Goal: Task Accomplishment & Management: Complete application form

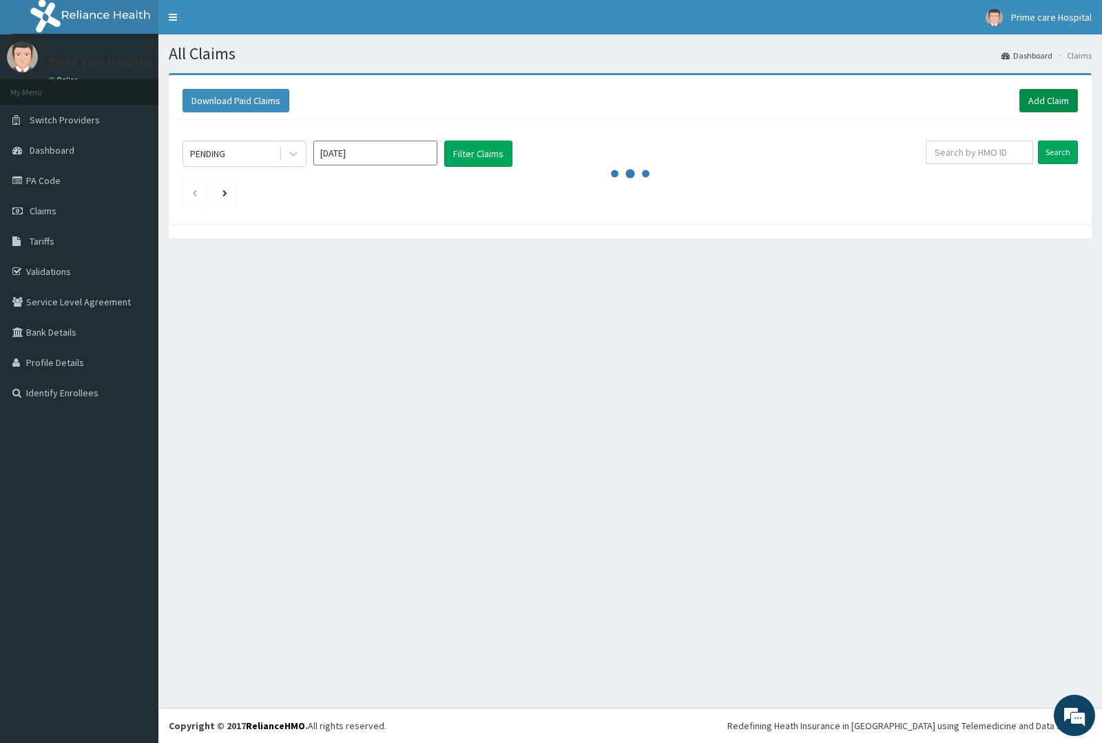
click at [1061, 100] on link "Add Claim" at bounding box center [1048, 100] width 59 height 23
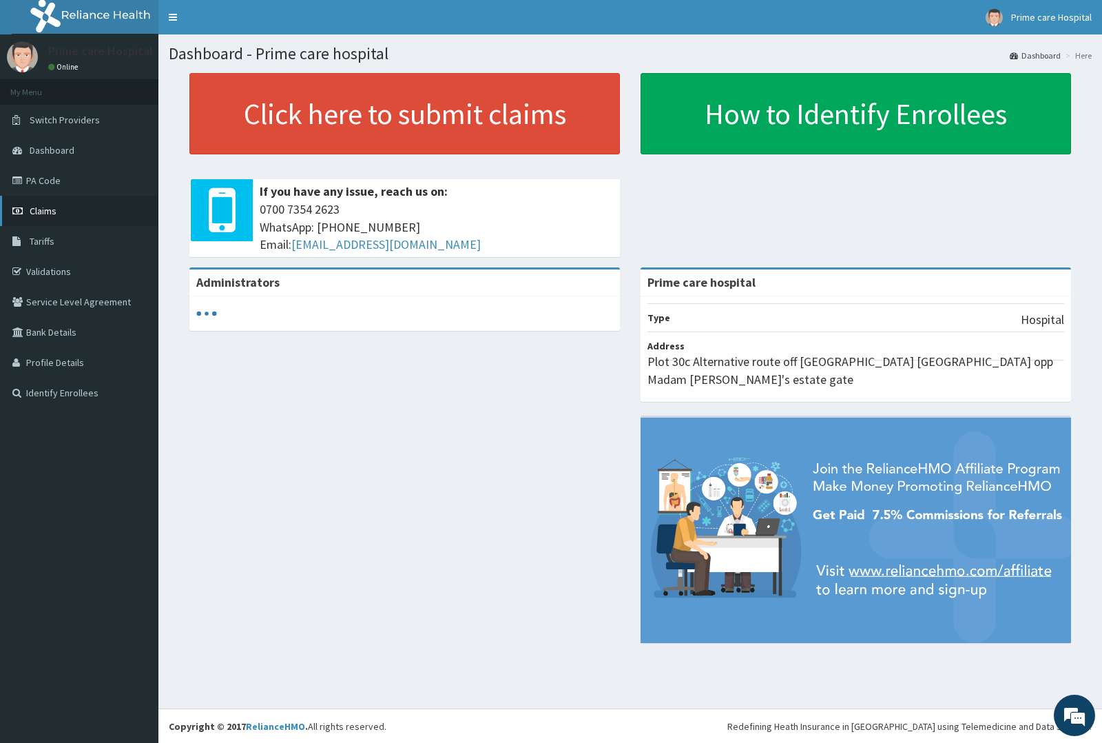
click at [42, 205] on span "Claims" at bounding box center [43, 211] width 27 height 12
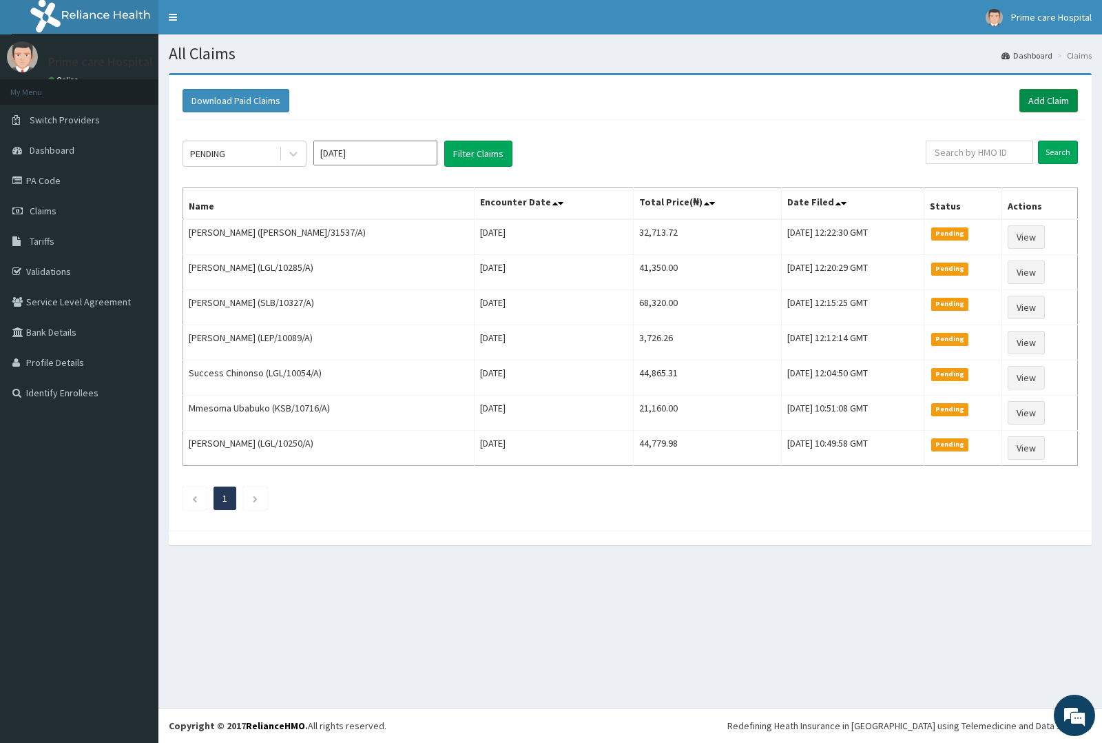
click at [1046, 101] on link "Add Claim" at bounding box center [1048, 100] width 59 height 23
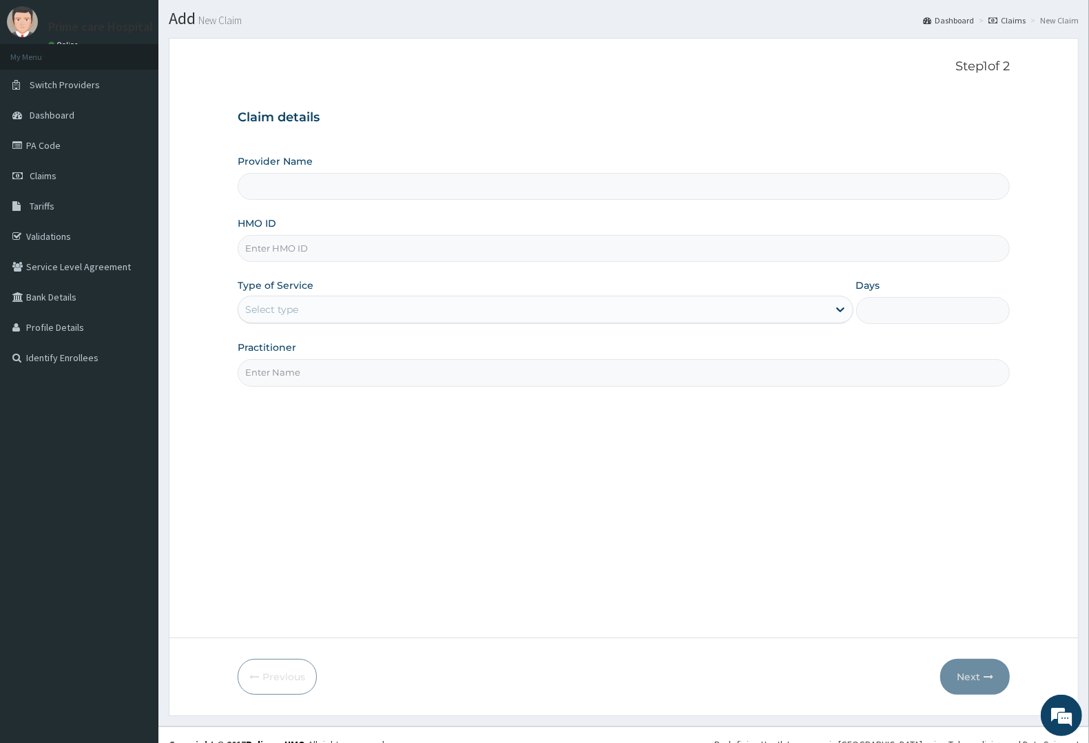
scroll to position [54, 0]
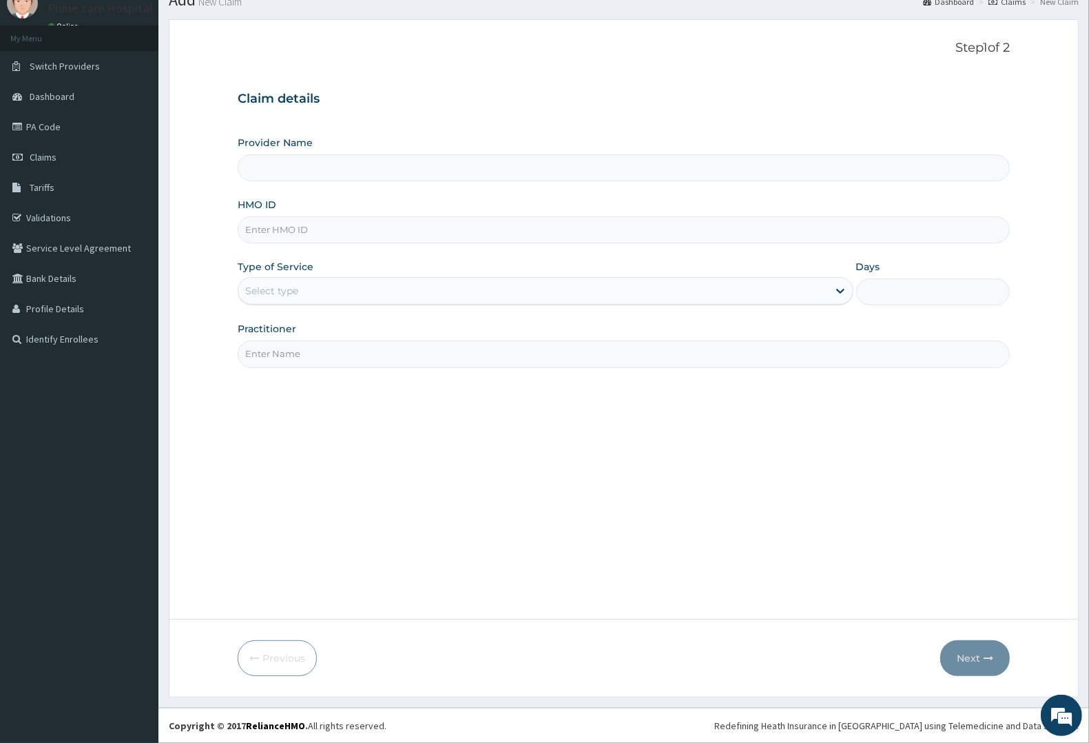
type input "Prime care hospital"
click at [314, 236] on input "HMO ID" at bounding box center [624, 229] width 772 height 27
type input "woc/10016/a"
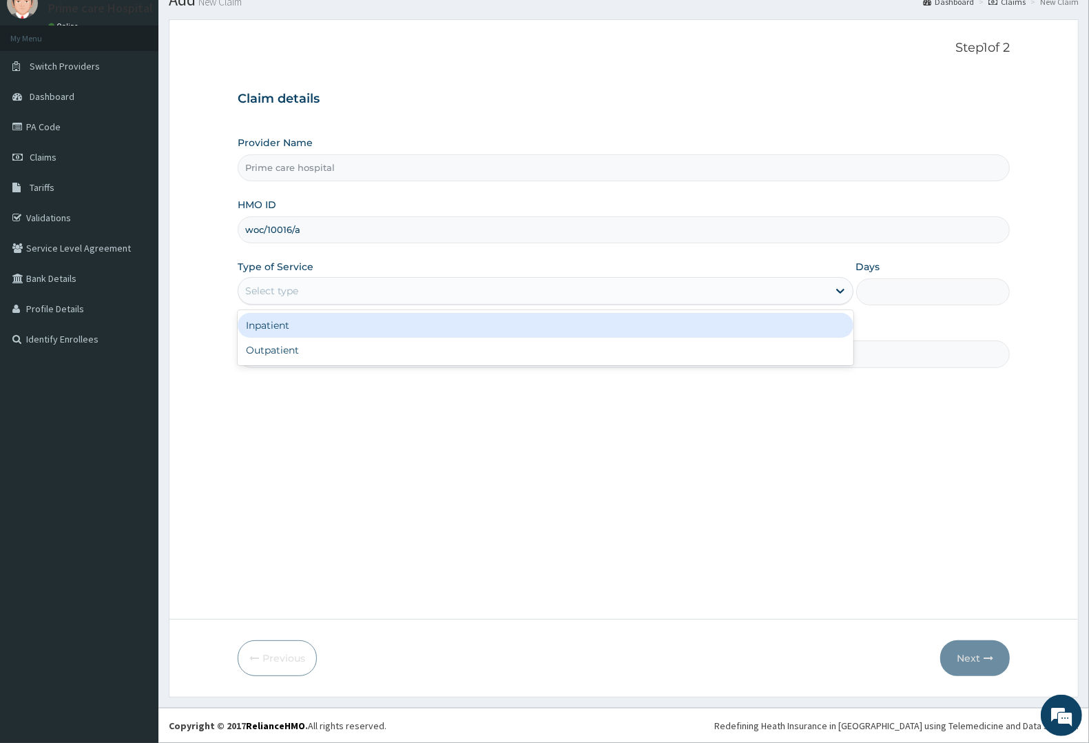
click at [332, 277] on div "Select type" at bounding box center [546, 291] width 616 height 28
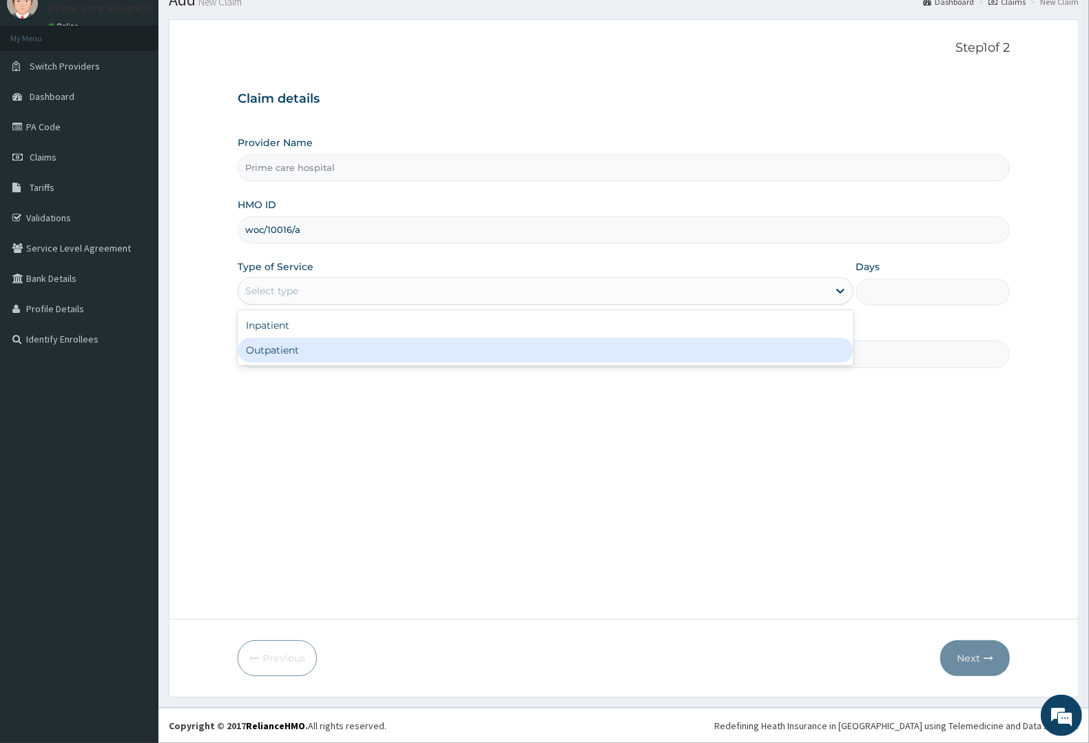
click at [322, 348] on div "Outpatient" at bounding box center [546, 350] width 616 height 25
type input "1"
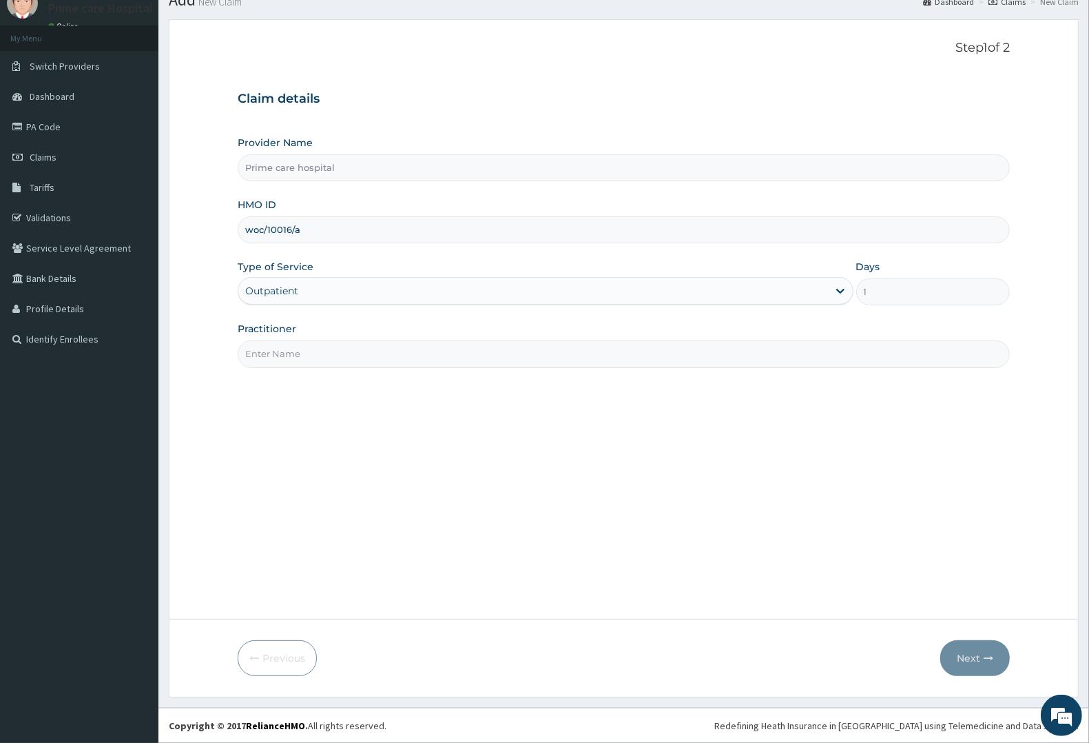
click at [322, 348] on input "Practitioner" at bounding box center [624, 353] width 772 height 27
type input "DR DENNIS"
click at [972, 653] on button "Next" at bounding box center [975, 658] width 70 height 36
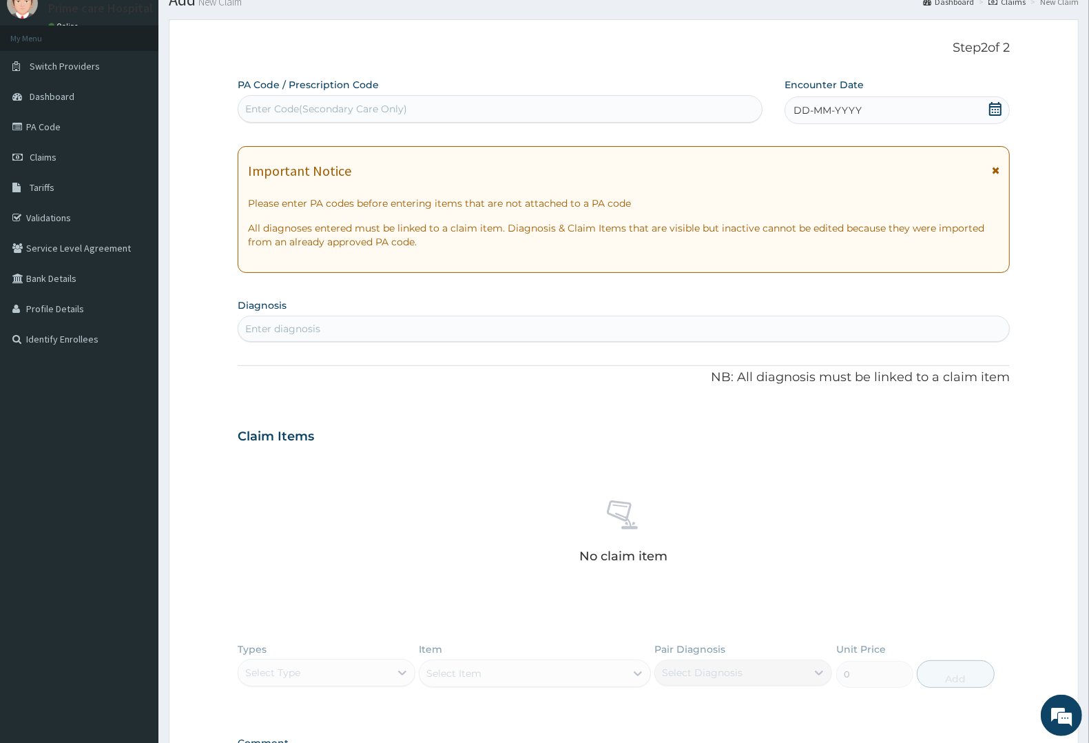
click at [822, 105] on span "DD-MM-YYYY" at bounding box center [828, 110] width 68 height 14
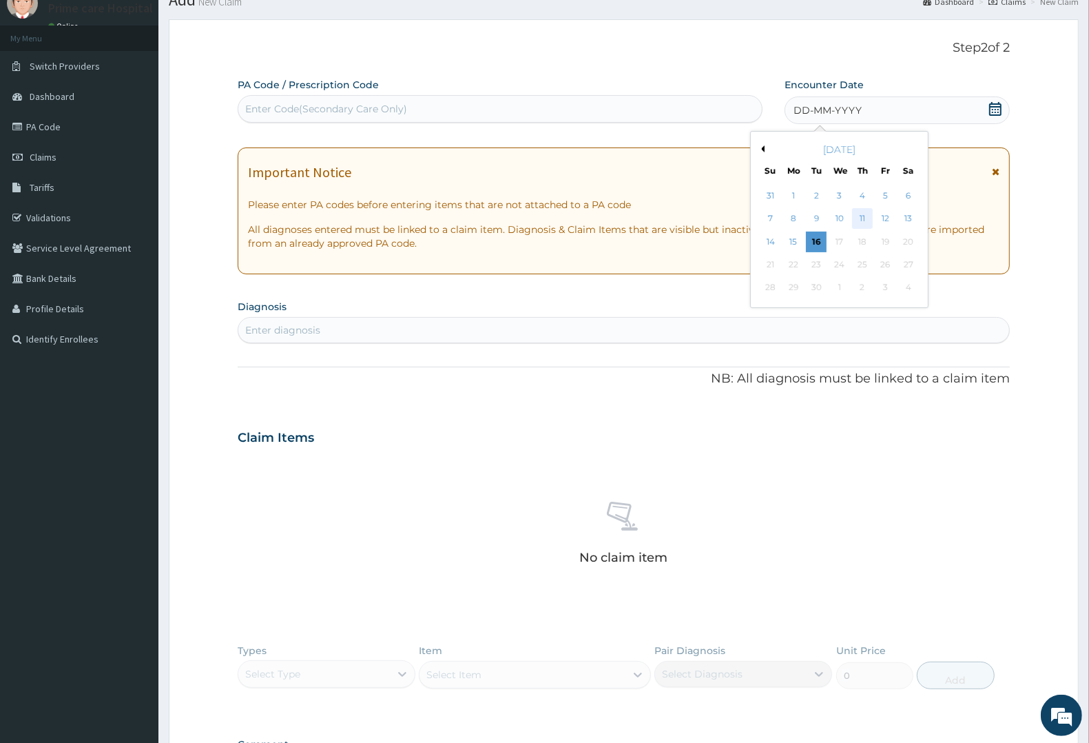
click at [866, 218] on div "11" at bounding box center [862, 219] width 21 height 21
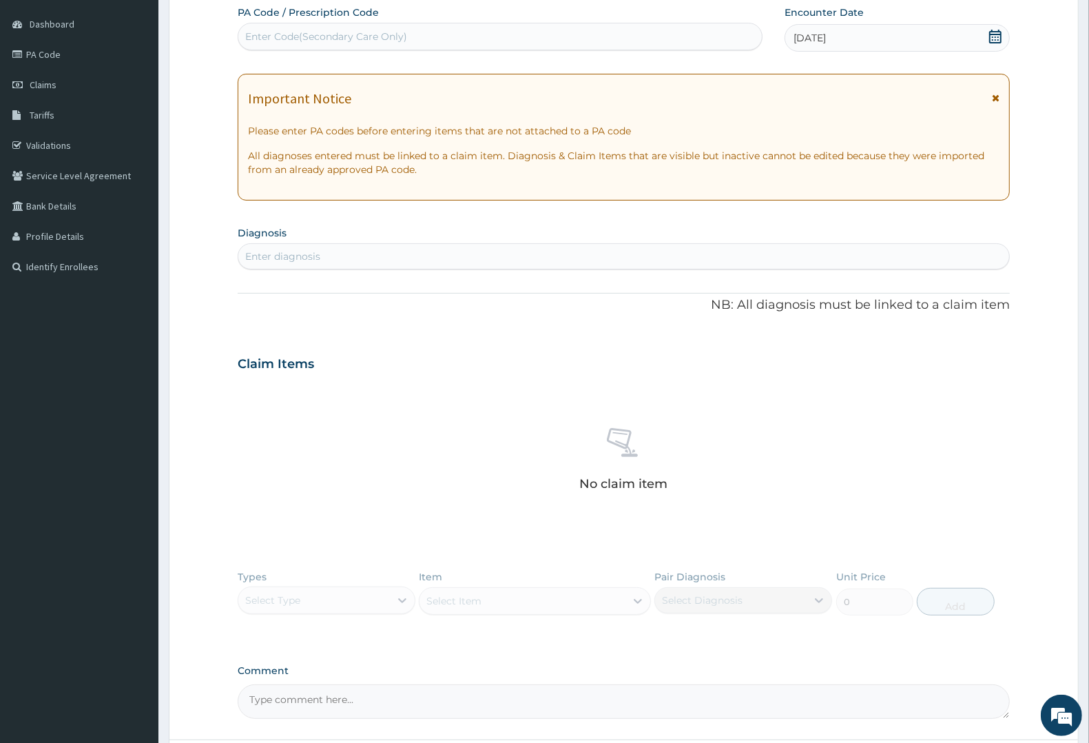
scroll to position [247, 0]
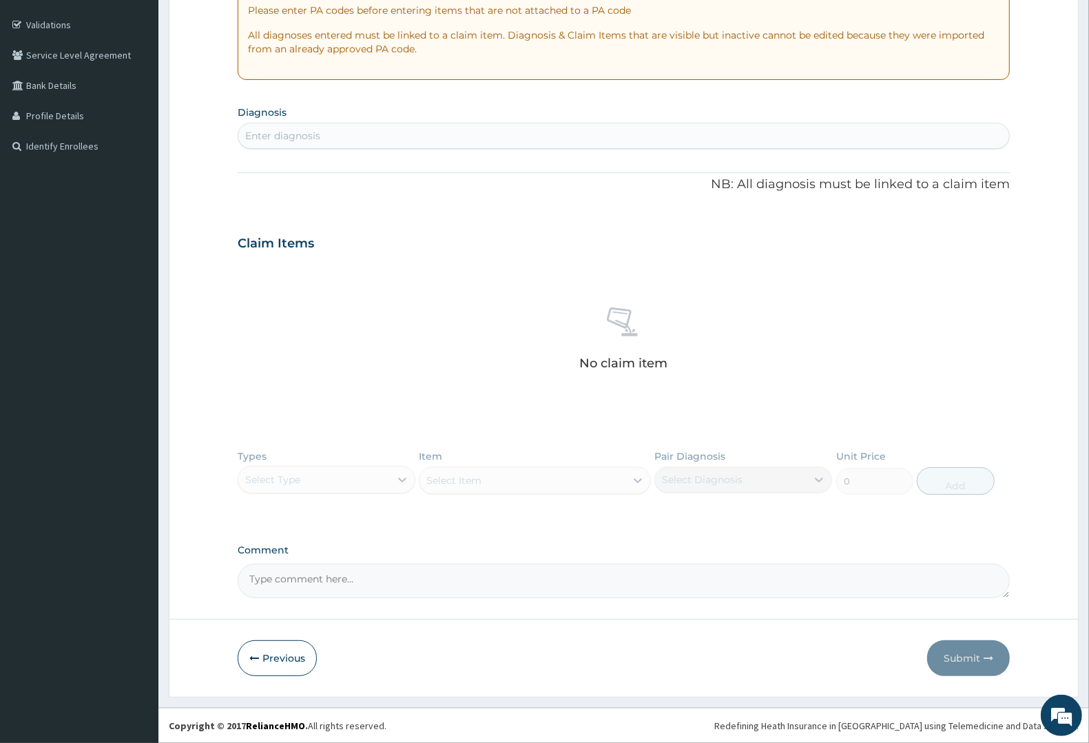
click at [327, 135] on div "Enter diagnosis" at bounding box center [623, 136] width 771 height 22
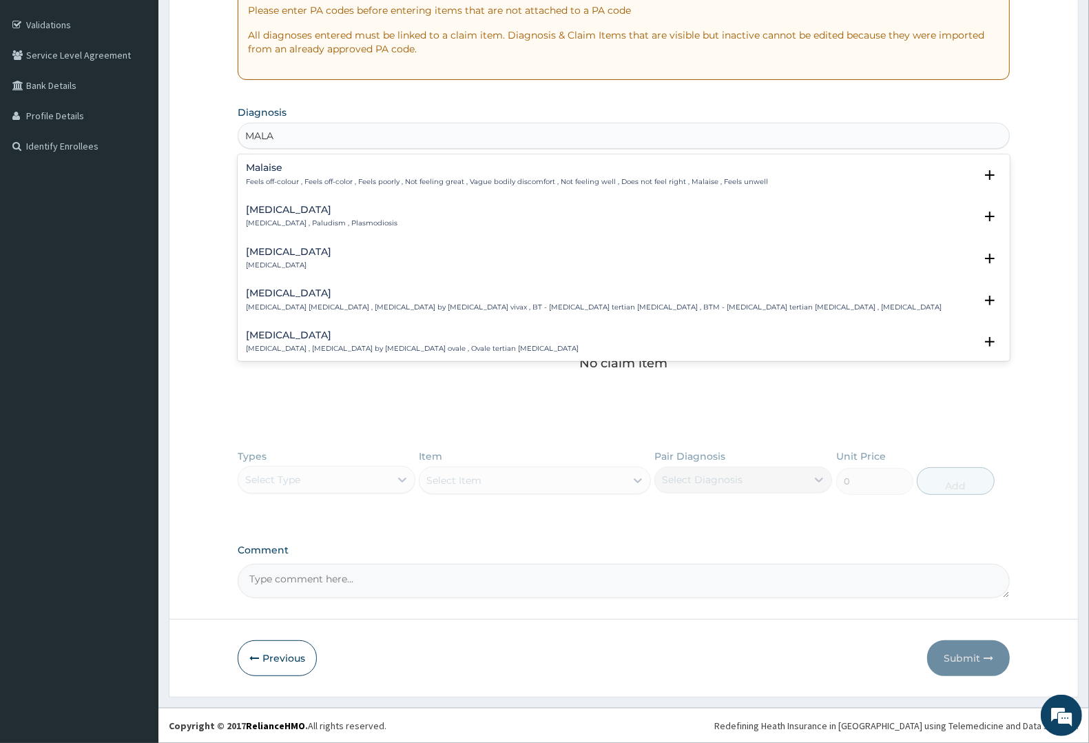
type input "MALAR"
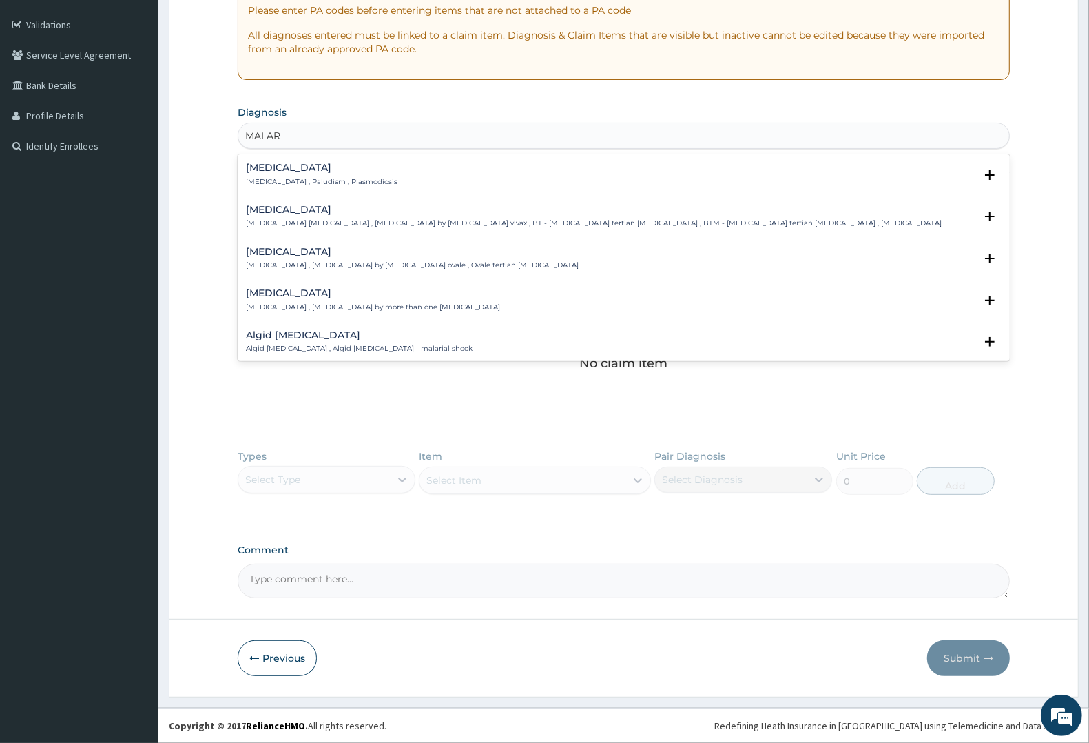
click at [283, 170] on h4 "Malaria" at bounding box center [322, 168] width 152 height 10
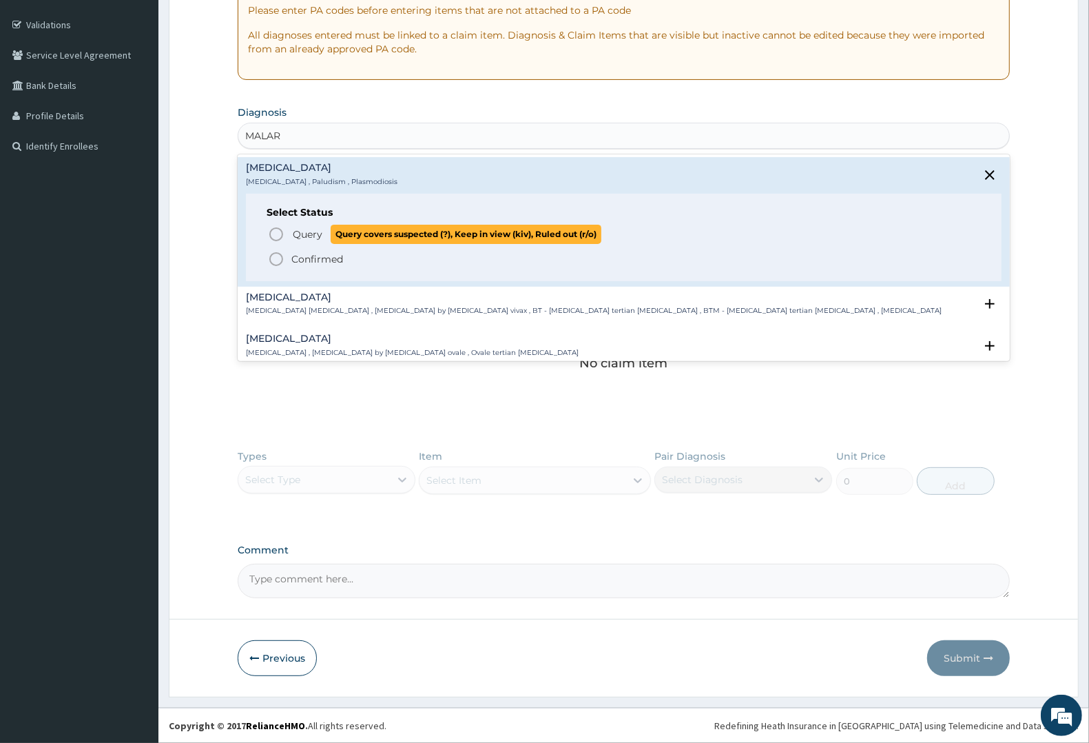
click at [286, 238] on span "Query Query covers suspected (?), Keep in view (kiv), Ruled out (r/o)" at bounding box center [624, 234] width 713 height 19
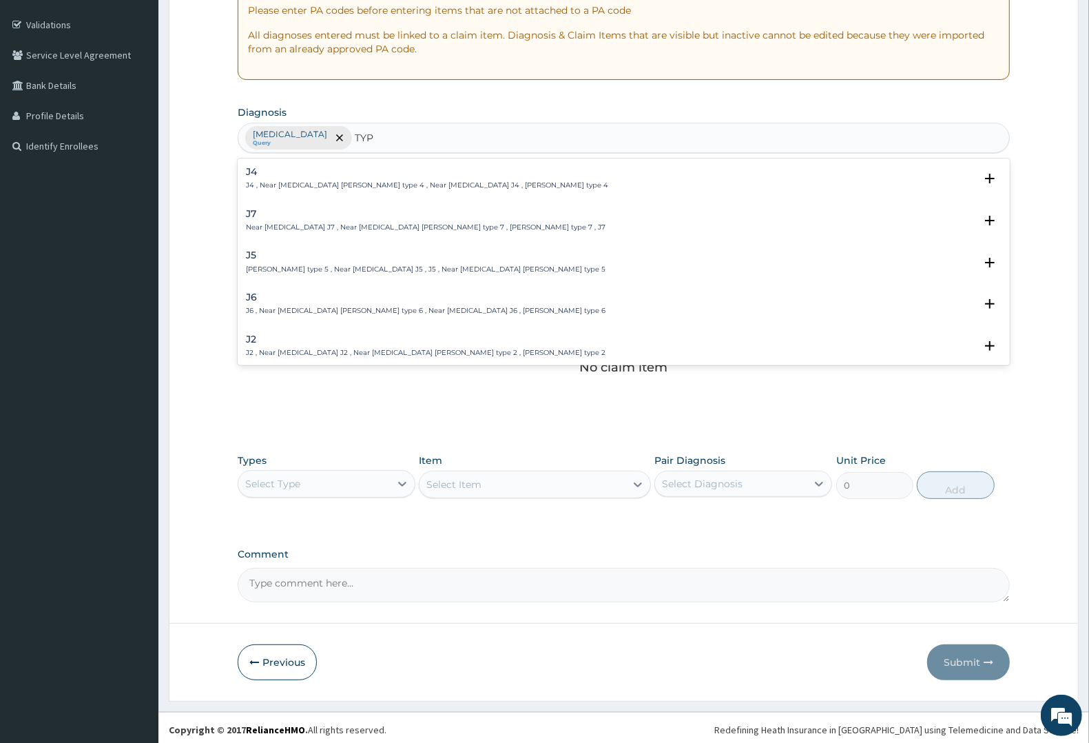
type input "TYPH"
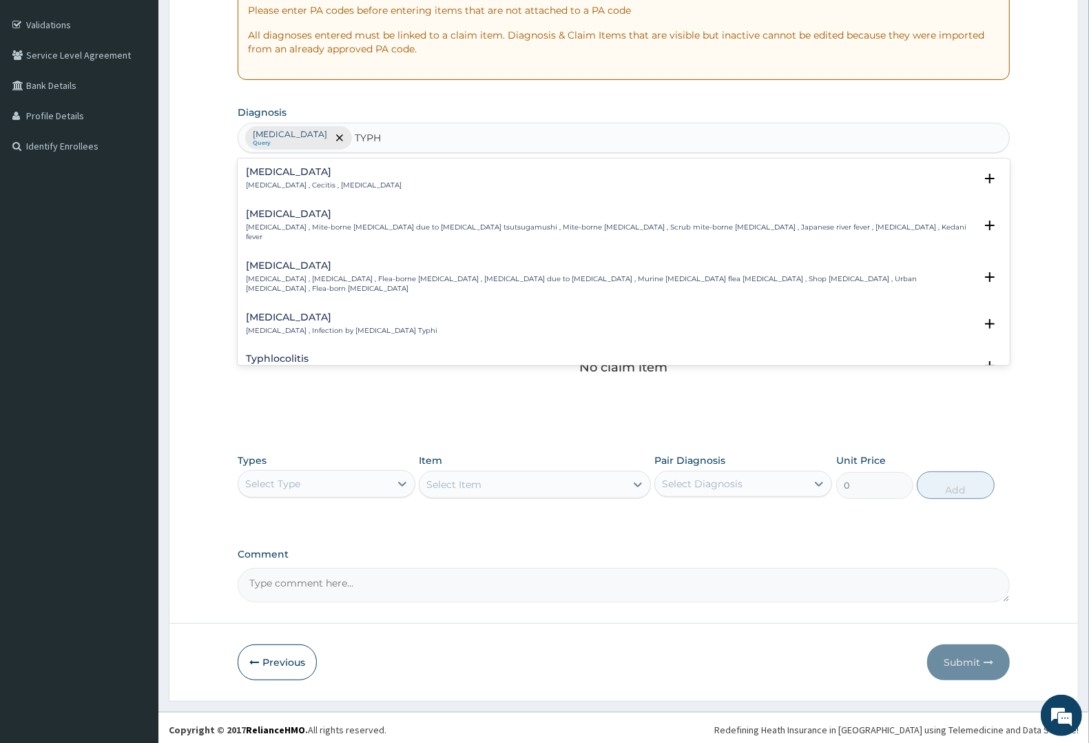
click at [274, 312] on h4 "Typhoid fever" at bounding box center [341, 317] width 191 height 10
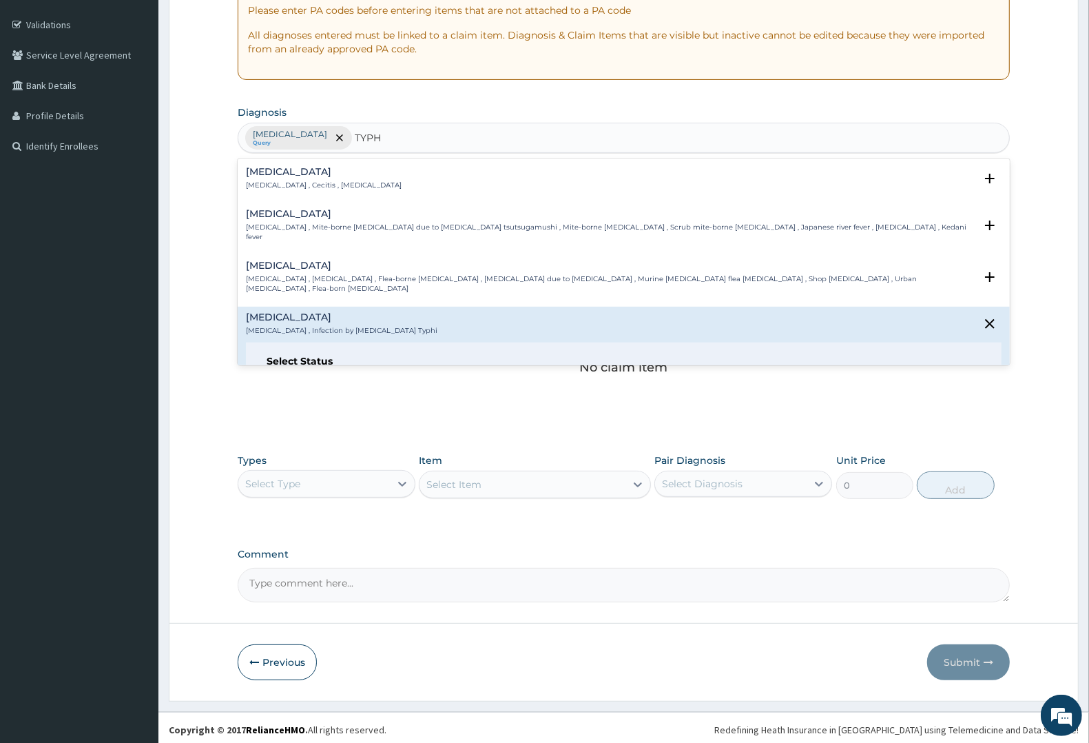
click at [307, 376] on span "Query" at bounding box center [308, 383] width 30 height 14
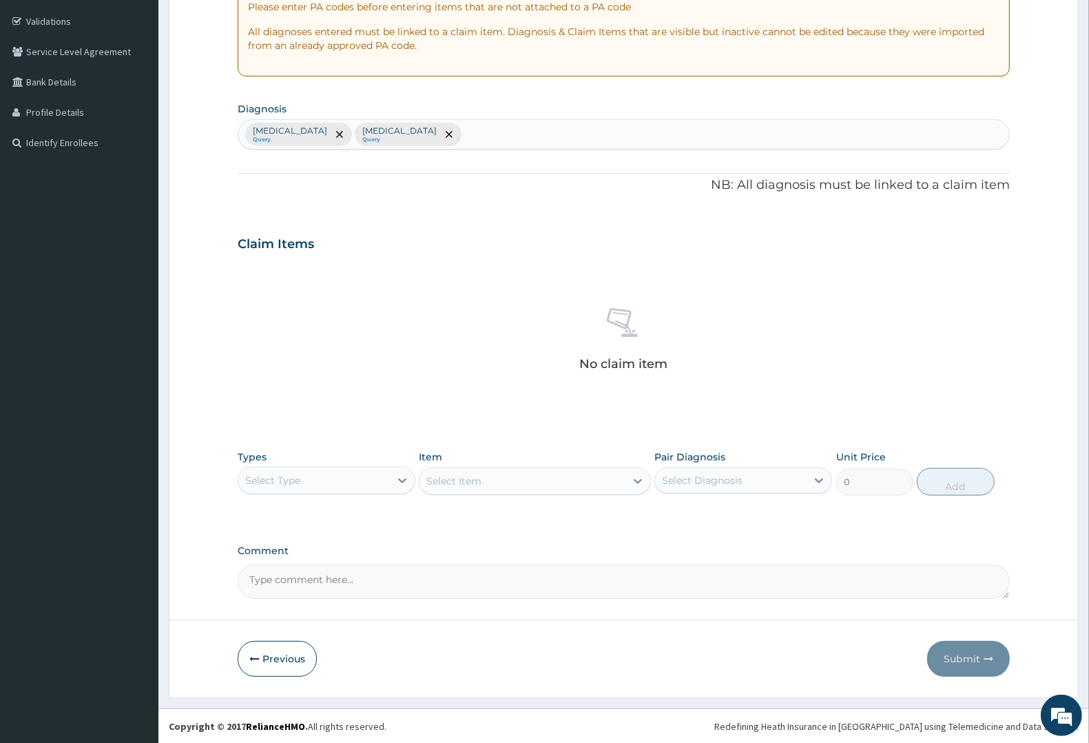
scroll to position [251, 0]
click at [284, 477] on div "Select Type" at bounding box center [272, 480] width 55 height 14
drag, startPoint x: 273, startPoint y: 558, endPoint x: 291, endPoint y: 551, distance: 18.5
click at [276, 558] on div "Procedures" at bounding box center [327, 563] width 178 height 25
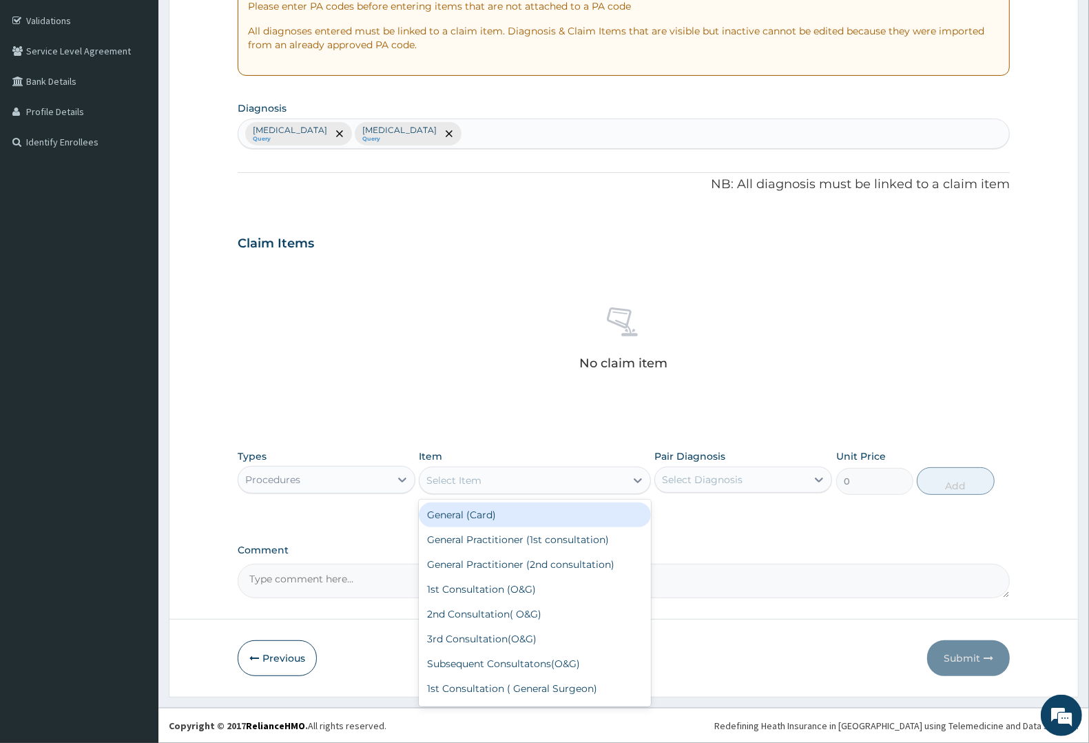
click at [521, 481] on div "Select Item" at bounding box center [522, 480] width 205 height 22
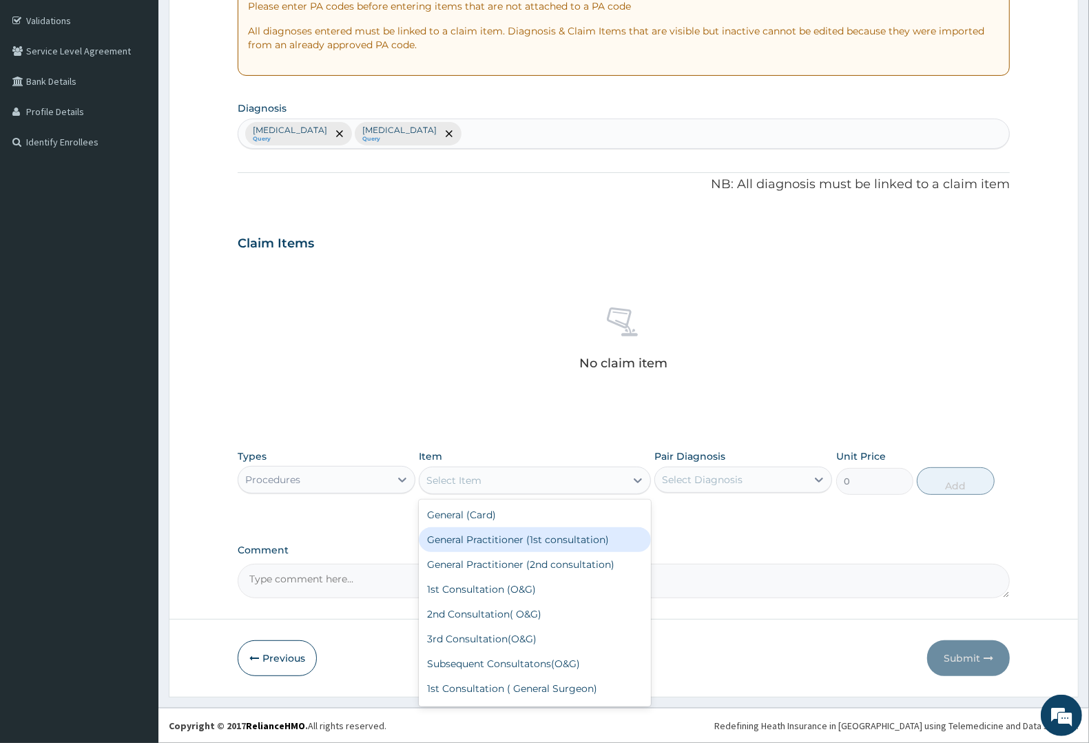
drag, startPoint x: 552, startPoint y: 546, endPoint x: 713, endPoint y: 505, distance: 165.7
click at [555, 546] on div "General Practitioner (1st consultation)" at bounding box center [534, 539] width 231 height 25
type input "2250"
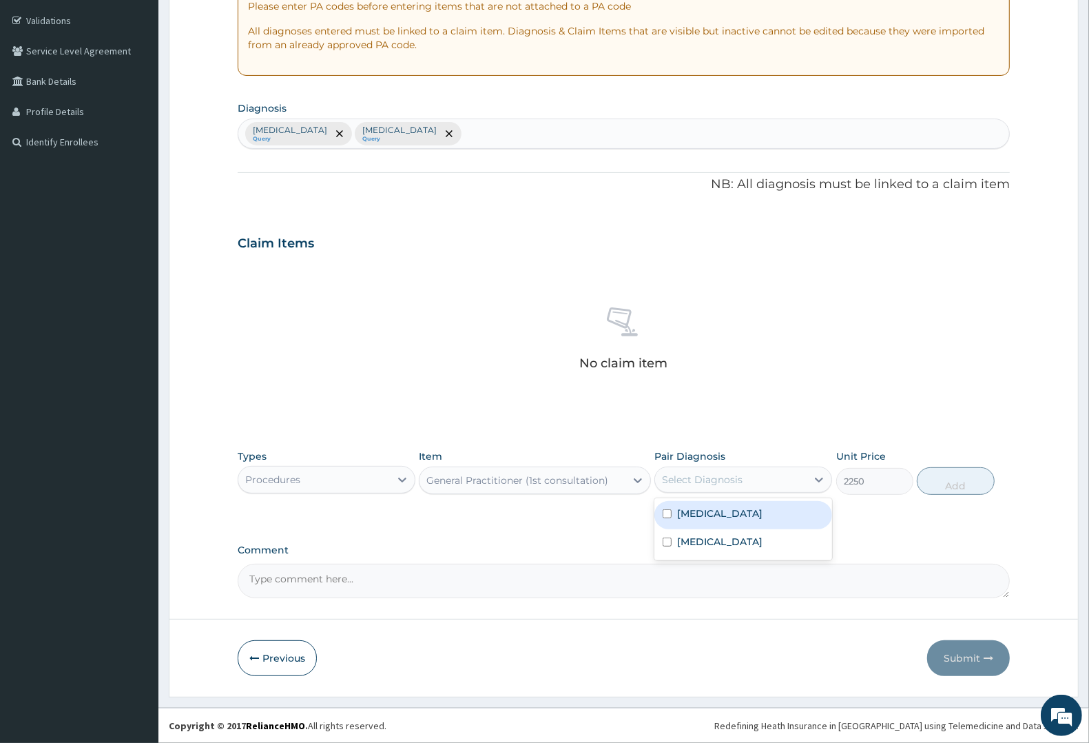
click at [759, 482] on div "Select Diagnosis" at bounding box center [731, 479] width 152 height 22
click at [728, 521] on div "Malaria" at bounding box center [743, 515] width 178 height 28
checkbox input "true"
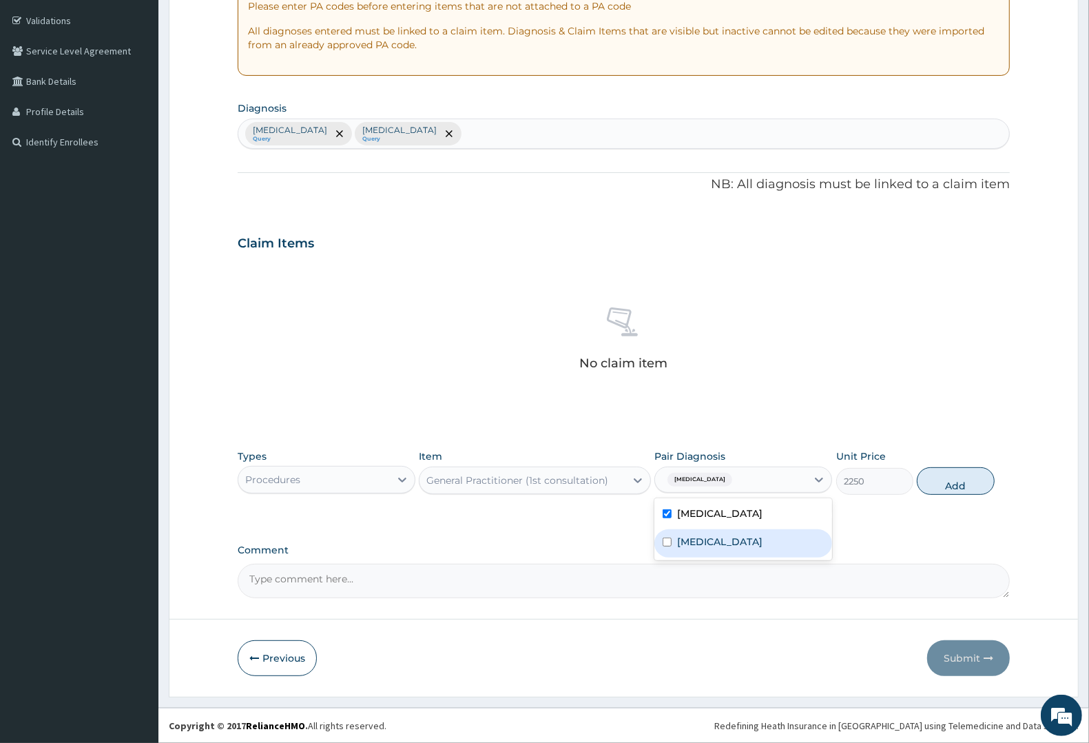
click at [716, 539] on label "Typhoid fever" at bounding box center [719, 542] width 85 height 14
checkbox input "true"
click at [942, 484] on button "Add" at bounding box center [955, 481] width 77 height 28
type input "0"
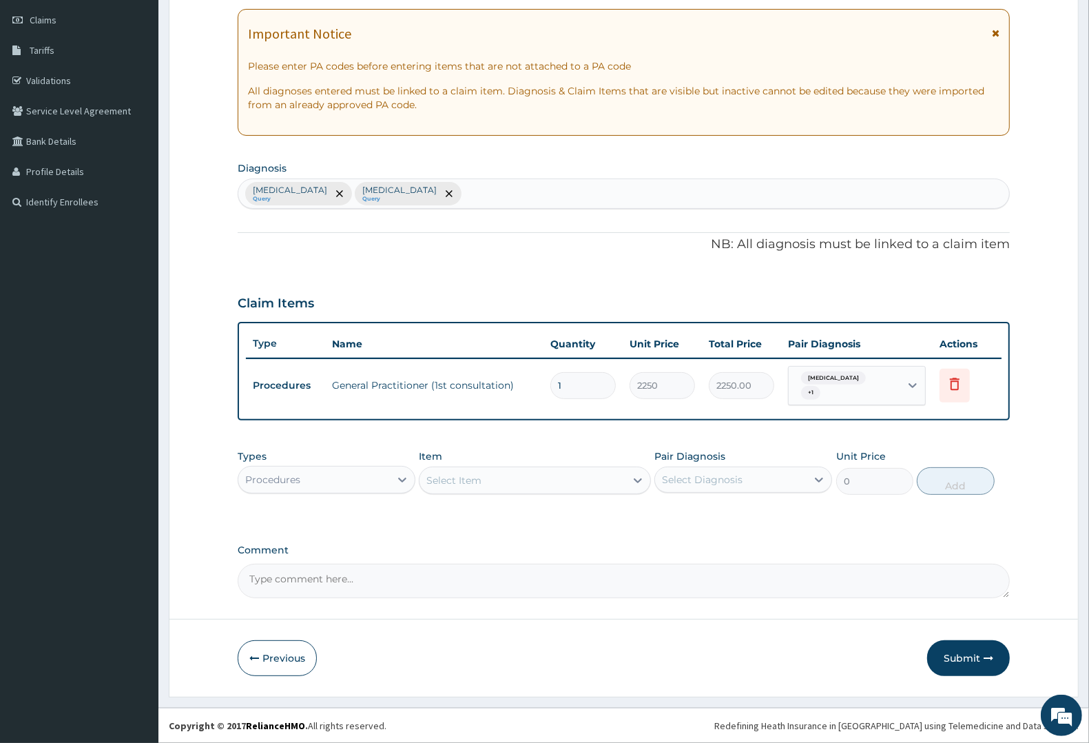
scroll to position [184, 0]
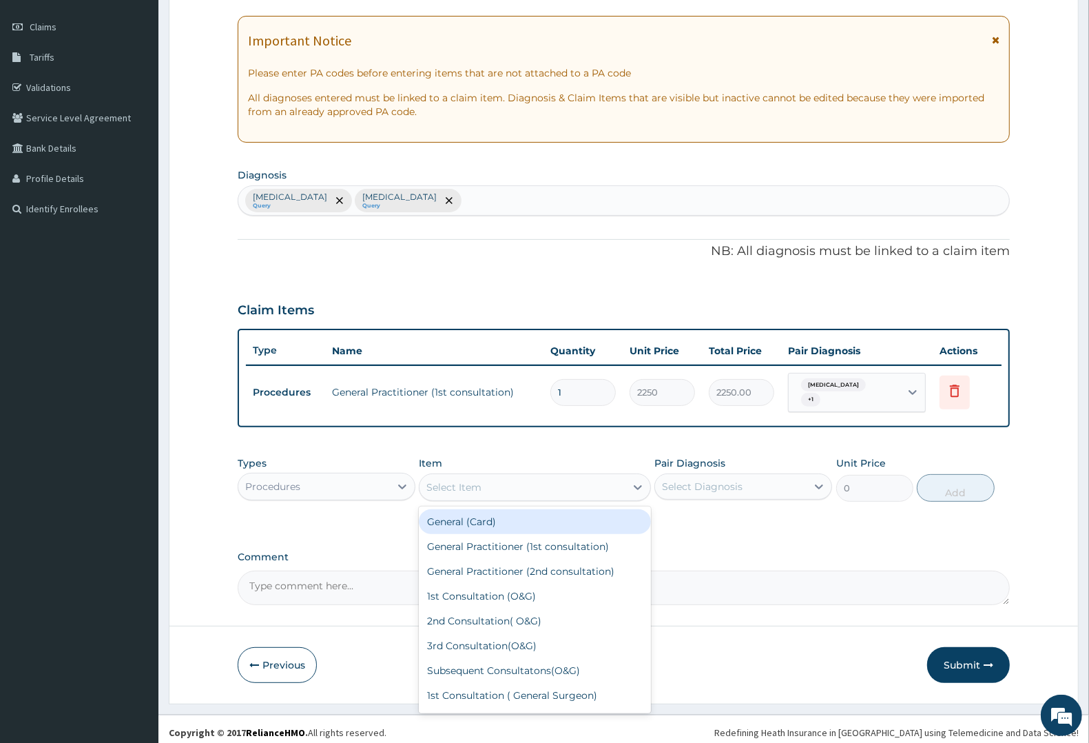
click at [486, 477] on div "Select Item" at bounding box center [522, 487] width 205 height 22
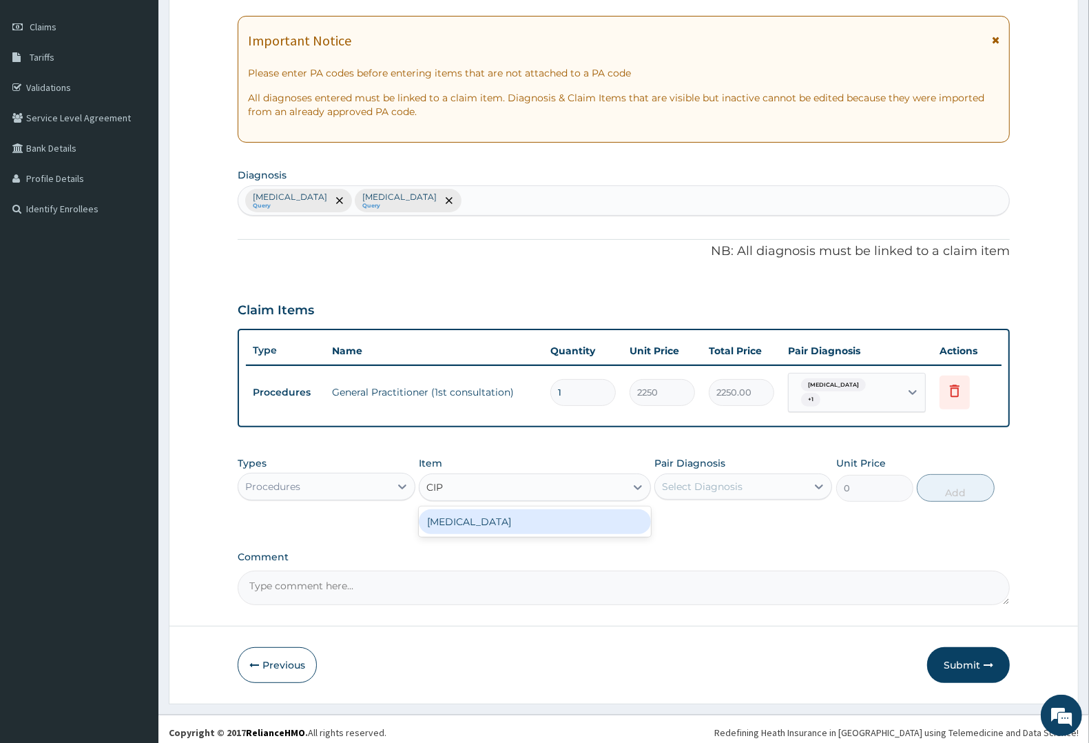
type input "CIPR"
drag, startPoint x: 468, startPoint y: 515, endPoint x: 517, endPoint y: 499, distance: 51.4
click at [484, 513] on div "CIPROFLOXACIN" at bounding box center [534, 521] width 231 height 25
type input "150"
click at [735, 482] on div "Select Diagnosis" at bounding box center [702, 486] width 81 height 14
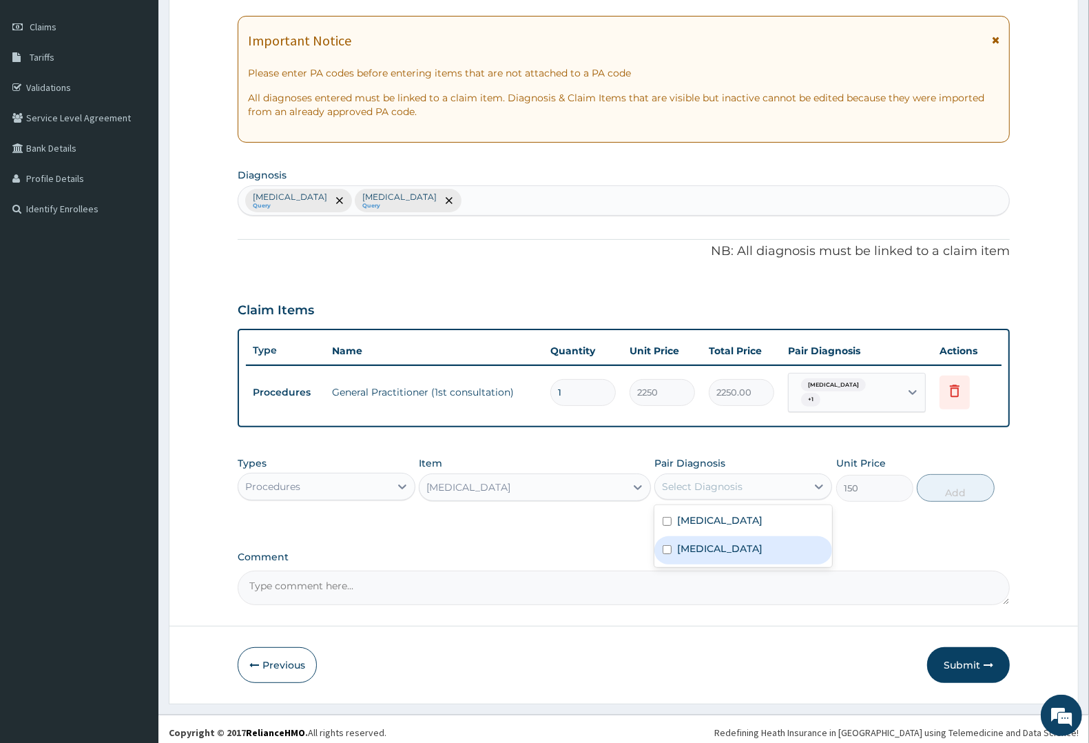
drag, startPoint x: 734, startPoint y: 534, endPoint x: 827, endPoint y: 507, distance: 96.8
click at [743, 536] on div "Typhoid fever" at bounding box center [743, 550] width 178 height 28
checkbox input "true"
click at [955, 480] on button "Add" at bounding box center [955, 488] width 77 height 28
type input "0"
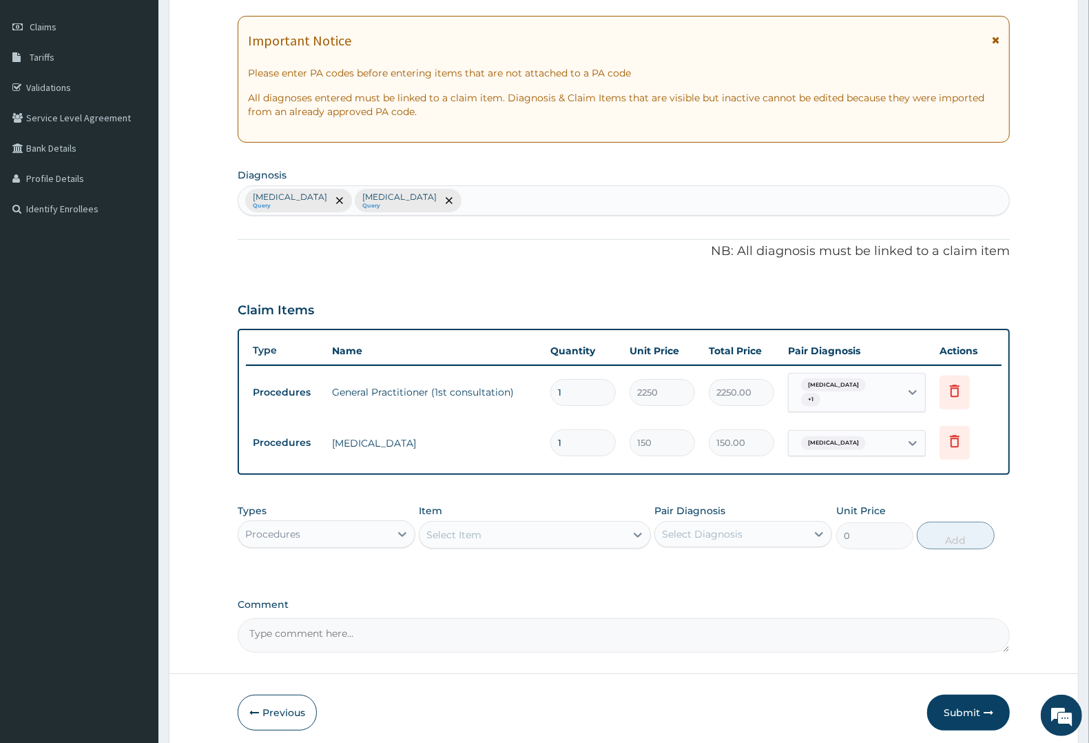
type input "10"
type input "1500.00"
type input "10"
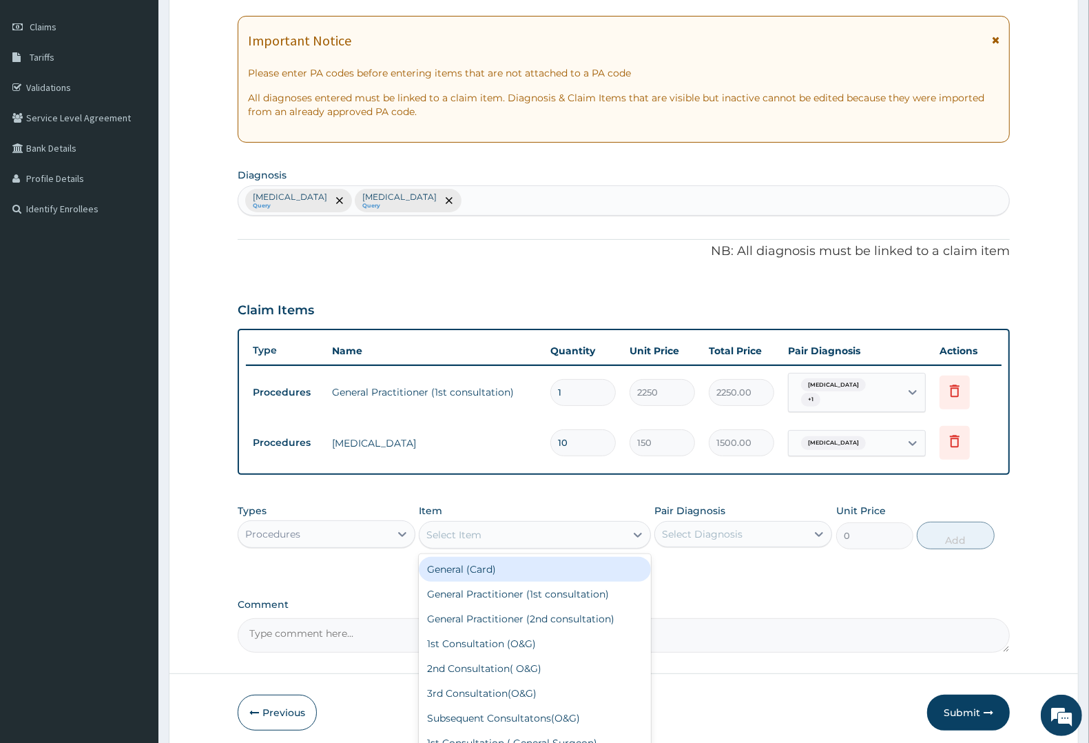
click at [498, 528] on div "Select Item" at bounding box center [522, 535] width 205 height 22
type input "IV P"
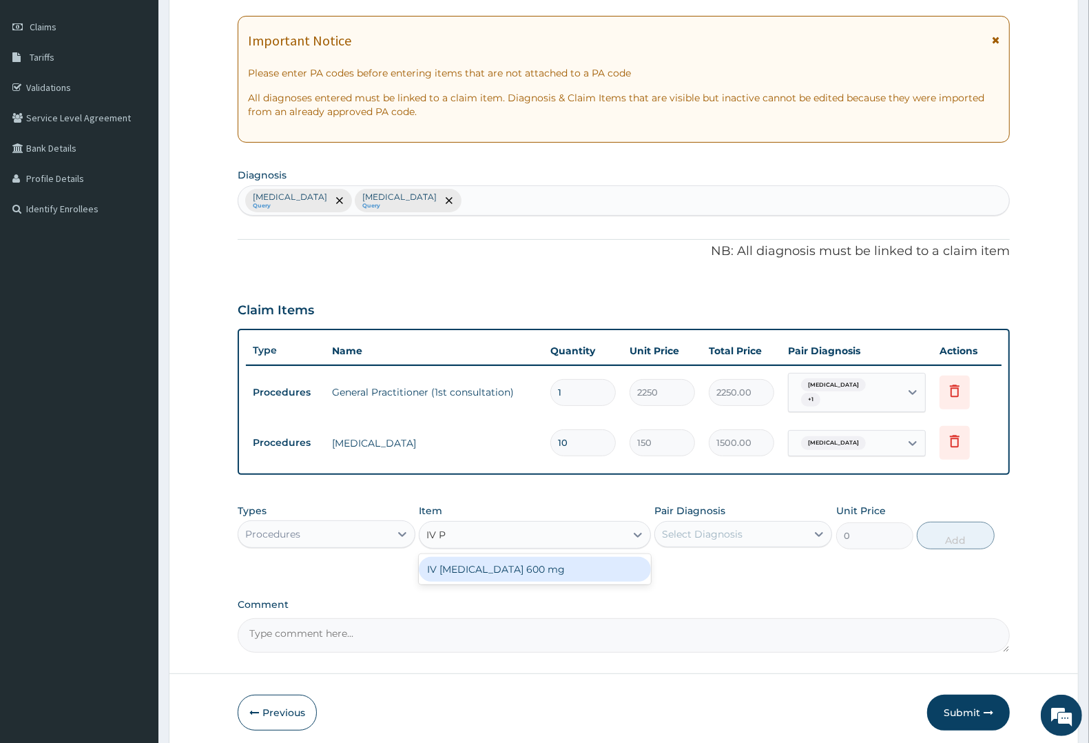
drag, startPoint x: 466, startPoint y: 563, endPoint x: 473, endPoint y: 556, distance: 10.2
click at [467, 562] on div "IV PARACETAMOL 600 mg" at bounding box center [534, 569] width 231 height 25
type input "800"
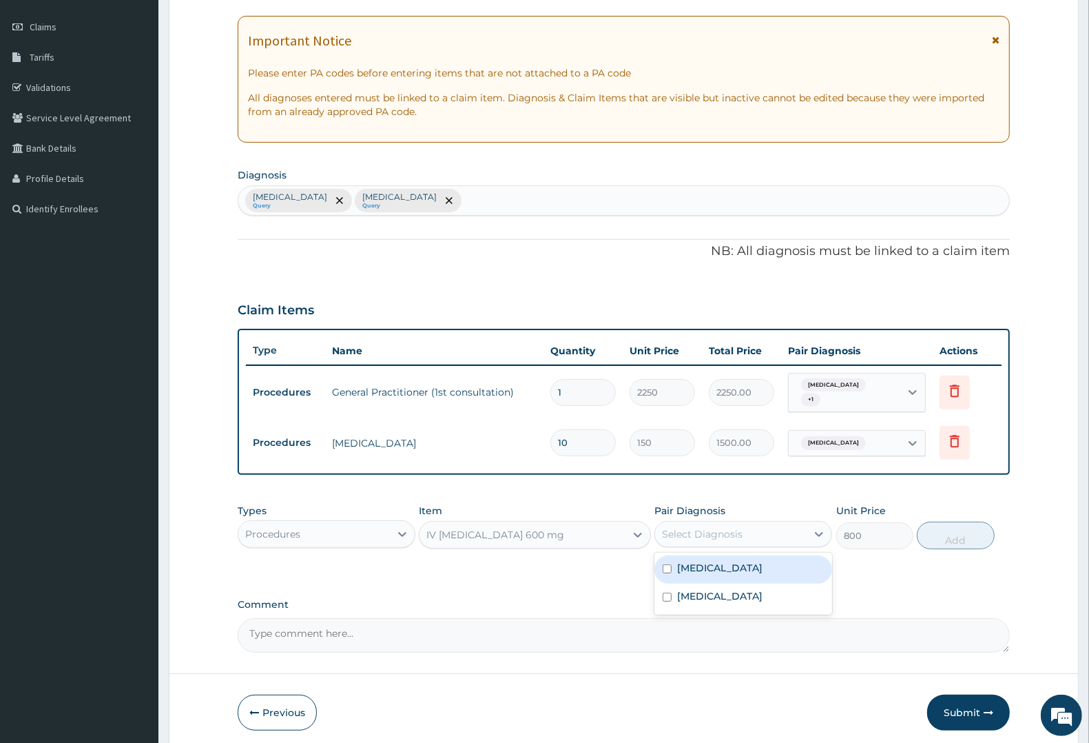
click at [725, 527] on div "Select Diagnosis" at bounding box center [702, 534] width 81 height 14
drag, startPoint x: 706, startPoint y: 566, endPoint x: 706, endPoint y: 575, distance: 9.6
click at [706, 569] on div "Malaria" at bounding box center [743, 569] width 178 height 28
checkbox input "true"
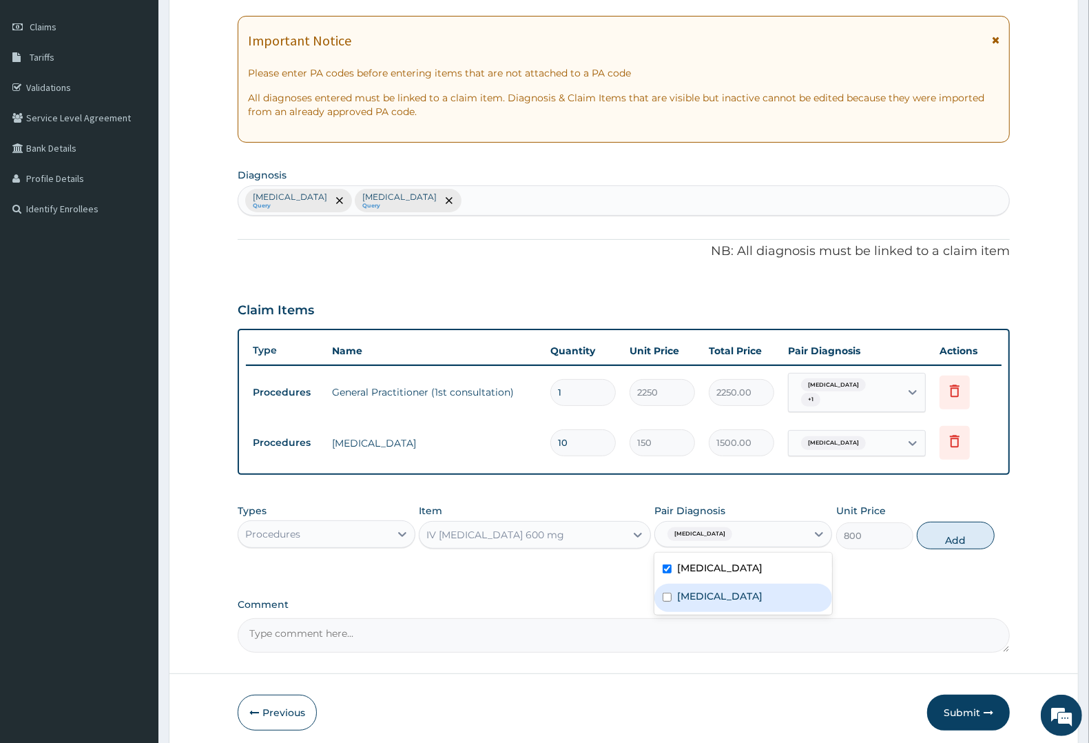
click at [700, 589] on label "Typhoid fever" at bounding box center [719, 596] width 85 height 14
checkbox input "true"
click at [963, 527] on button "Add" at bounding box center [955, 535] width 77 height 28
type input "0"
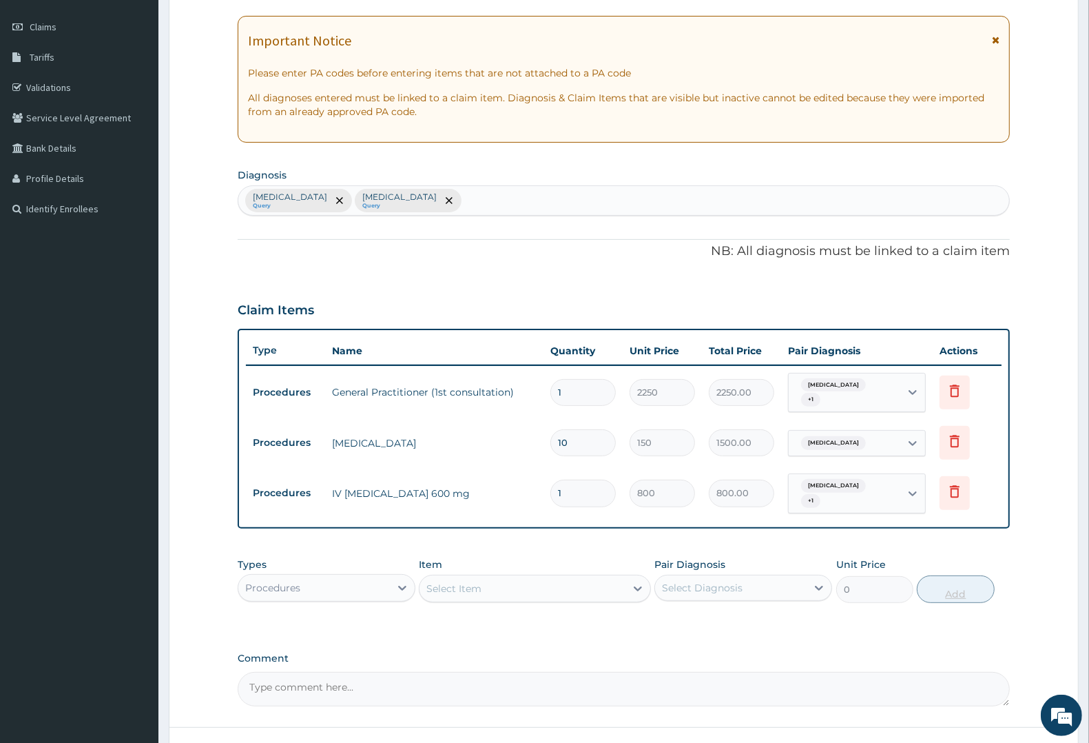
type input "0.00"
type input "2"
type input "1600.00"
type input "2"
click at [296, 581] on div "Procedures" at bounding box center [272, 588] width 55 height 14
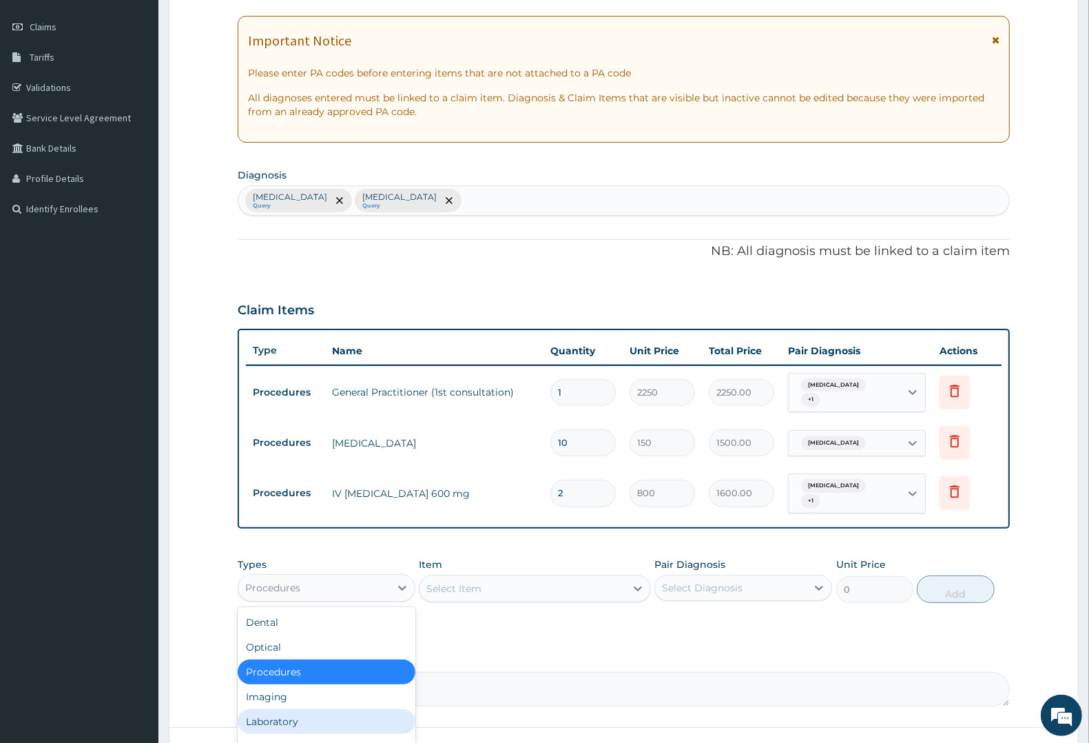
drag, startPoint x: 250, startPoint y: 712, endPoint x: 308, endPoint y: 621, distance: 107.2
click at [253, 711] on div "Laboratory" at bounding box center [327, 721] width 178 height 25
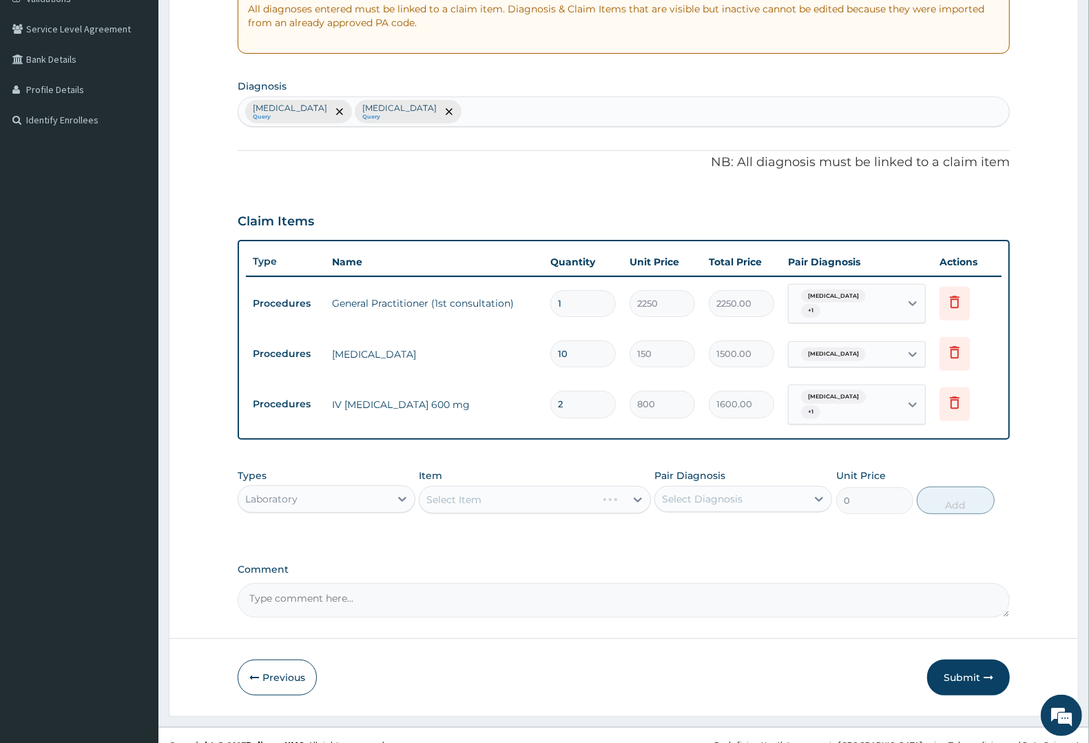
scroll to position [280, 0]
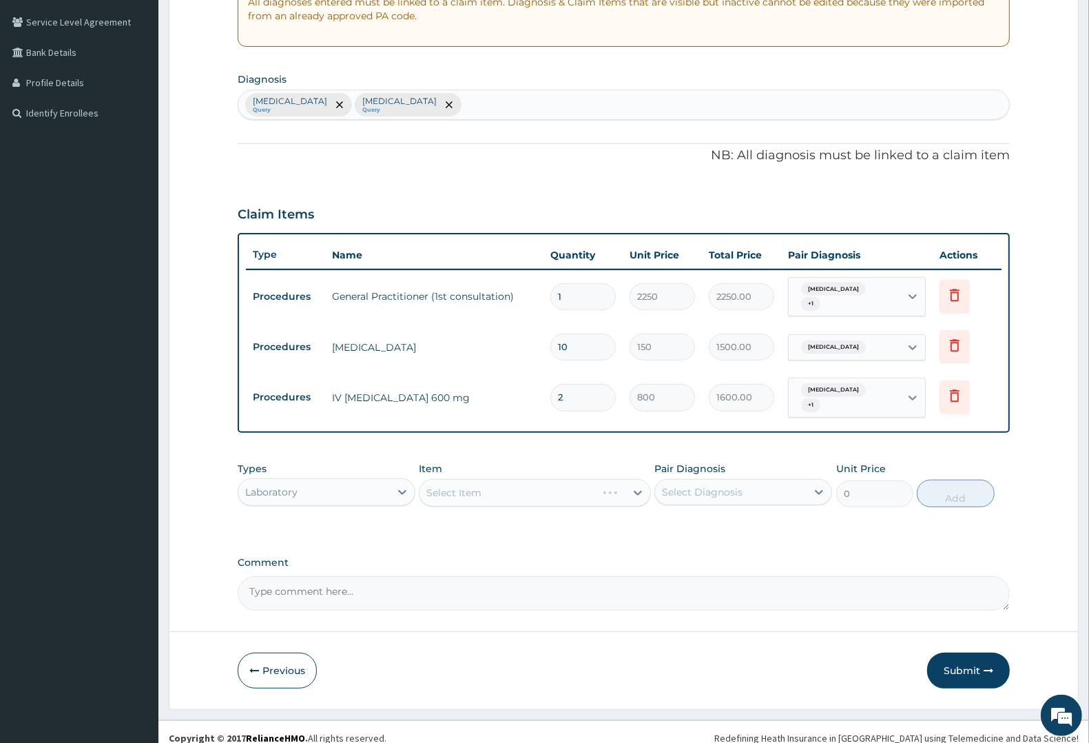
click at [508, 479] on div "Select Item" at bounding box center [534, 493] width 231 height 28
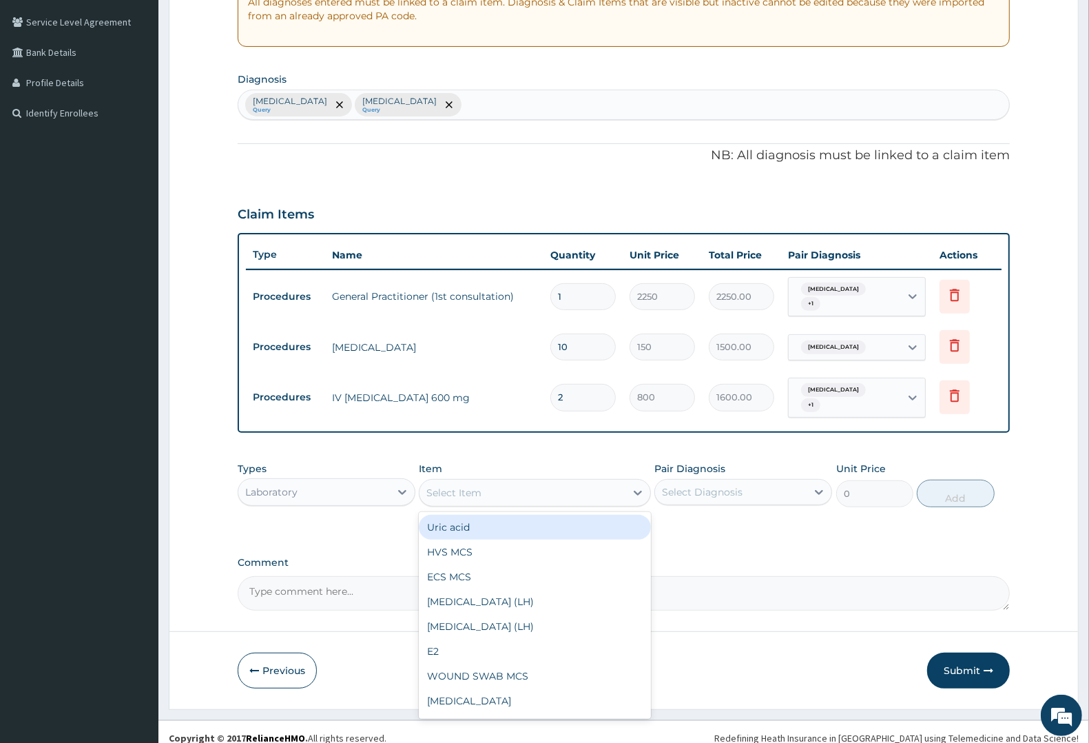
click at [549, 481] on div "Select Item" at bounding box center [522, 492] width 205 height 22
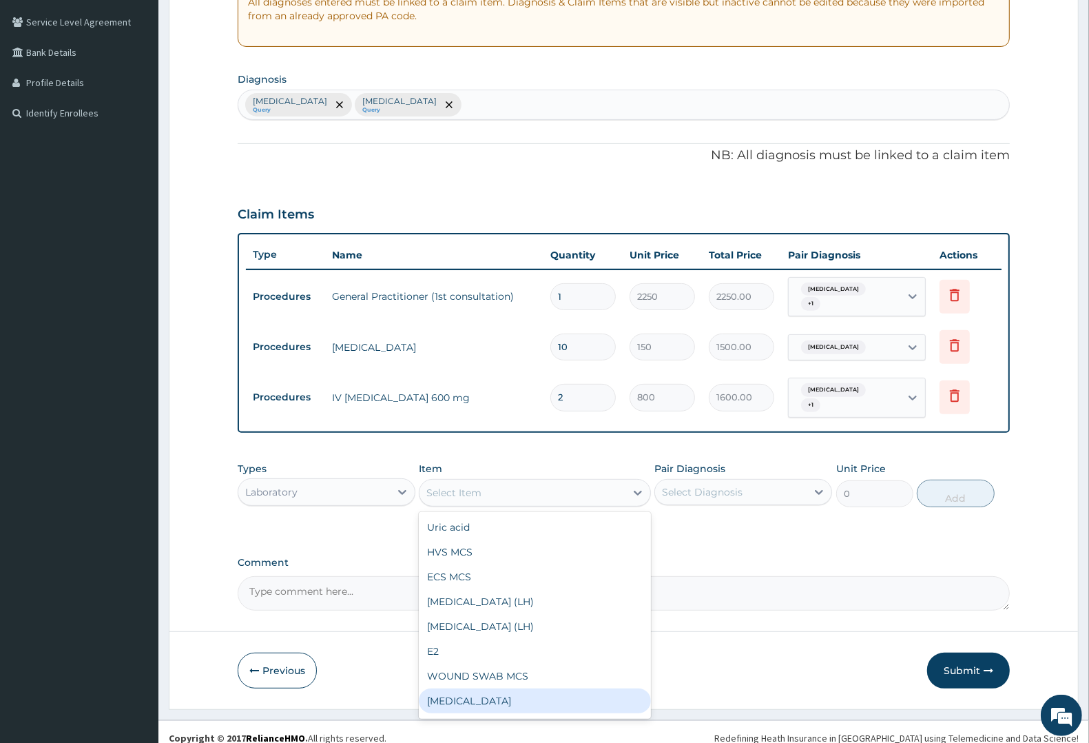
click at [484, 688] on div "Full blood count" at bounding box center [534, 700] width 231 height 25
type input "3000"
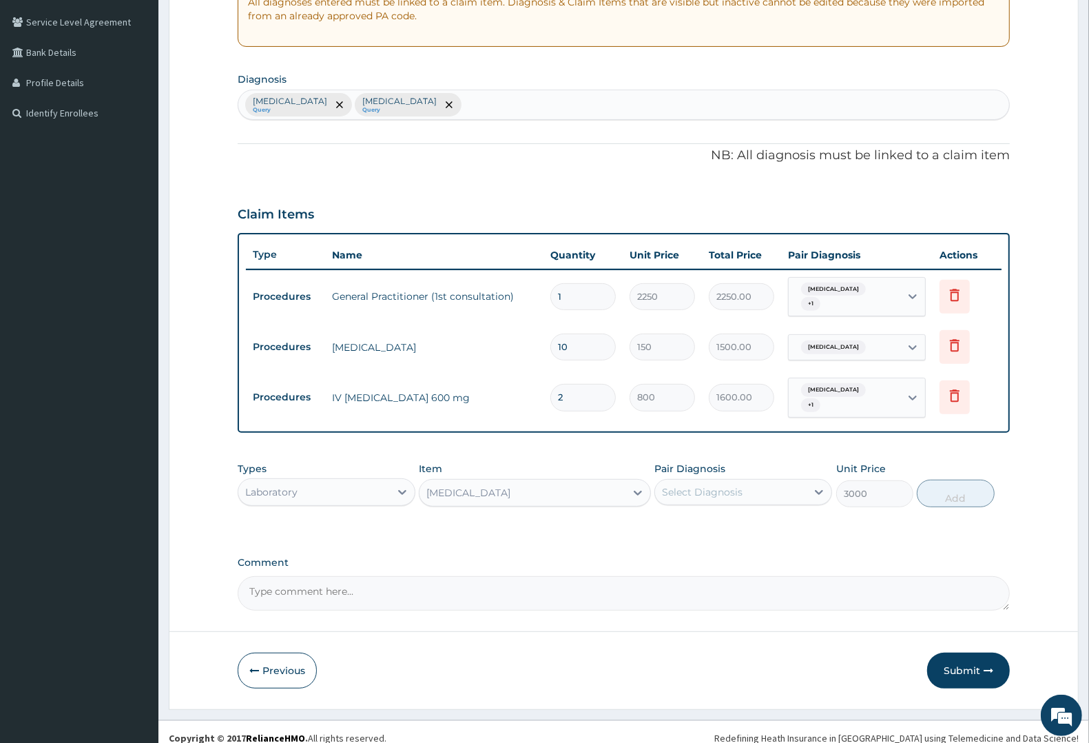
drag, startPoint x: 755, startPoint y: 477, endPoint x: 755, endPoint y: 497, distance: 20.0
click at [755, 482] on div "Select Diagnosis" at bounding box center [731, 492] width 152 height 22
drag, startPoint x: 745, startPoint y: 521, endPoint x: 723, endPoint y: 555, distance: 40.9
click at [741, 528] on div "Malaria Typhoid fever" at bounding box center [743, 541] width 178 height 62
click at [723, 555] on div "Typhoid fever" at bounding box center [743, 555] width 178 height 28
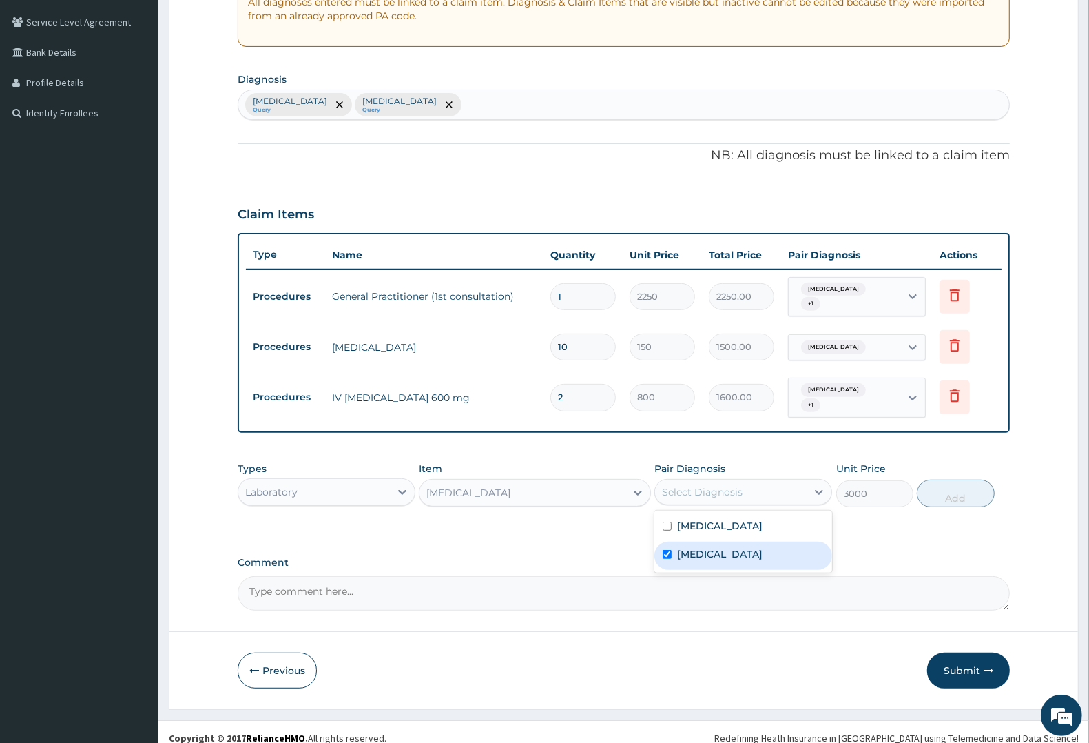
checkbox input "true"
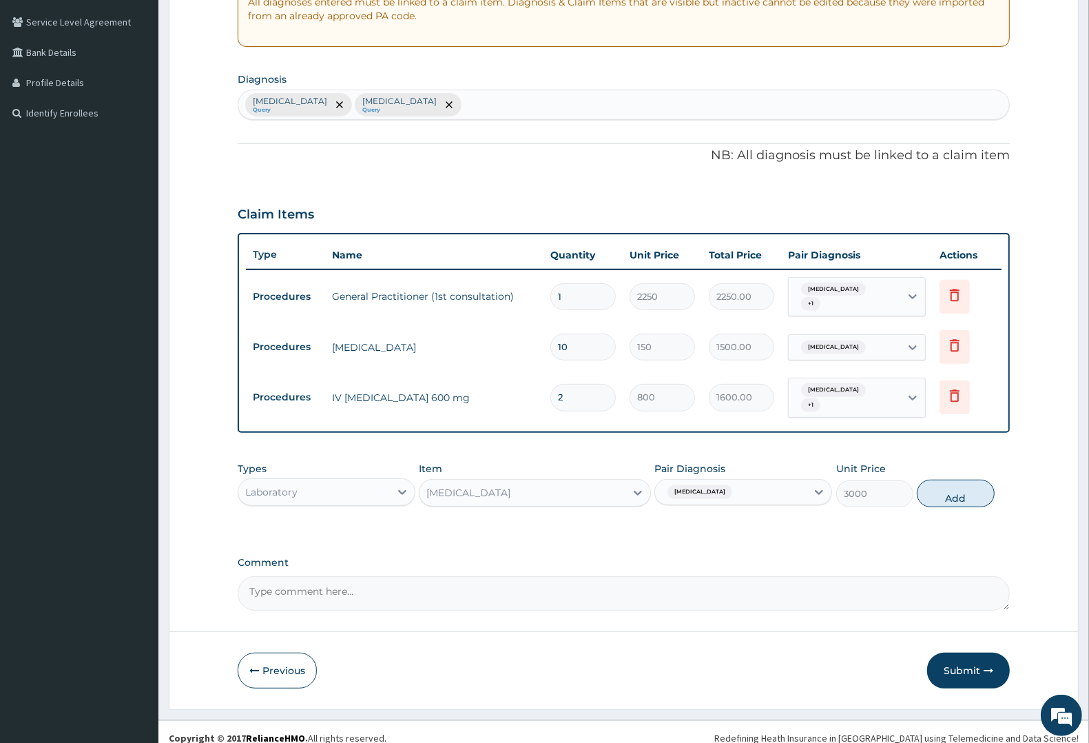
drag, startPoint x: 963, startPoint y: 477, endPoint x: 655, endPoint y: 529, distance: 312.3
click at [960, 479] on button "Add" at bounding box center [955, 493] width 77 height 28
type input "0"
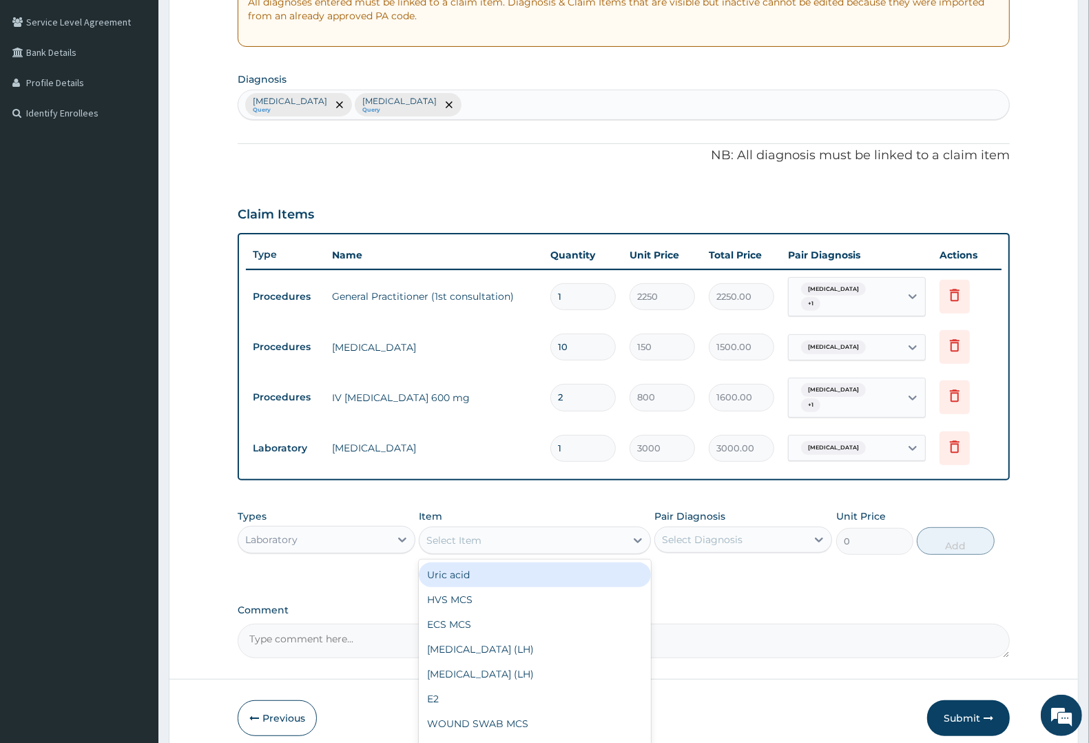
click at [467, 533] on div "Select Item" at bounding box center [453, 540] width 55 height 14
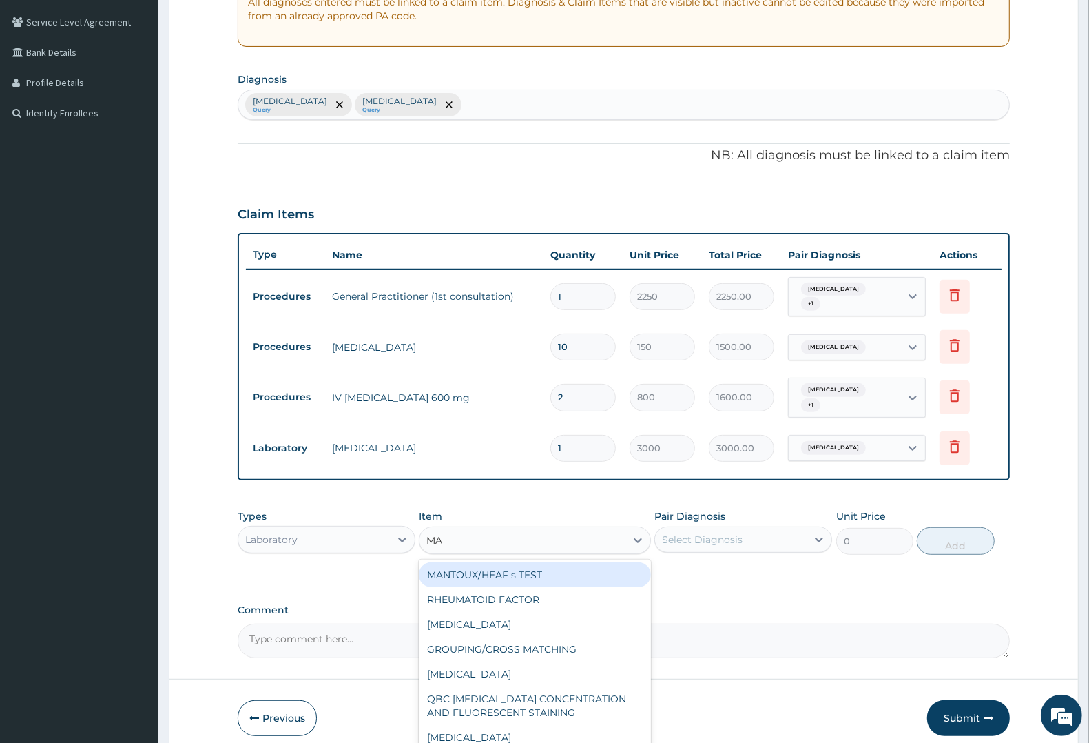
type input "MAL"
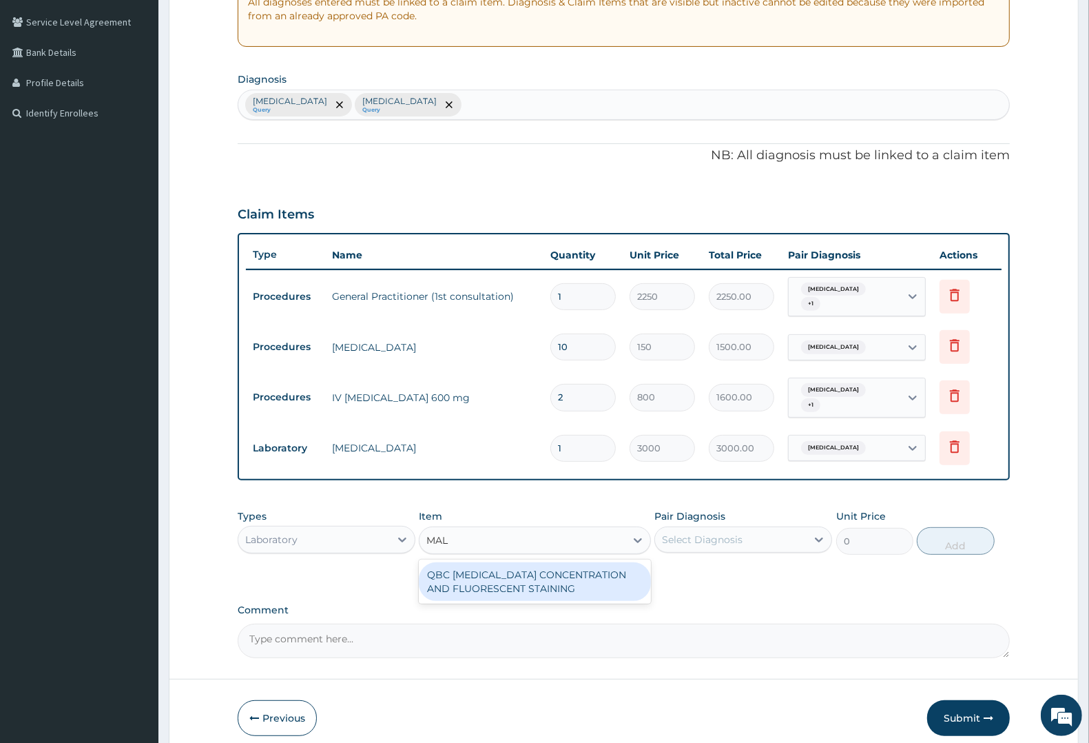
drag, startPoint x: 487, startPoint y: 563, endPoint x: 600, endPoint y: 548, distance: 114.1
click at [524, 562] on div "QBC MALARIA CONCENTRATION AND FLUORESCENT STAINING" at bounding box center [534, 581] width 231 height 39
type input "1800"
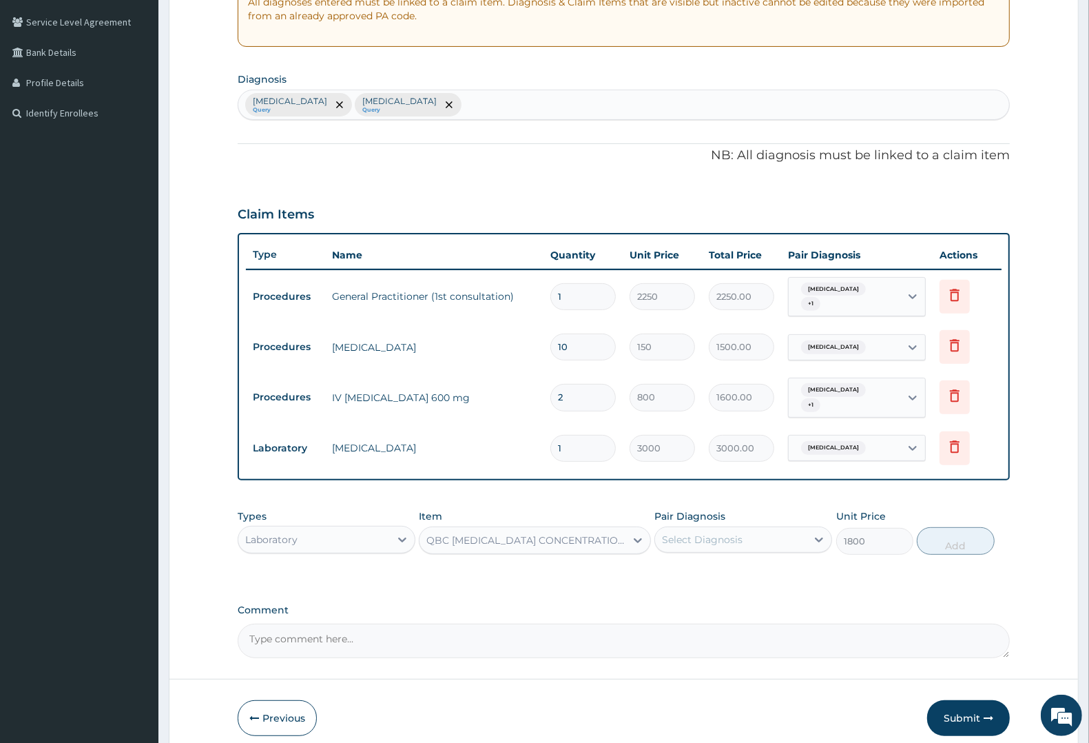
drag, startPoint x: 700, startPoint y: 524, endPoint x: 703, endPoint y: 538, distance: 14.7
click at [701, 532] on div "Select Diagnosis" at bounding box center [702, 539] width 81 height 14
click at [704, 566] on label "Malaria" at bounding box center [719, 573] width 85 height 14
checkbox input "true"
drag, startPoint x: 965, startPoint y: 527, endPoint x: 818, endPoint y: 562, distance: 150.9
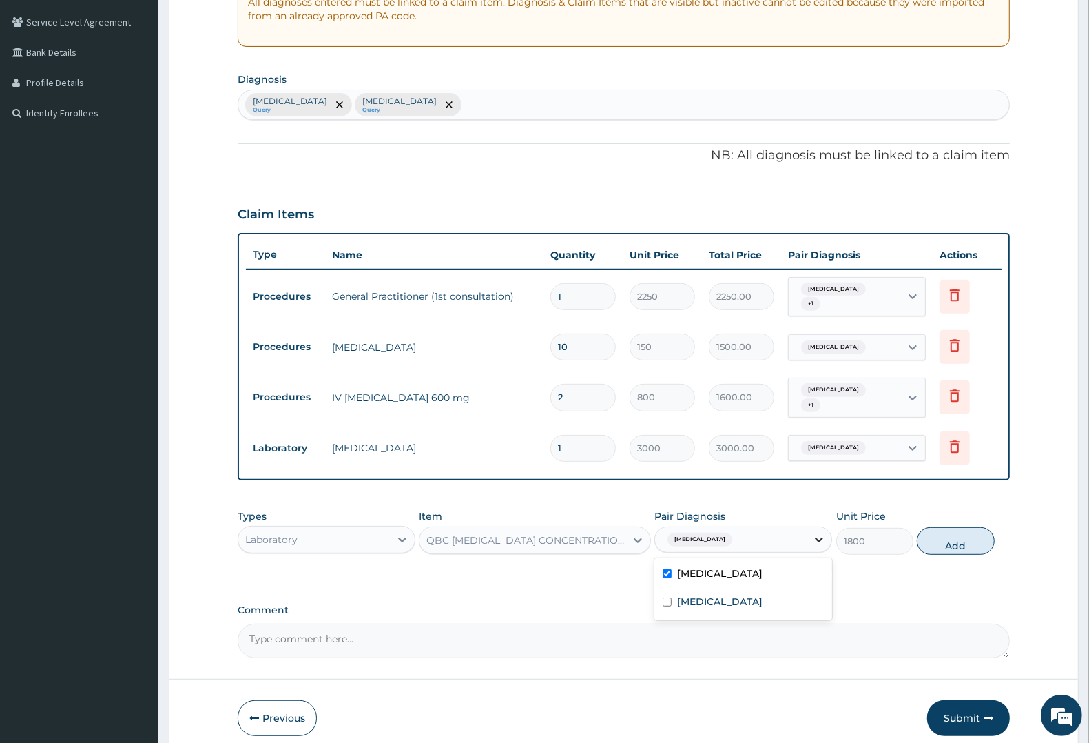
click at [964, 527] on button "Add" at bounding box center [955, 541] width 77 height 28
type input "0"
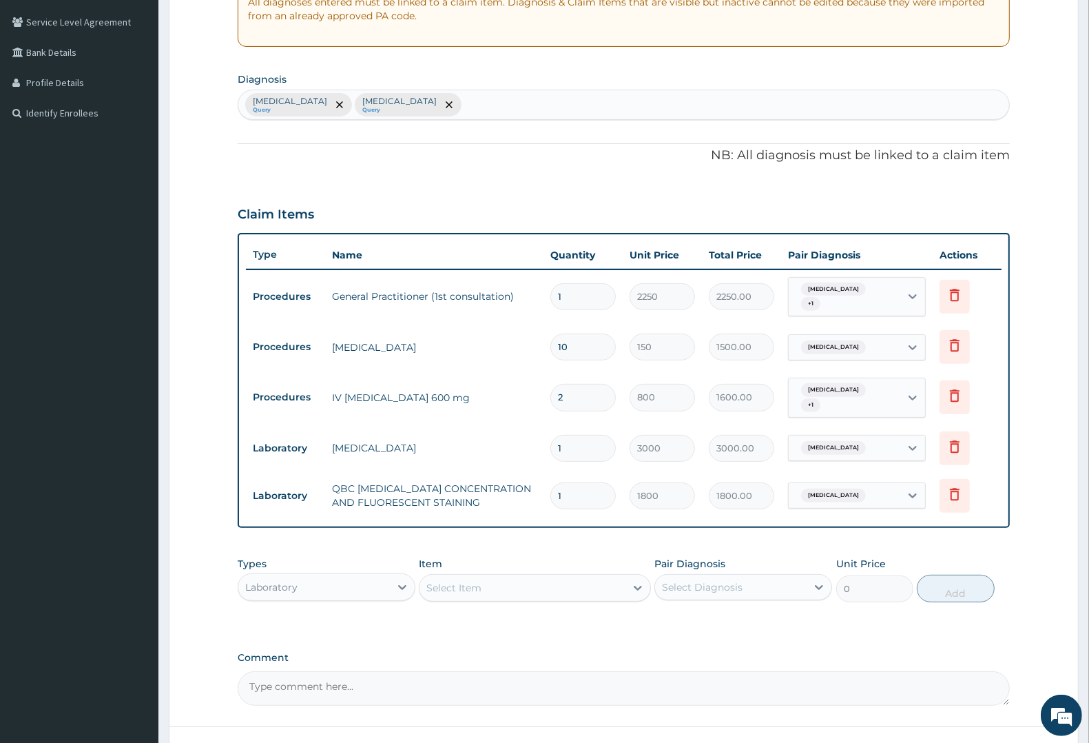
click at [307, 577] on div "Laboratory" at bounding box center [314, 587] width 152 height 22
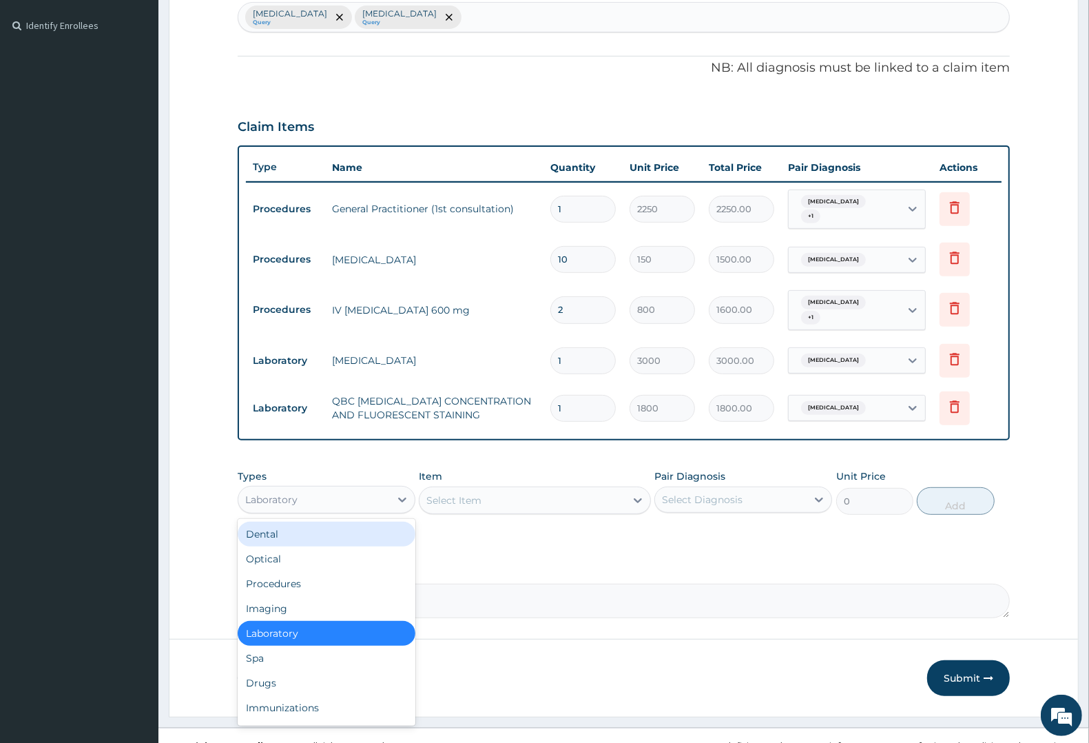
scroll to position [374, 0]
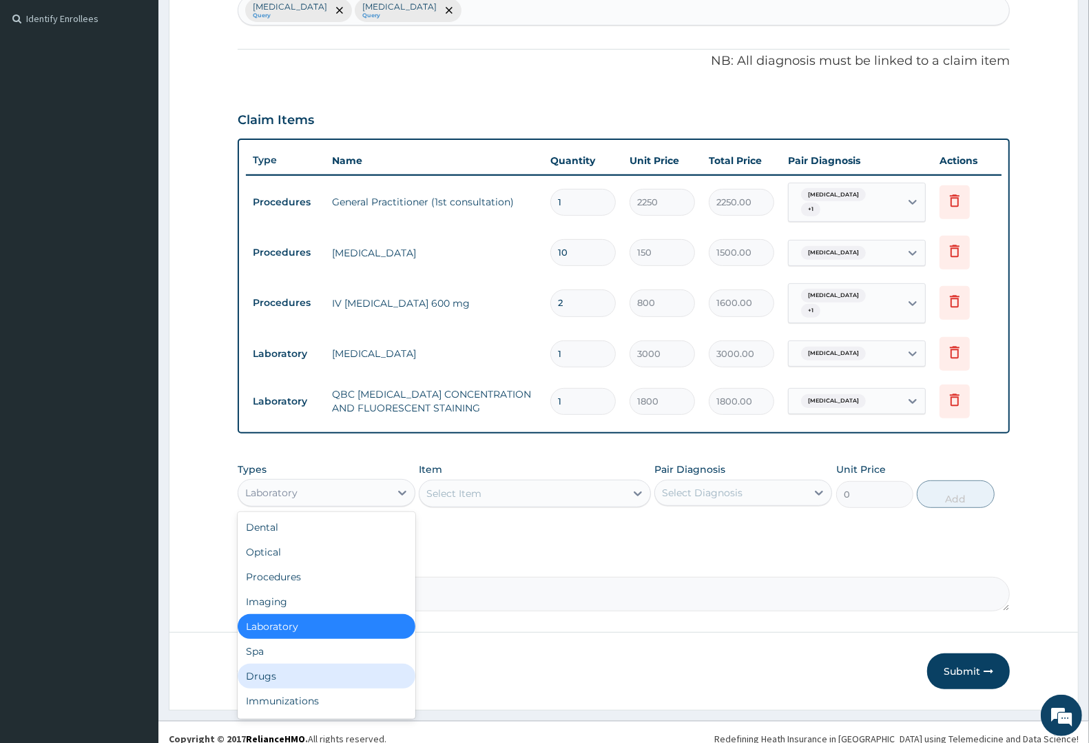
drag, startPoint x: 273, startPoint y: 667, endPoint x: 388, endPoint y: 555, distance: 160.7
click at [280, 663] on div "Drugs" at bounding box center [327, 675] width 178 height 25
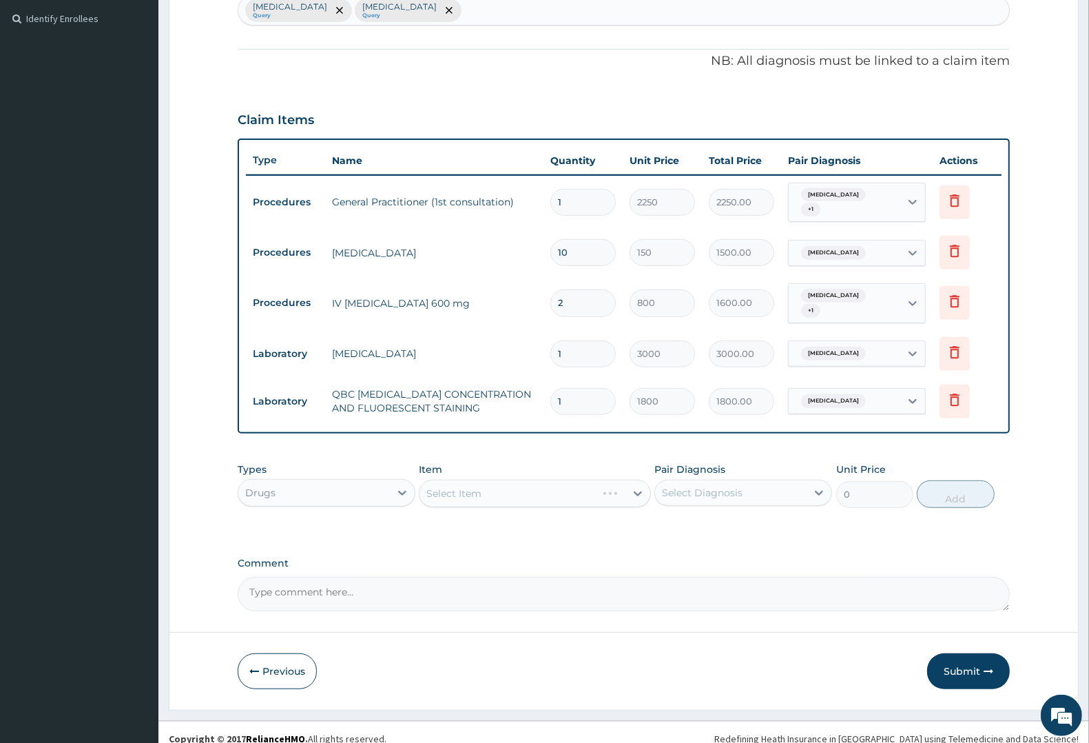
click at [514, 479] on div "Select Item" at bounding box center [534, 493] width 231 height 28
click at [546, 482] on div "Select Item" at bounding box center [522, 493] width 205 height 22
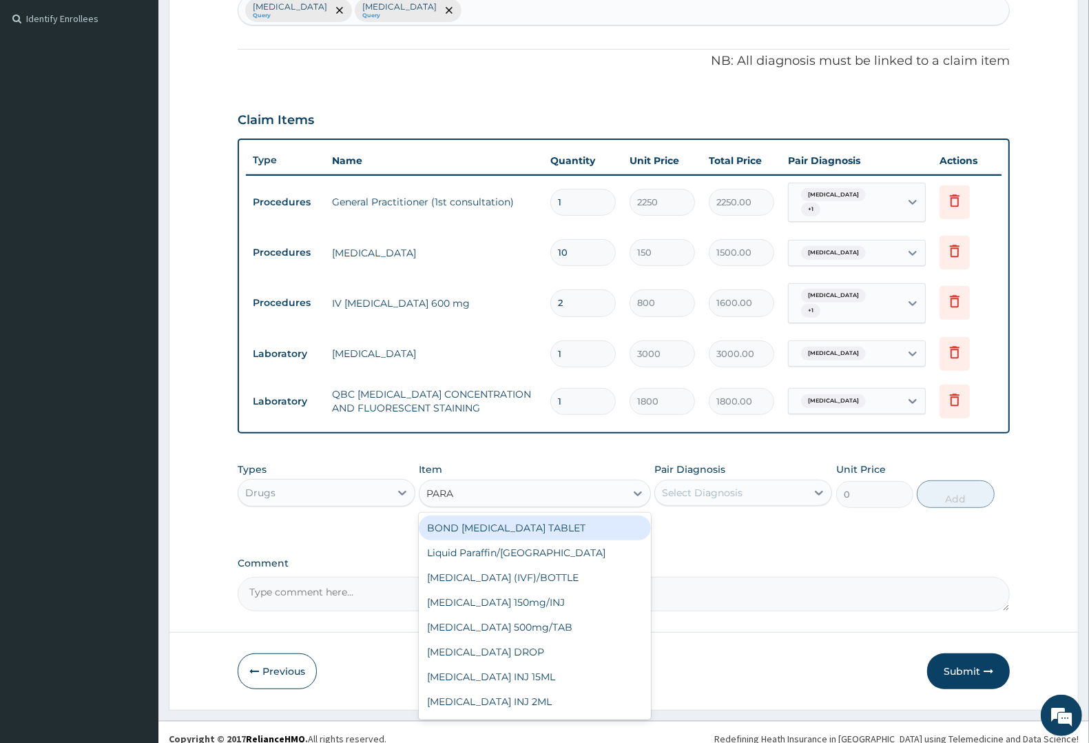
type input "PARAC"
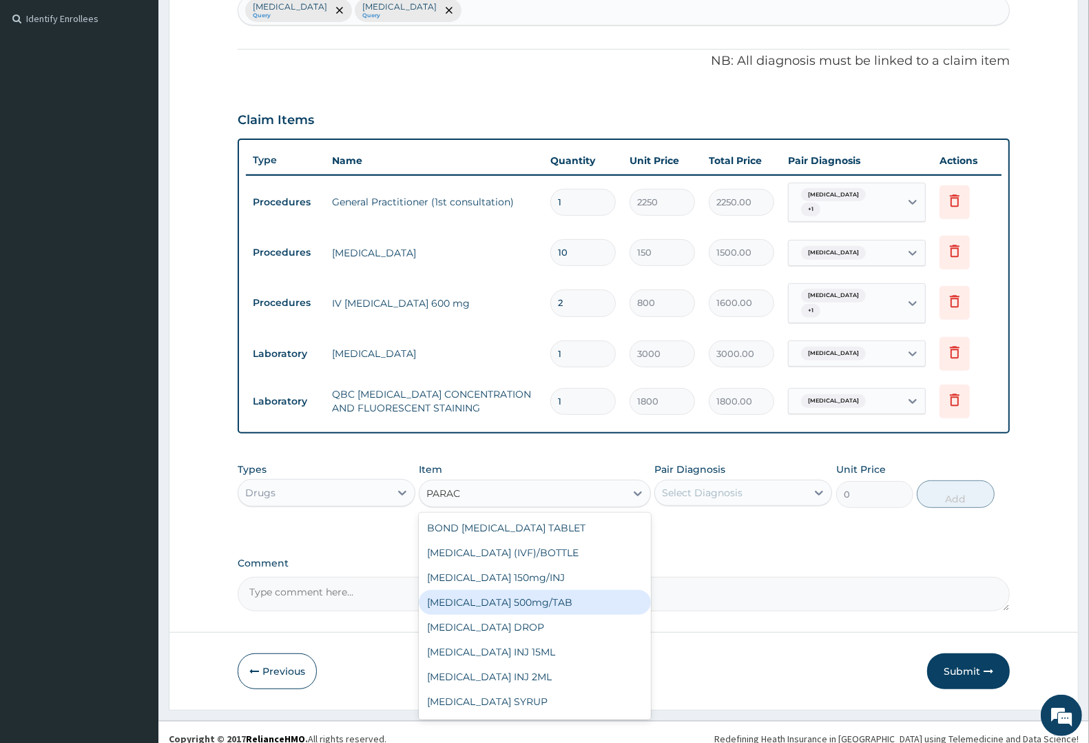
drag, startPoint x: 528, startPoint y: 594, endPoint x: 621, endPoint y: 550, distance: 103.5
click at [535, 590] on div "PARACETAMOL 500mg/TAB" at bounding box center [534, 602] width 231 height 25
type input "7.88"
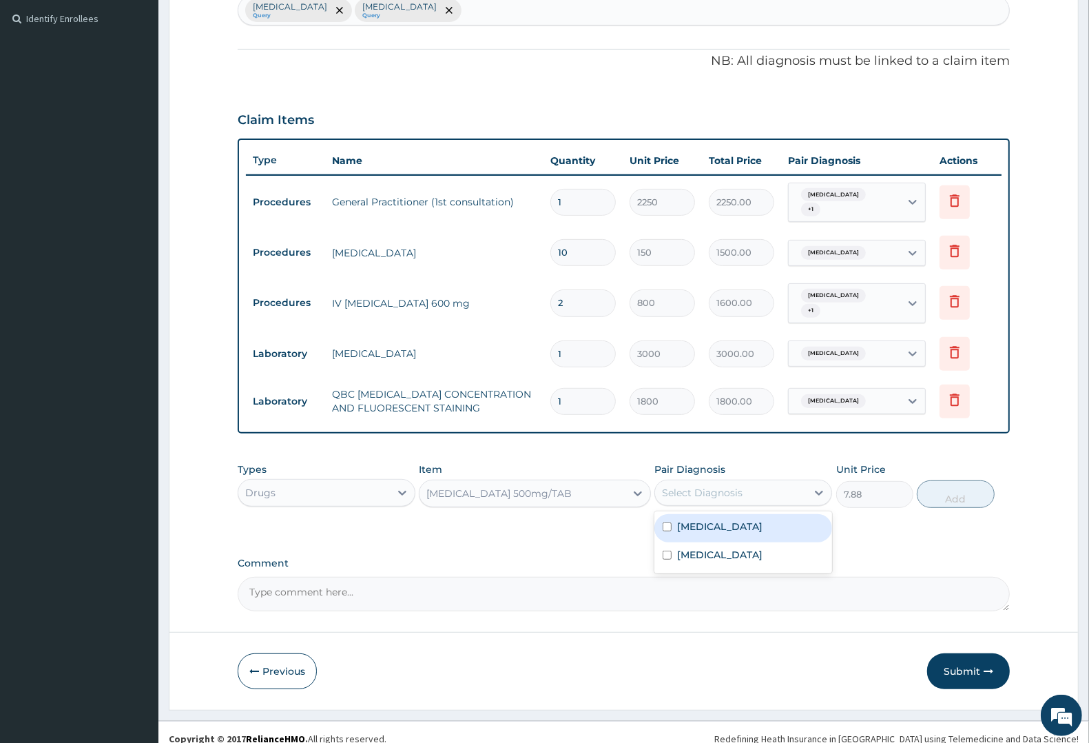
click at [728, 486] on div "Select Diagnosis" at bounding box center [702, 493] width 81 height 14
click at [718, 518] on div "Malaria" at bounding box center [743, 528] width 178 height 28
checkbox input "true"
click at [718, 548] on label "Typhoid fever" at bounding box center [719, 555] width 85 height 14
checkbox input "true"
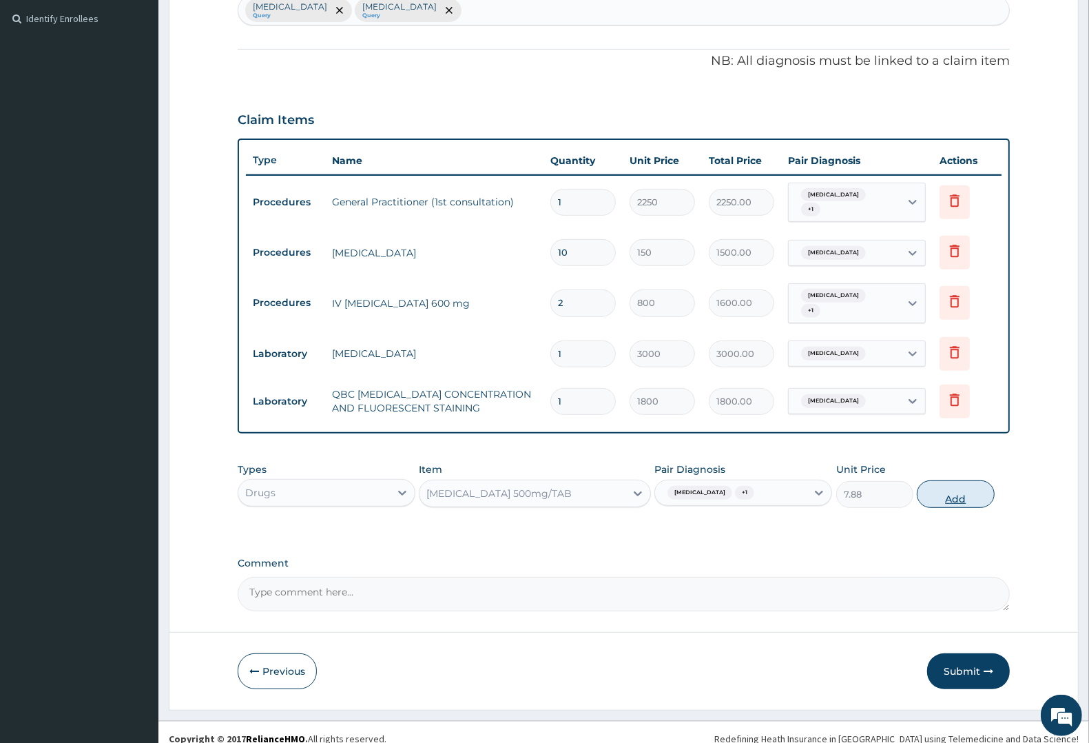
click at [962, 480] on button "Add" at bounding box center [955, 494] width 77 height 28
type input "0"
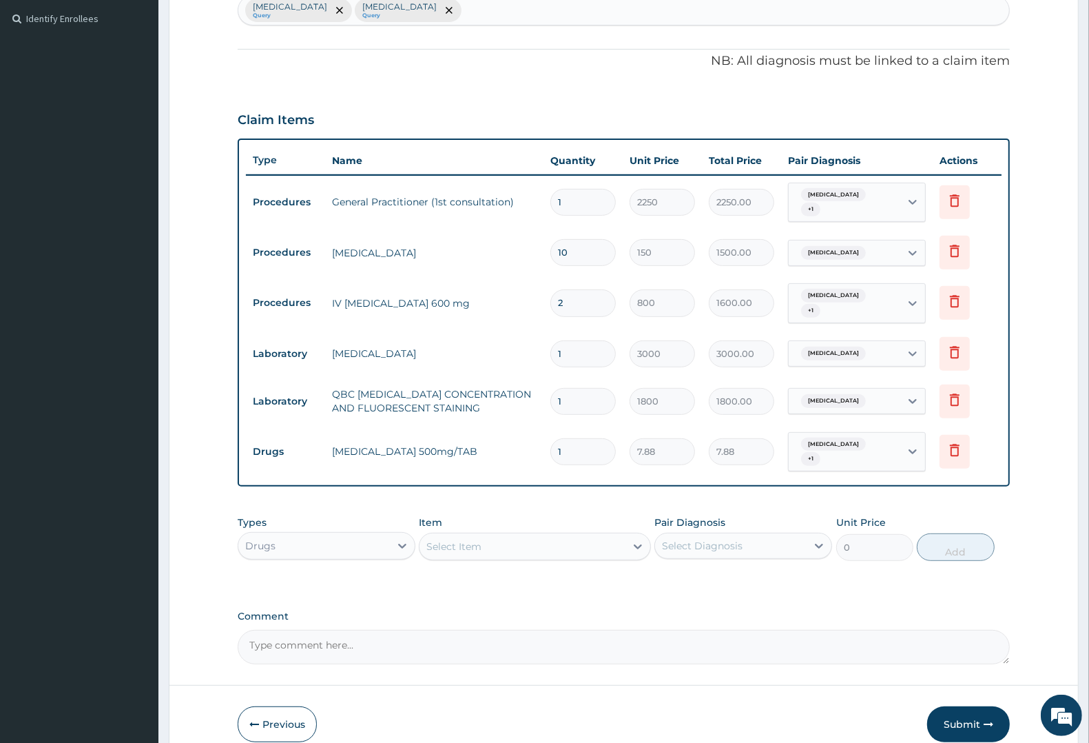
type input "12"
type input "94.56"
type input "12"
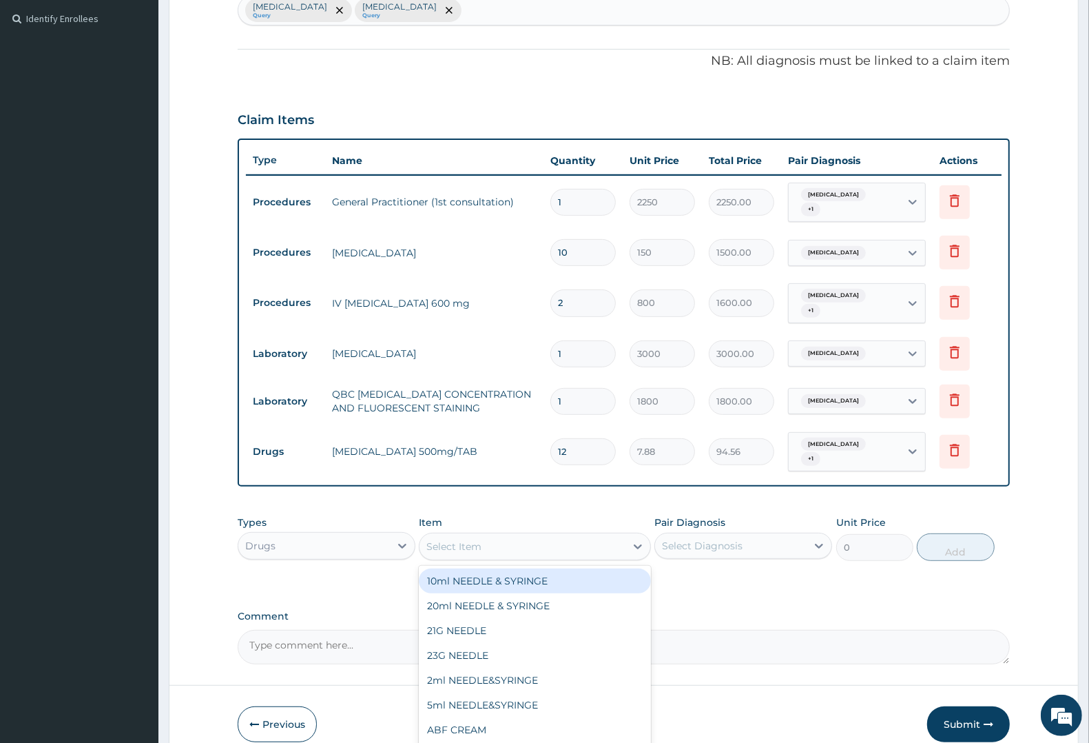
click at [470, 539] on div "Select Item" at bounding box center [453, 546] width 55 height 14
type input "EMAL"
drag, startPoint x: 476, startPoint y: 558, endPoint x: 532, endPoint y: 555, distance: 55.9
click at [499, 568] on div "EMAL INJECTION" at bounding box center [534, 580] width 231 height 25
type input "1063.12"
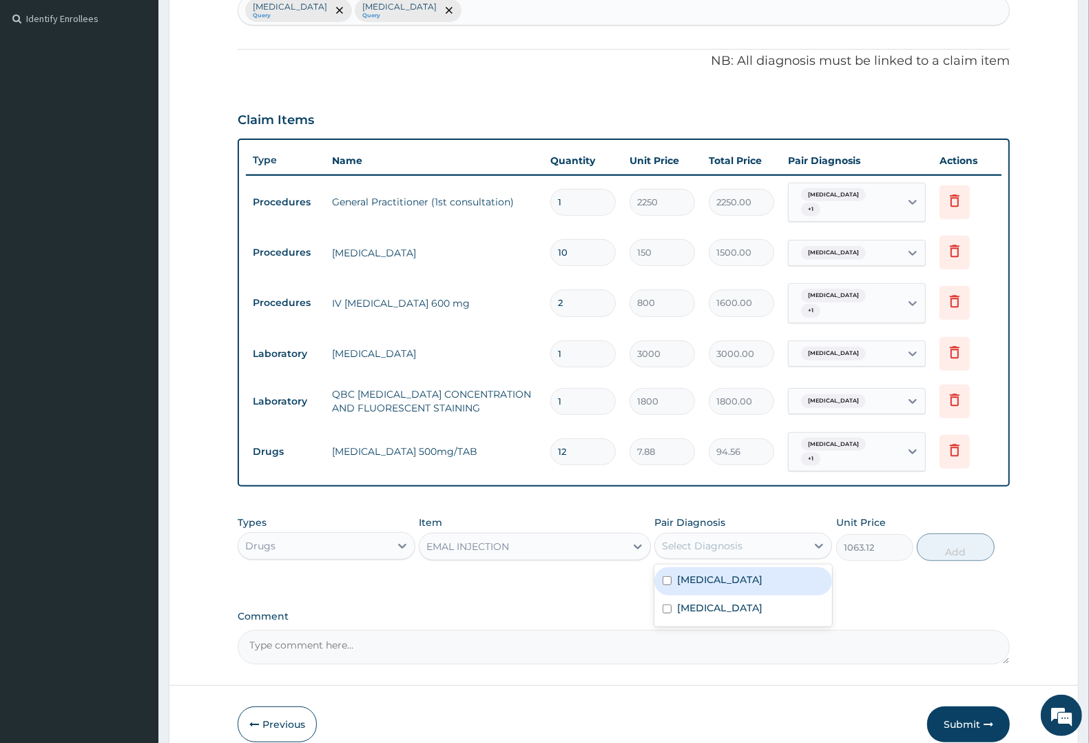
click at [708, 539] on div "Select Diagnosis" at bounding box center [702, 546] width 81 height 14
click at [718, 567] on div "Malaria" at bounding box center [743, 581] width 178 height 28
checkbox input "true"
click at [958, 533] on button "Add" at bounding box center [955, 547] width 77 height 28
type input "0"
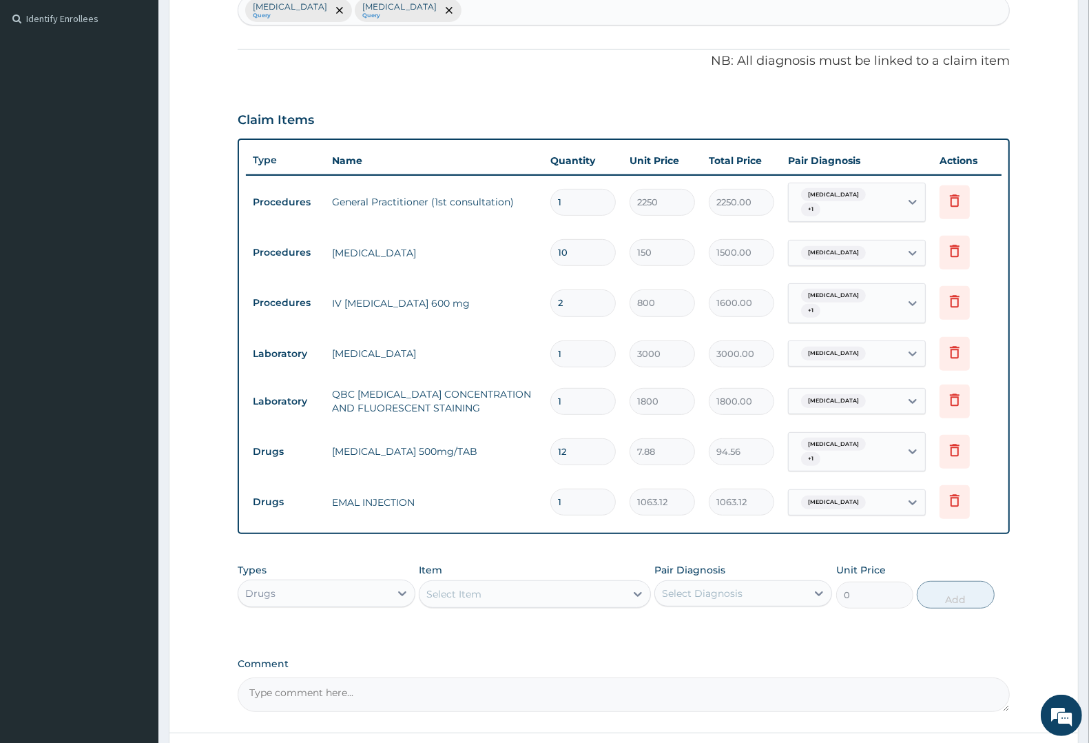
type input "0.00"
type input "3"
type input "3189.36"
type input "3"
click at [463, 587] on div "Select Item" at bounding box center [453, 594] width 55 height 14
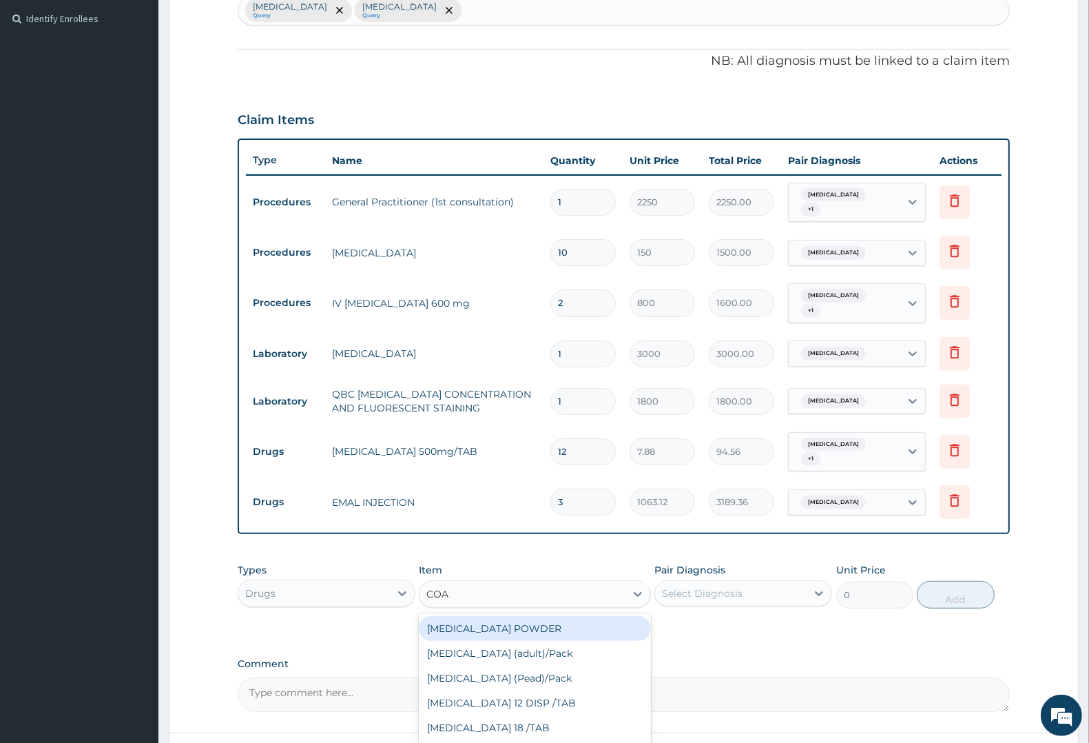
type input "COAR"
click at [504, 740] on div "COARTEM D TAB 80/480" at bounding box center [534, 752] width 231 height 25
type input "1299.38"
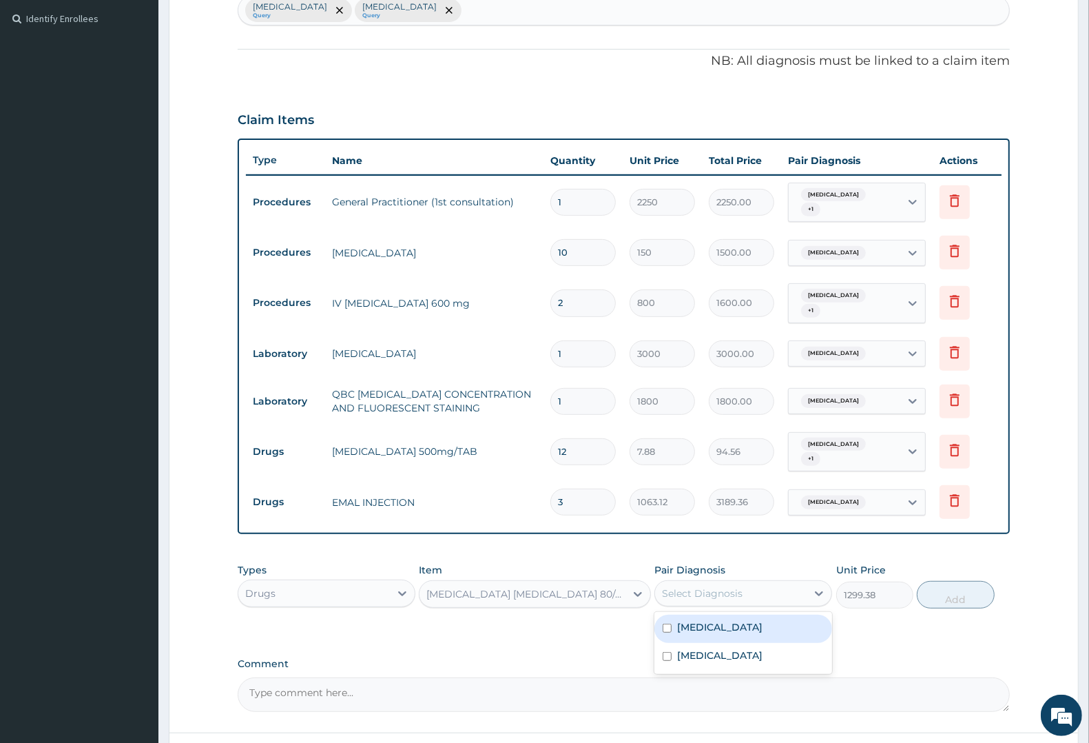
drag, startPoint x: 717, startPoint y: 569, endPoint x: 714, endPoint y: 591, distance: 22.2
click at [718, 586] on div "Select Diagnosis" at bounding box center [702, 593] width 81 height 14
drag, startPoint x: 703, startPoint y: 613, endPoint x: 794, endPoint y: 572, distance: 99.0
click at [706, 620] on label "Malaria" at bounding box center [719, 627] width 85 height 14
checkbox input "true"
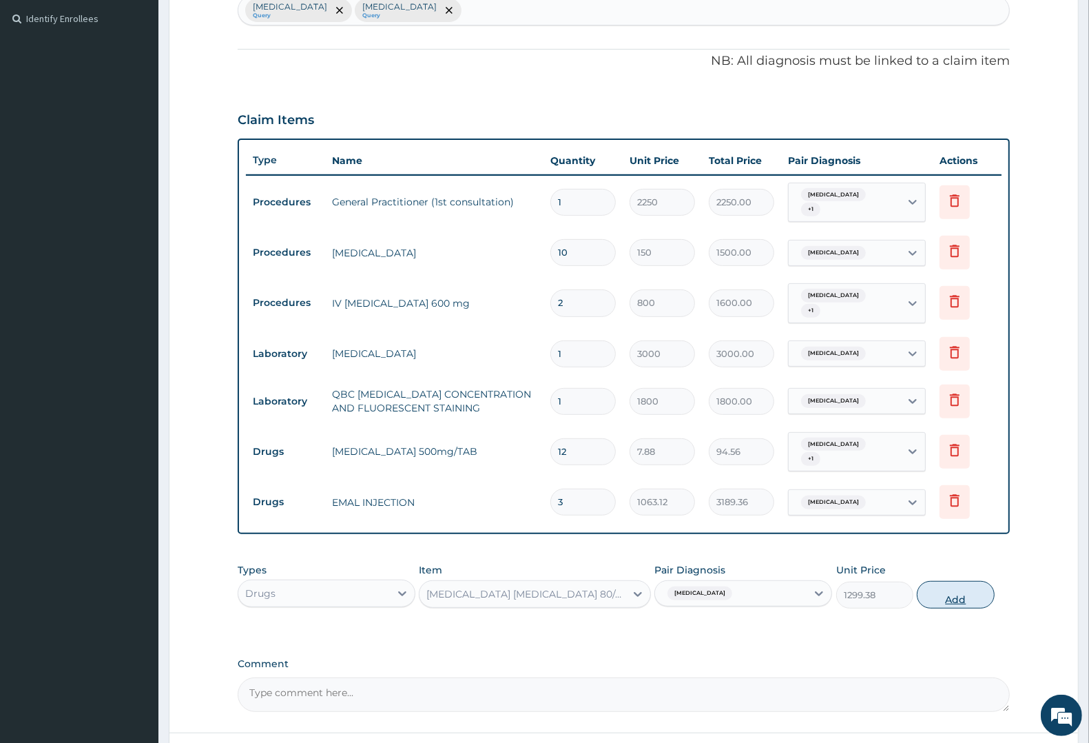
click at [947, 581] on button "Add" at bounding box center [955, 595] width 77 height 28
type input "0"
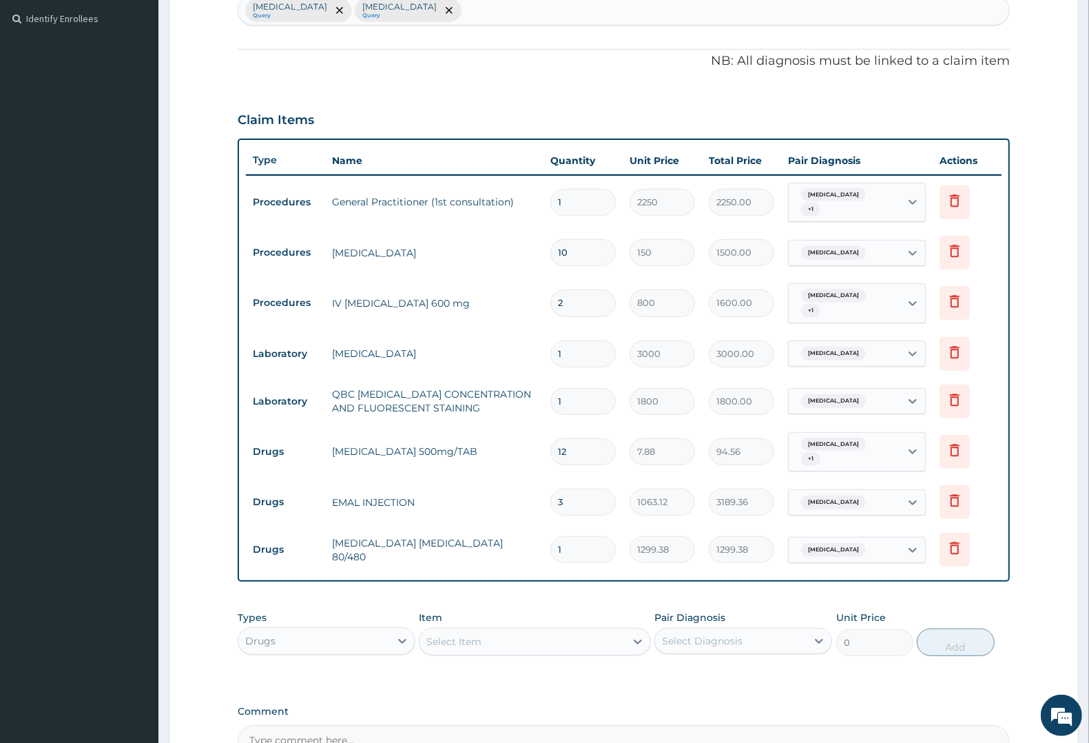
type input "0.00"
type input "6"
type input "7796.28"
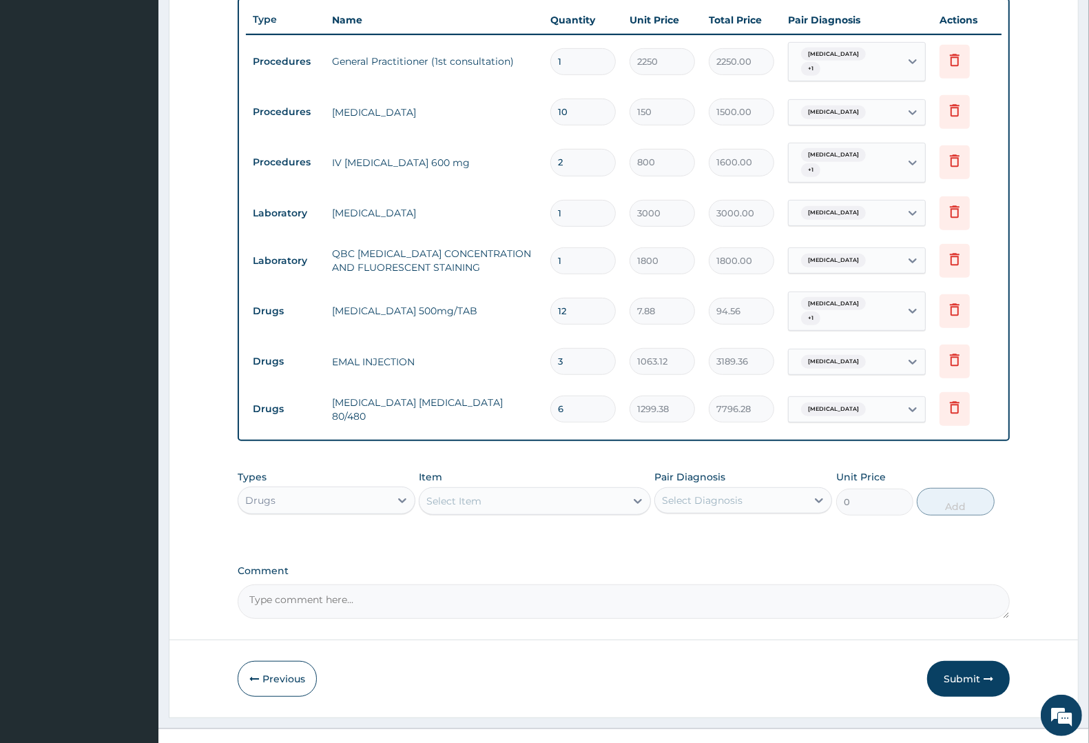
scroll to position [517, 0]
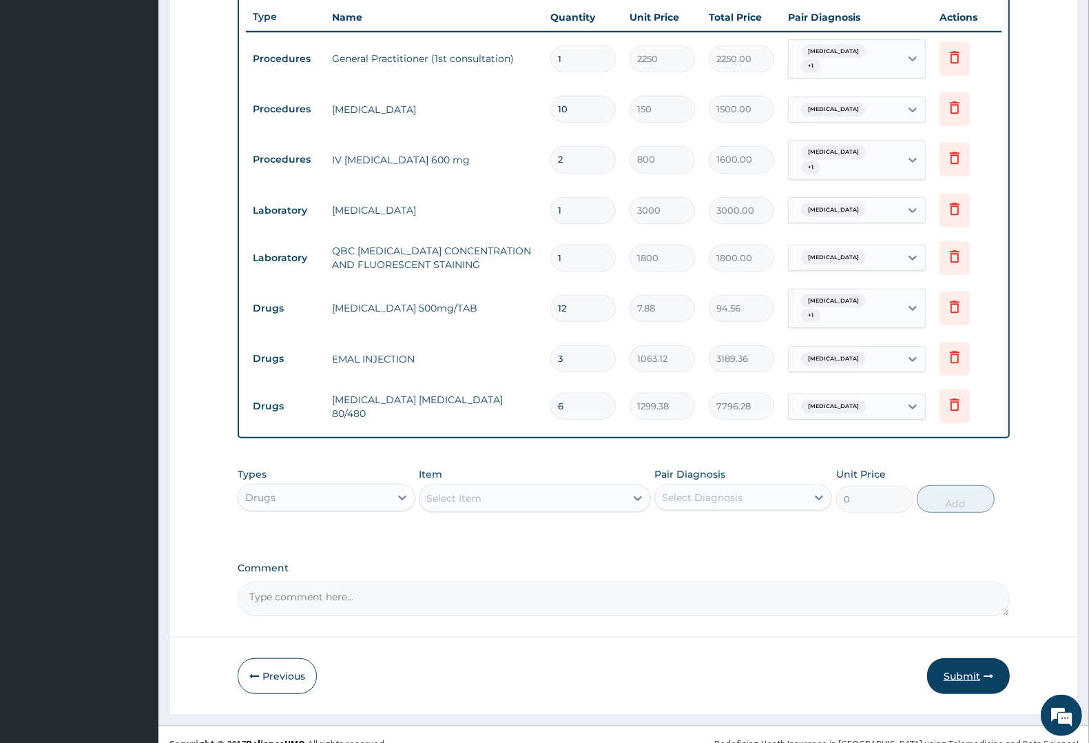
type input "6"
drag, startPoint x: 969, startPoint y: 656, endPoint x: 899, endPoint y: 594, distance: 93.2
click at [969, 658] on button "Submit" at bounding box center [968, 676] width 83 height 36
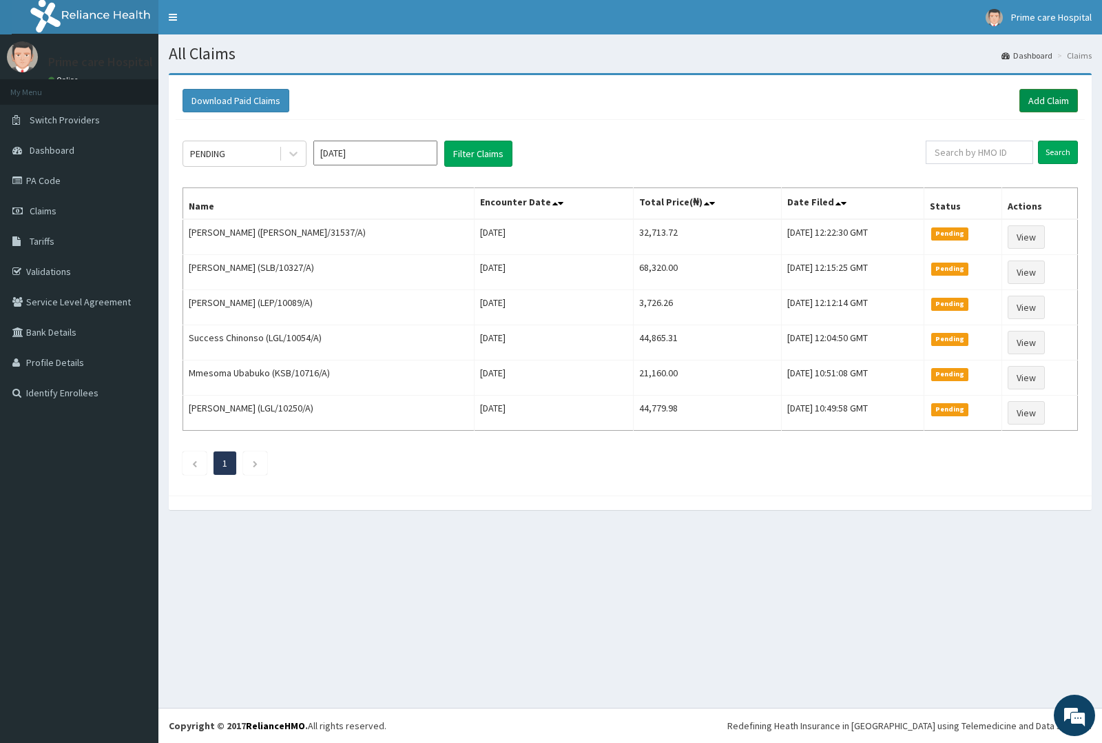
click at [1038, 99] on link "Add Claim" at bounding box center [1048, 100] width 59 height 23
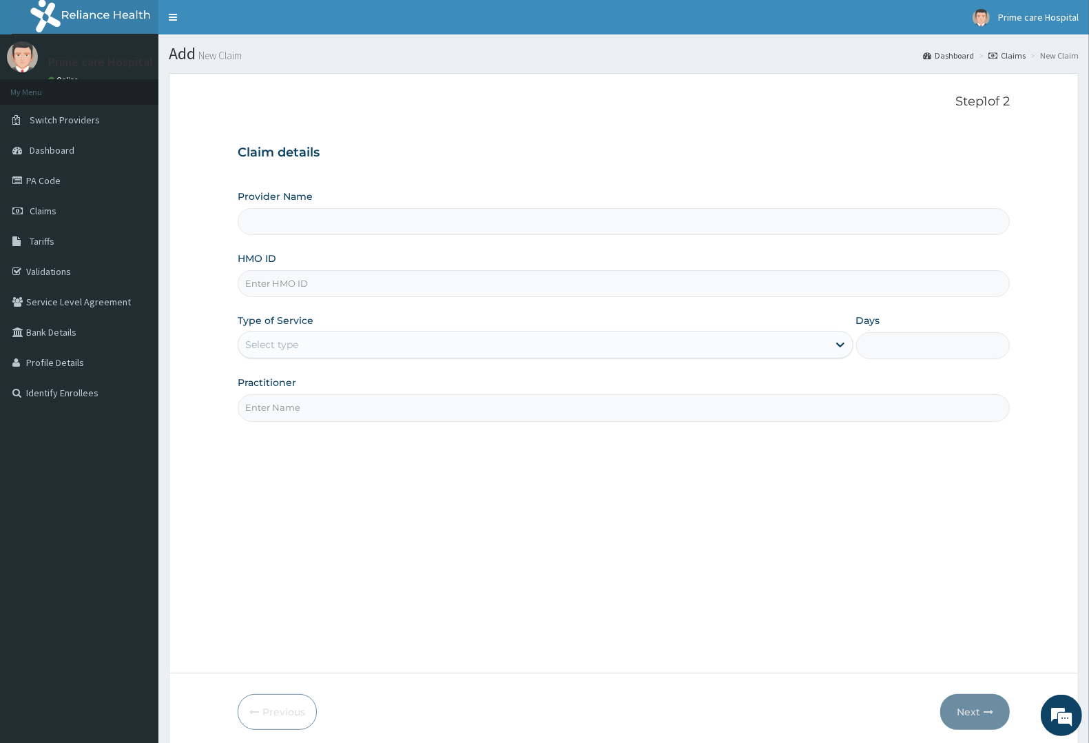
type input "Prime care hospital"
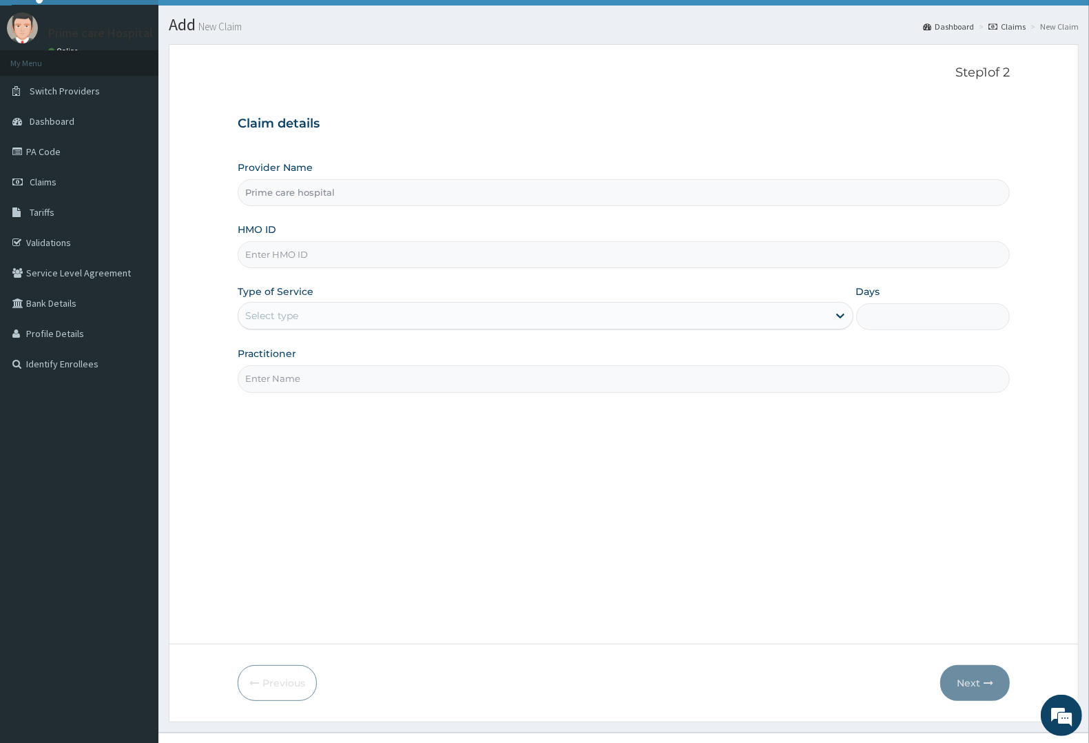
scroll to position [54, 0]
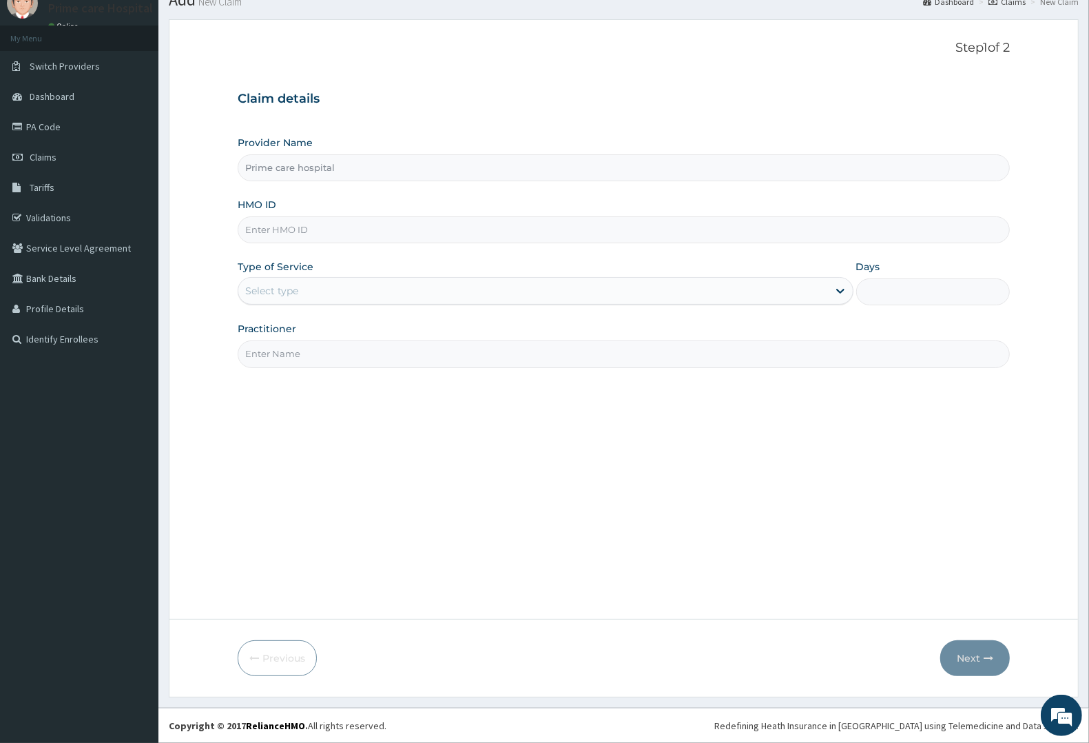
click at [287, 222] on input "HMO ID" at bounding box center [624, 229] width 772 height 27
type input "RWT/10071/A"
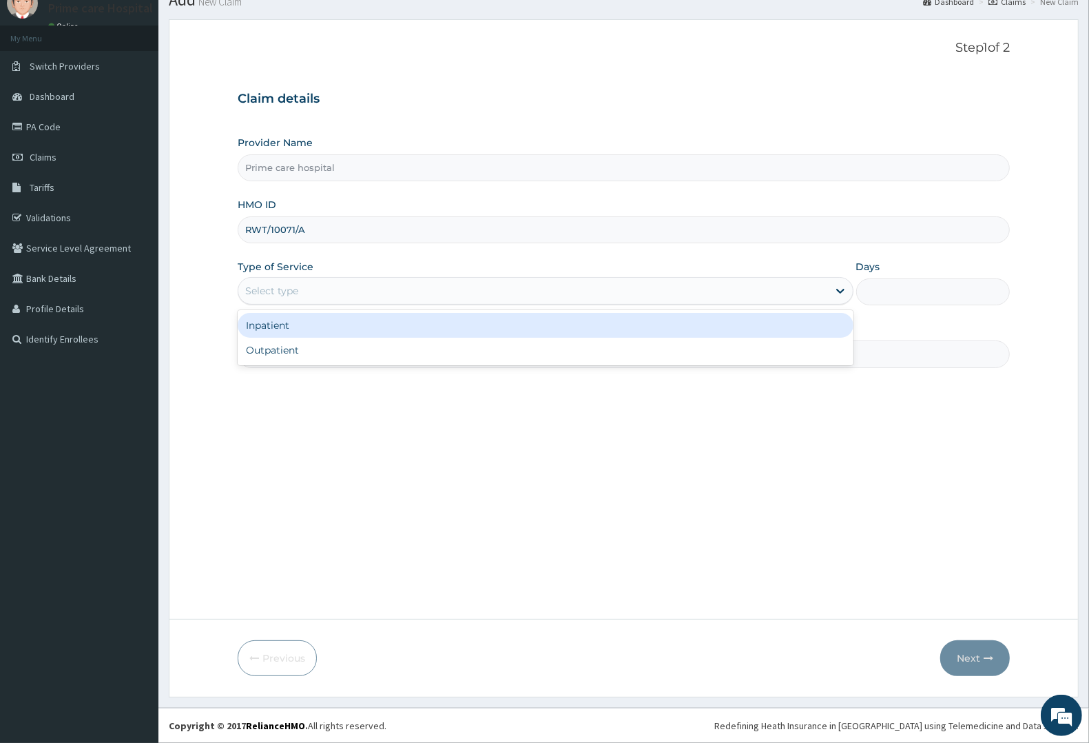
click at [287, 294] on div "Select type" at bounding box center [271, 291] width 53 height 14
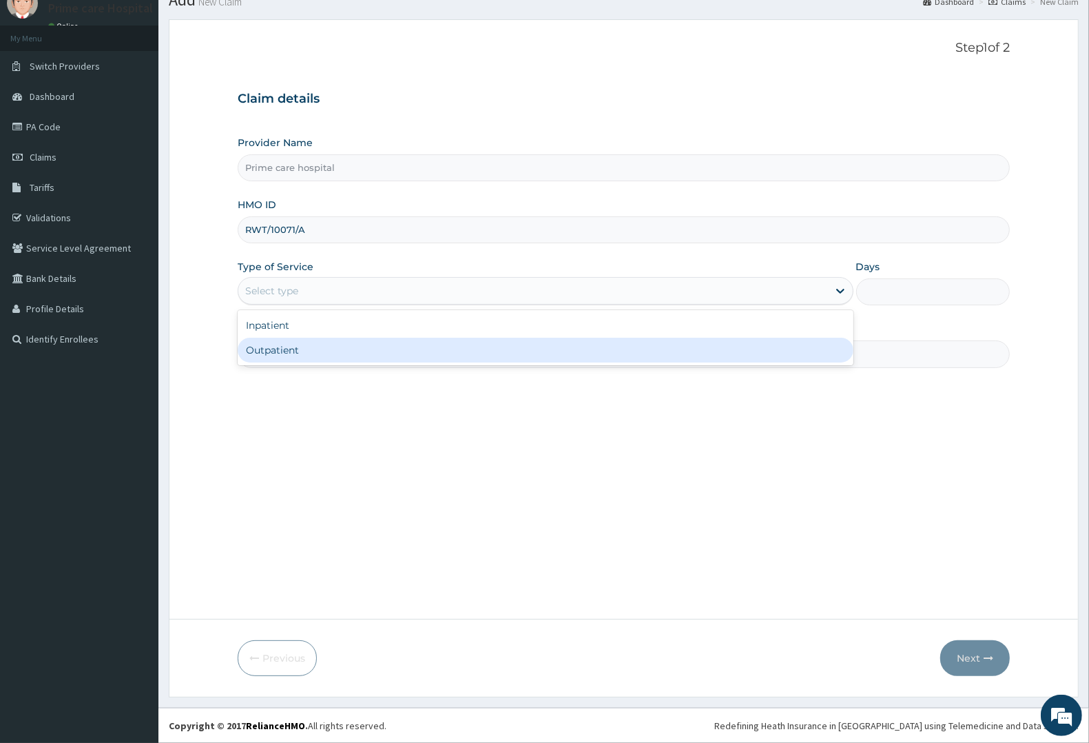
click at [290, 350] on div "Outpatient" at bounding box center [546, 350] width 616 height 25
type input "1"
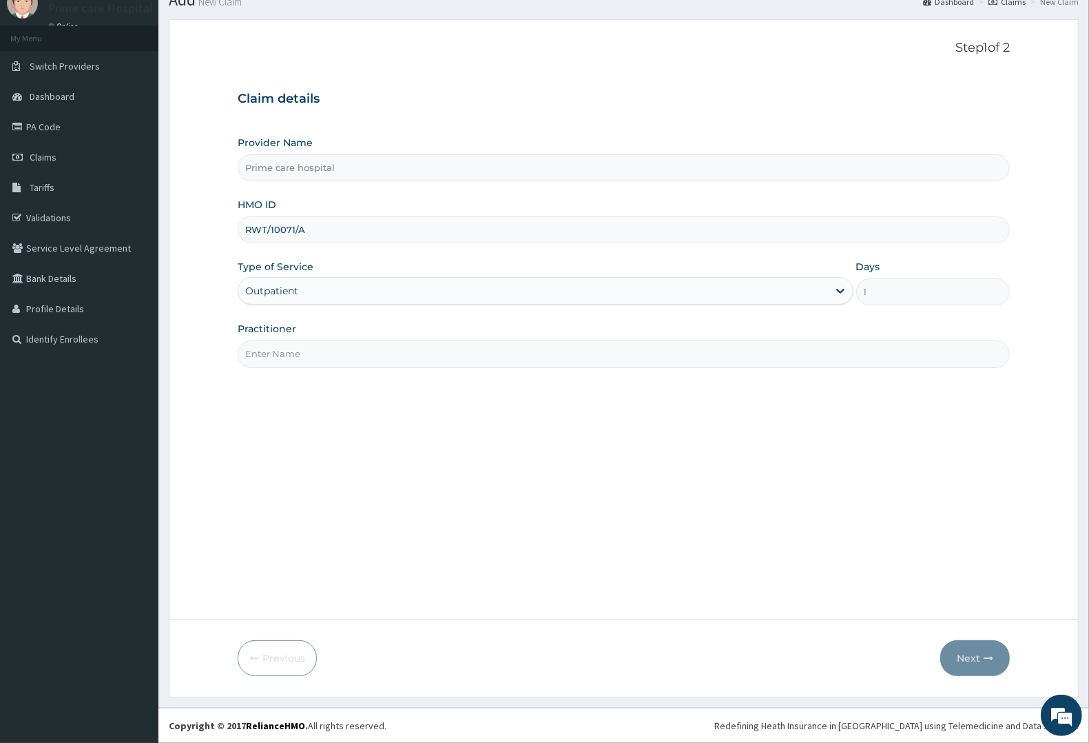
click at [290, 350] on input "Practitioner" at bounding box center [624, 353] width 772 height 27
type input "DR PEACE"
click at [982, 656] on button "Next" at bounding box center [975, 658] width 70 height 36
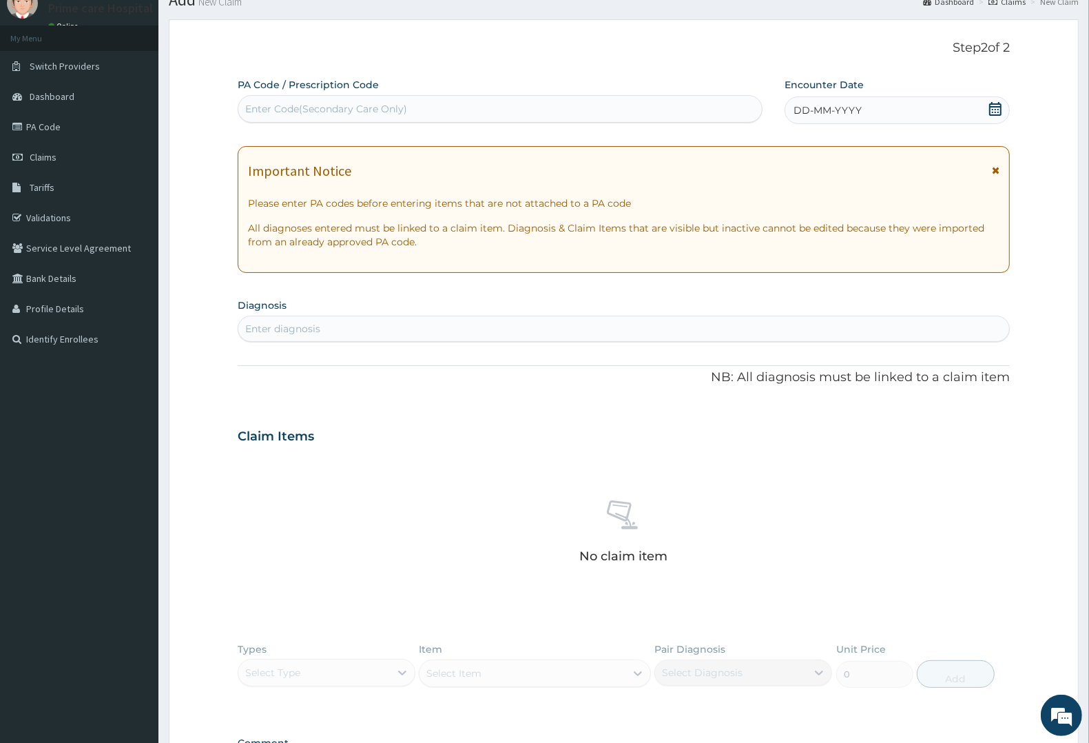
click at [335, 109] on div "Enter Code(Secondary Care Only)" at bounding box center [326, 109] width 162 height 14
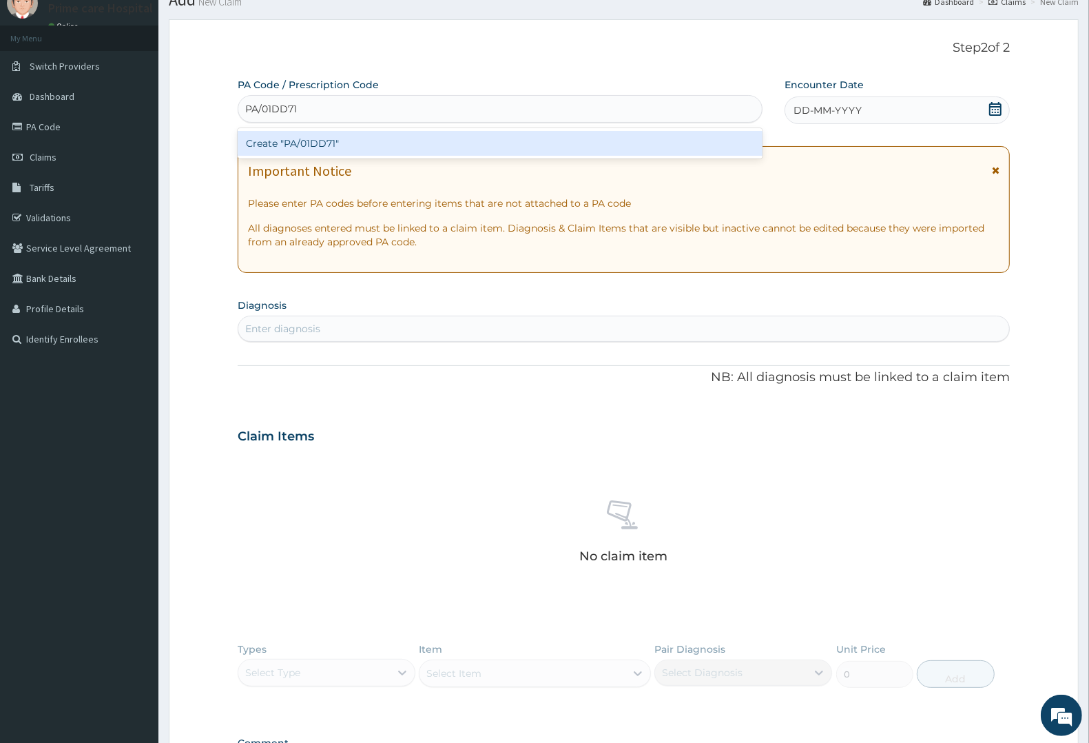
type input "PA/01DD71"
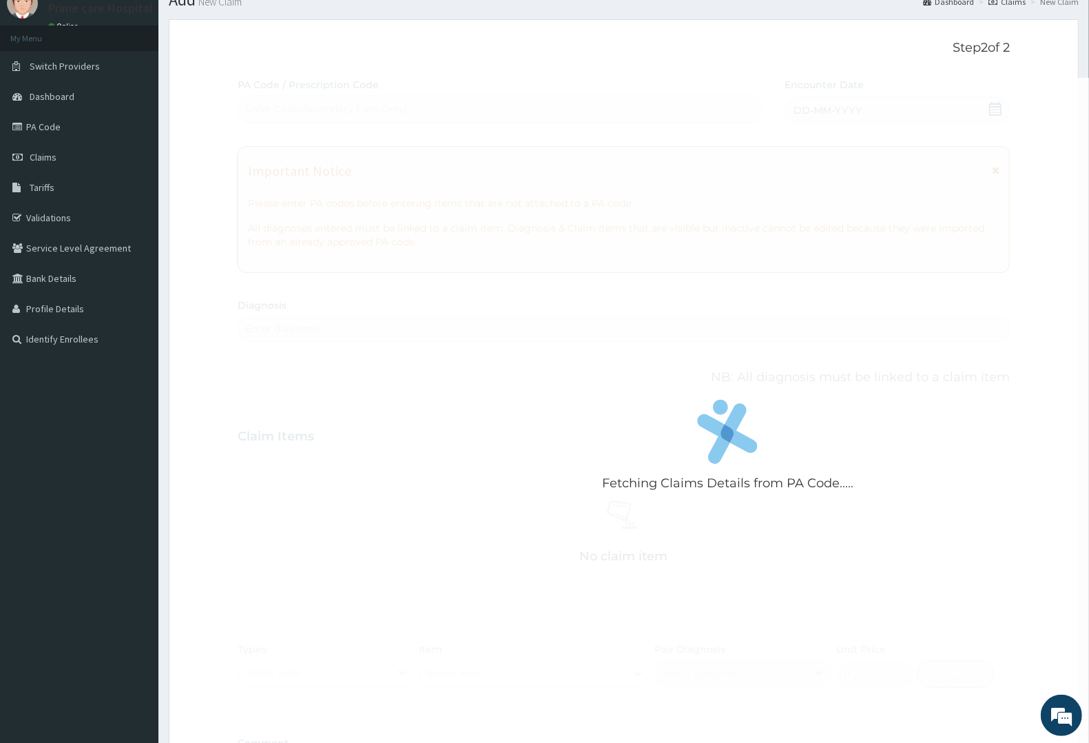
click at [893, 104] on div "Fetching Claims Details from PA Code..... PA Code / Prescription Code Enter Cod…" at bounding box center [624, 434] width 772 height 713
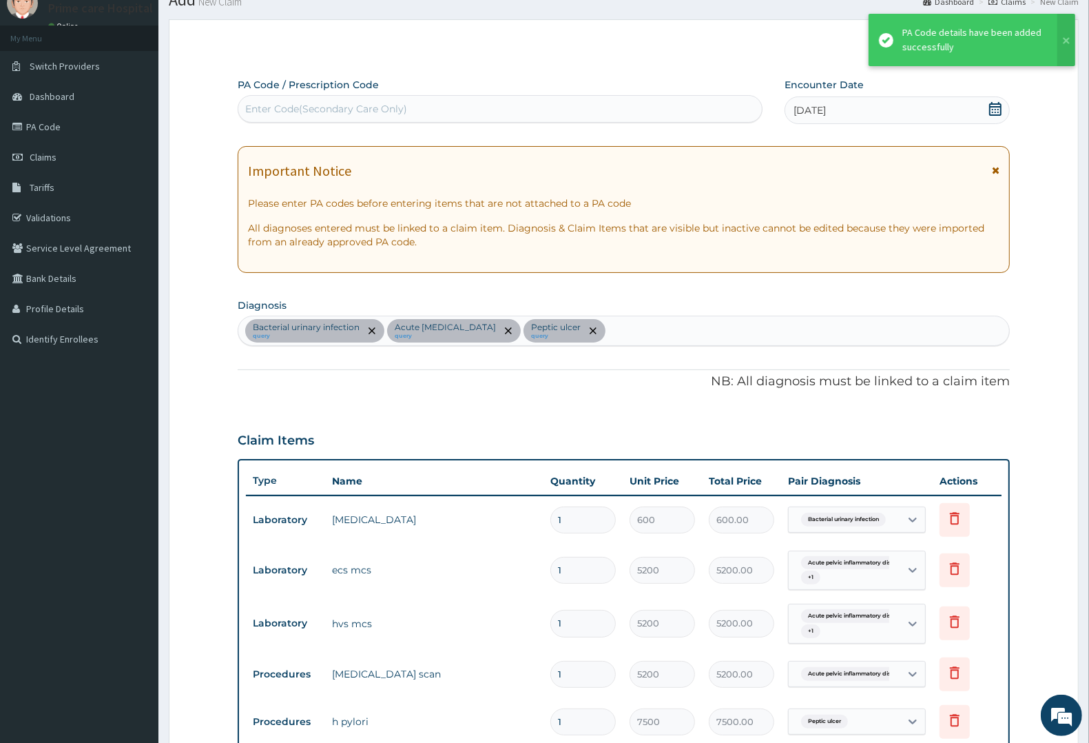
scroll to position [482, 0]
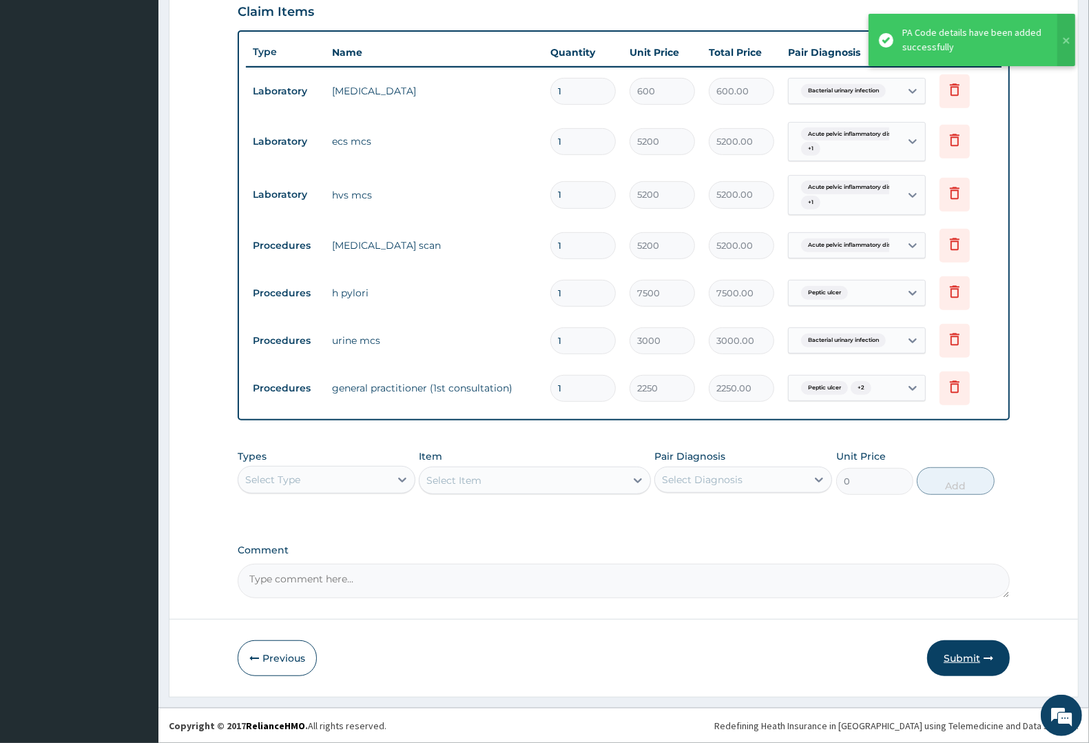
click at [966, 656] on button "Submit" at bounding box center [968, 658] width 83 height 36
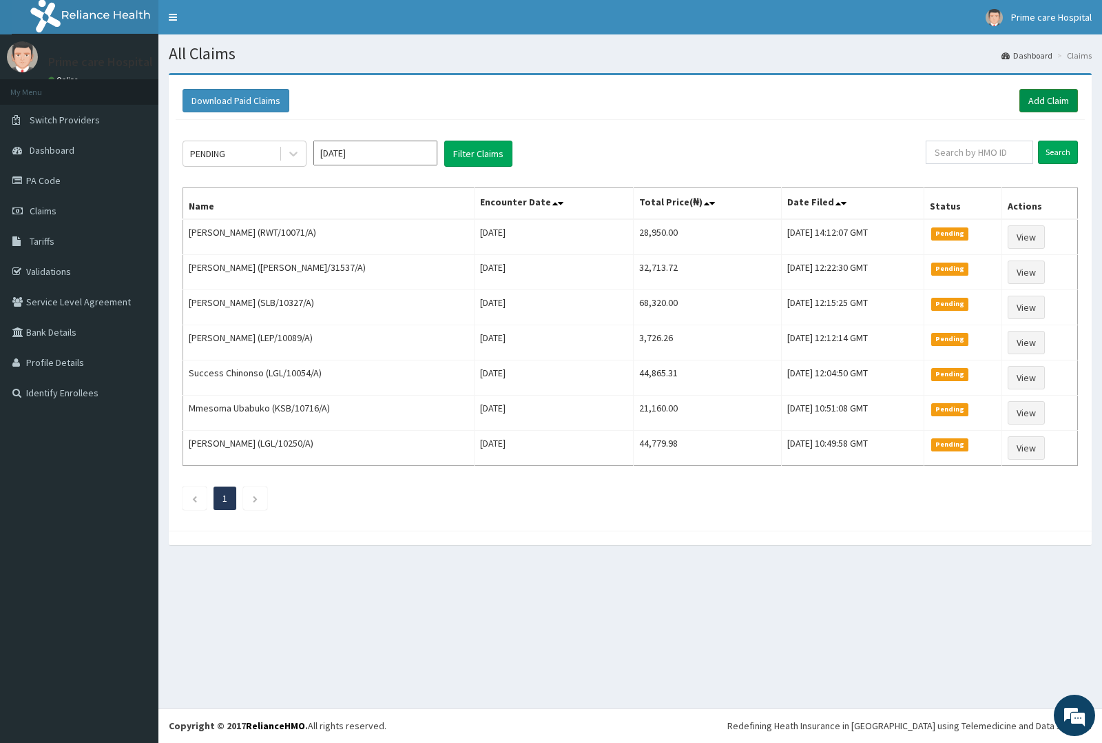
click at [1059, 100] on link "Add Claim" at bounding box center [1048, 100] width 59 height 23
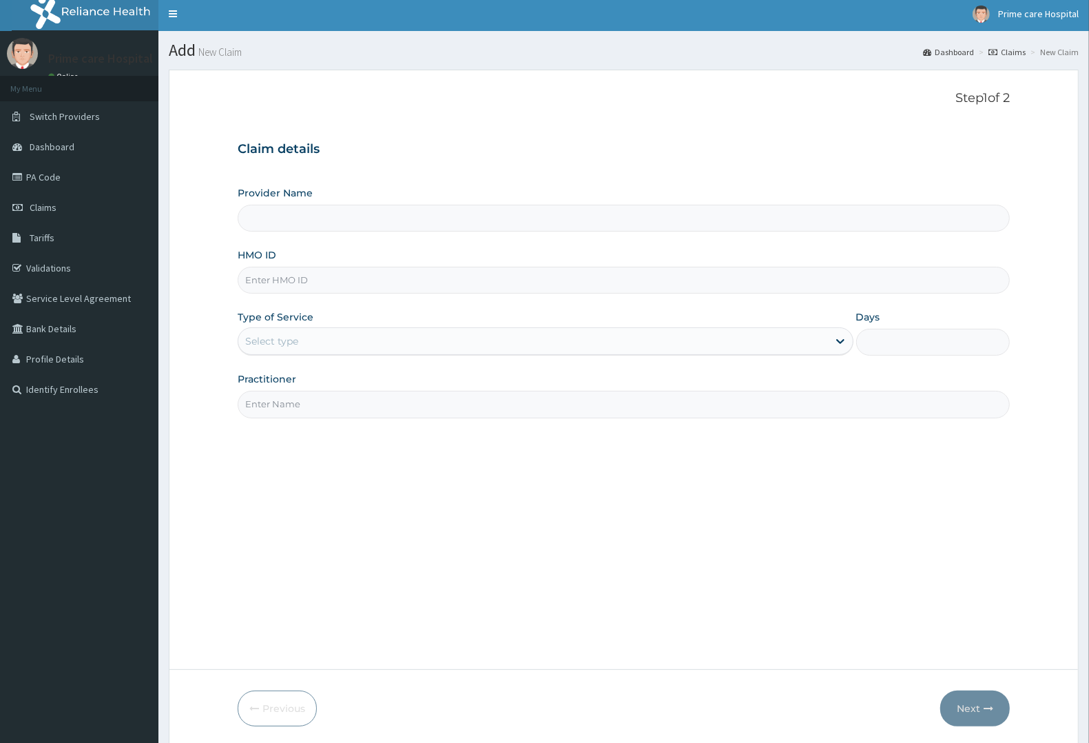
scroll to position [54, 0]
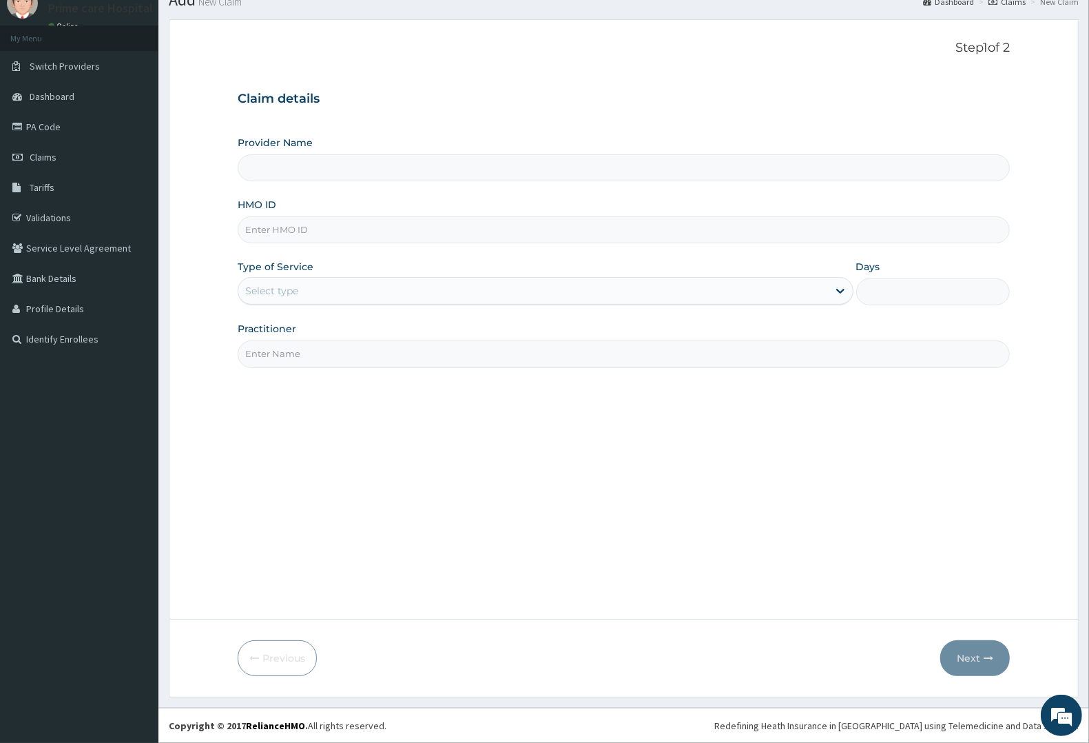
click at [335, 241] on input "HMO ID" at bounding box center [624, 229] width 772 height 27
type input "RWT"
type input "Prime care hospital"
type input "RWT/10071/A"
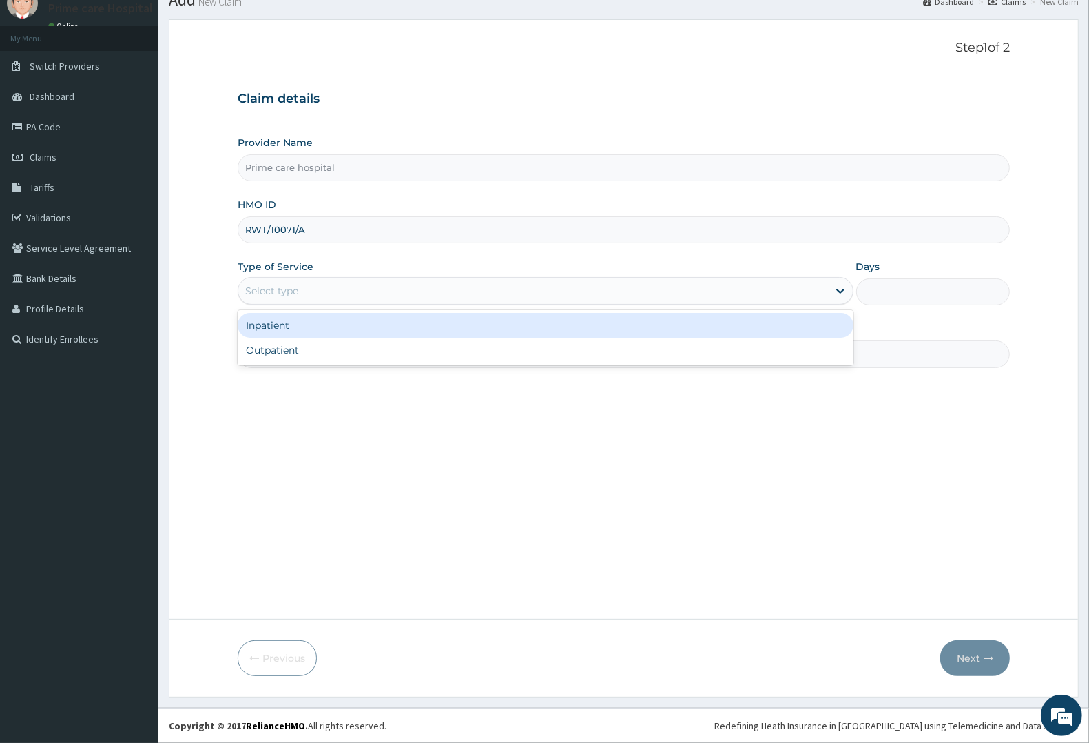
click at [284, 293] on div "Select type" at bounding box center [271, 291] width 53 height 14
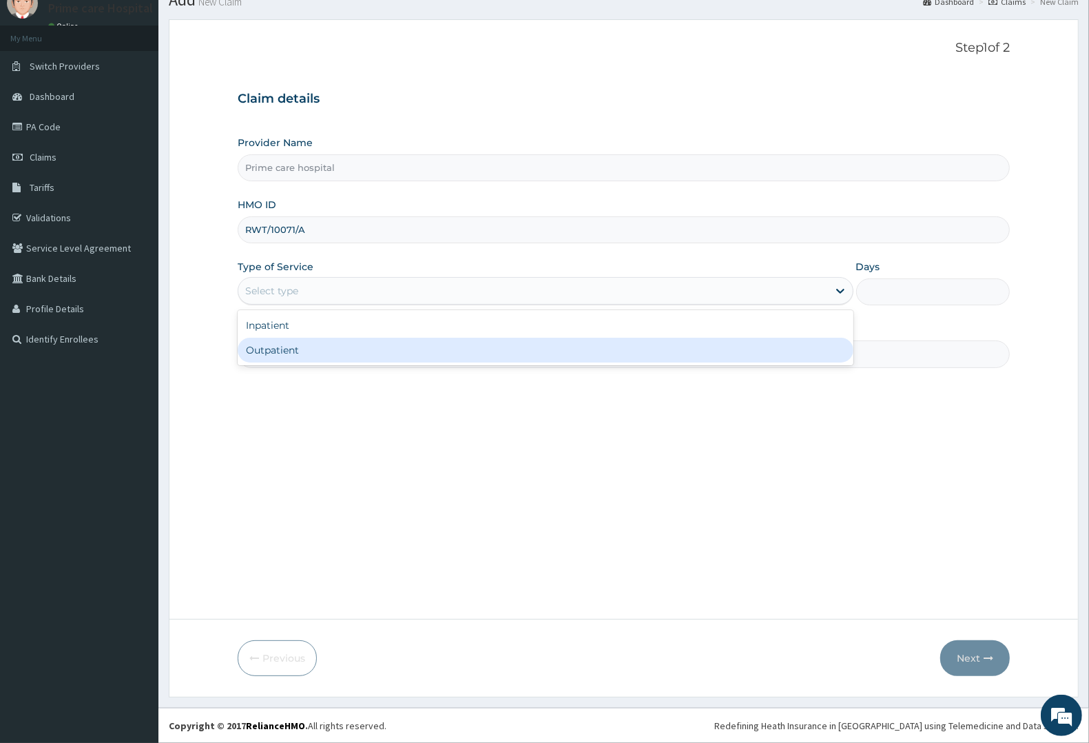
click at [290, 353] on div "Outpatient" at bounding box center [546, 350] width 616 height 25
type input "1"
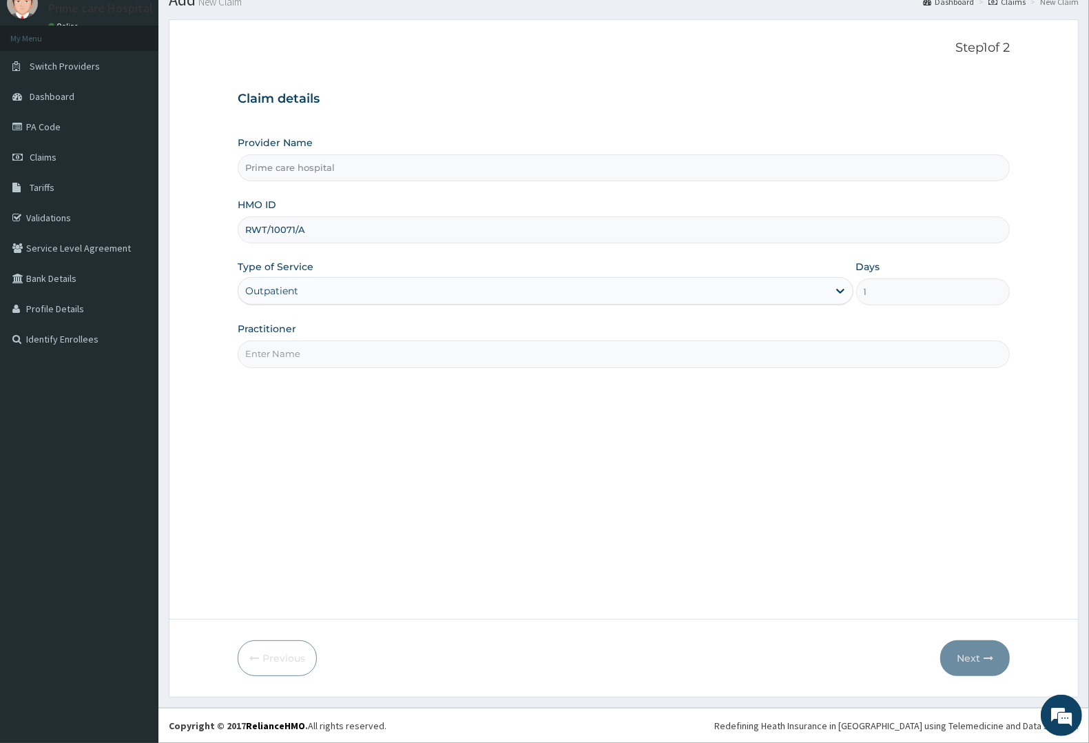
click at [290, 353] on input "Practitioner" at bounding box center [624, 353] width 772 height 27
type input "DR PEACE"
click at [971, 653] on button "Next" at bounding box center [975, 658] width 70 height 36
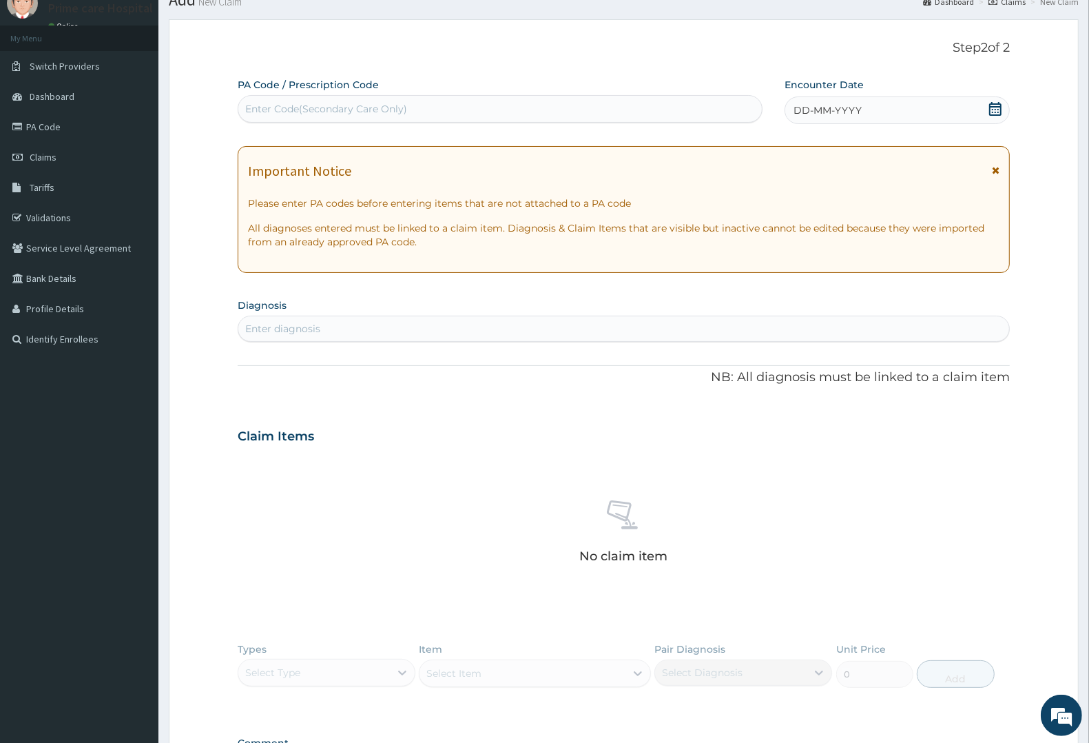
click at [818, 108] on span "DD-MM-YYYY" at bounding box center [828, 110] width 68 height 14
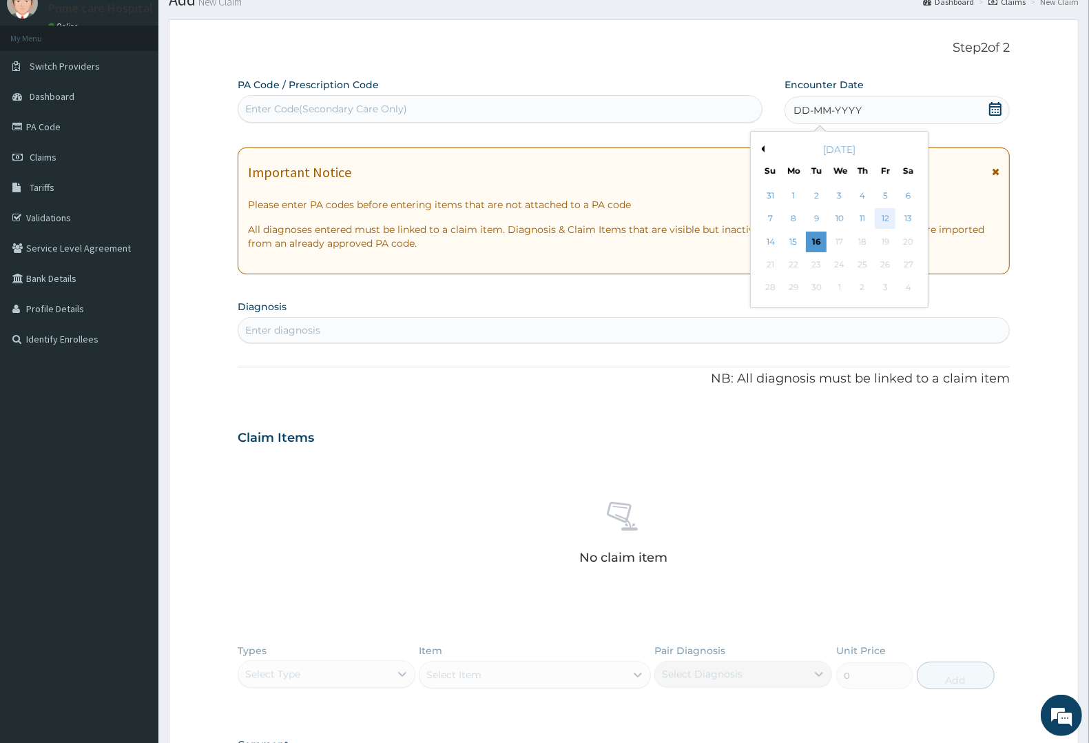
click at [891, 215] on div "12" at bounding box center [886, 219] width 21 height 21
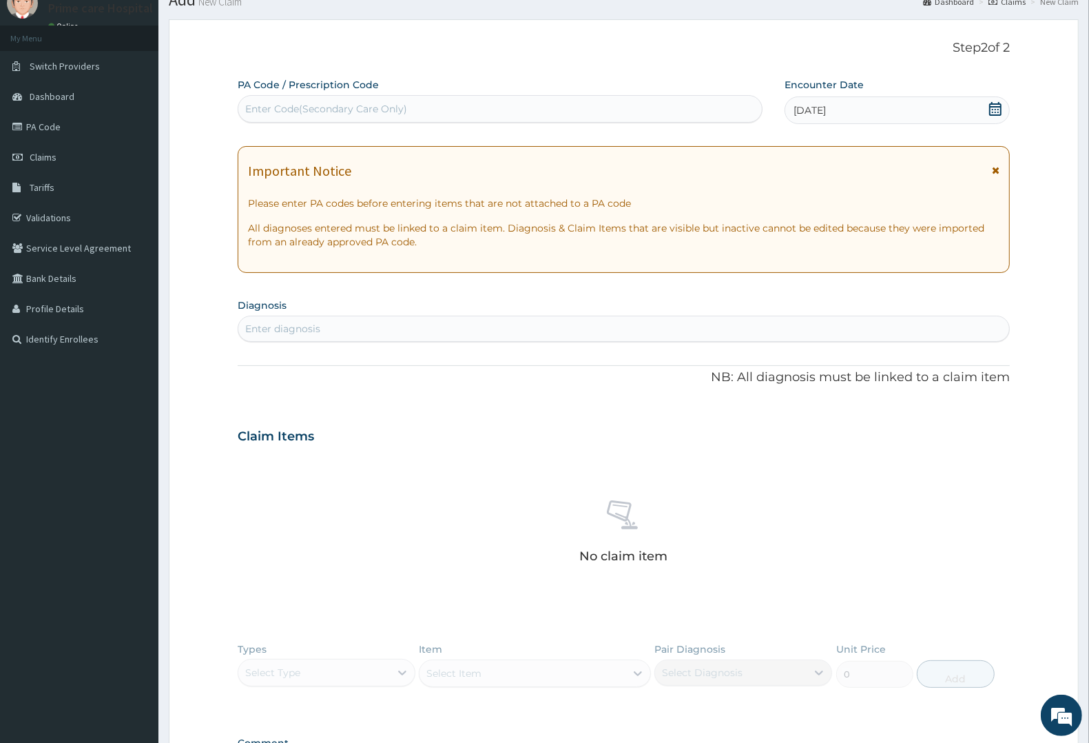
click at [320, 332] on div "Enter diagnosis" at bounding box center [282, 329] width 75 height 14
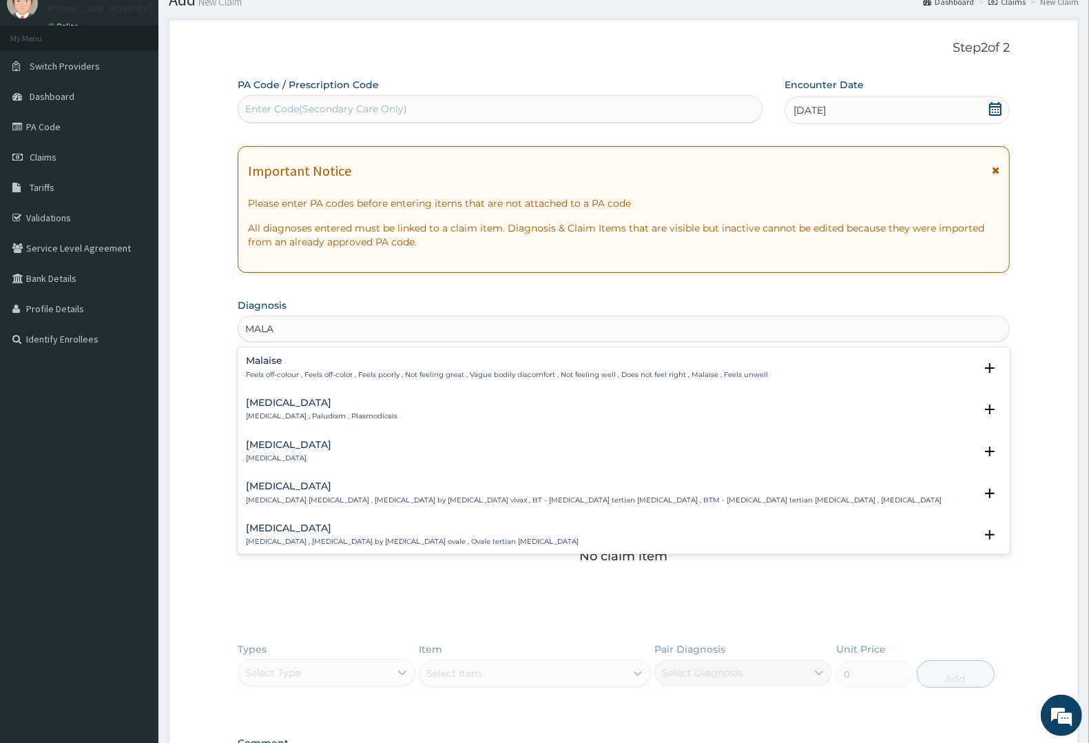
type input "MALAR"
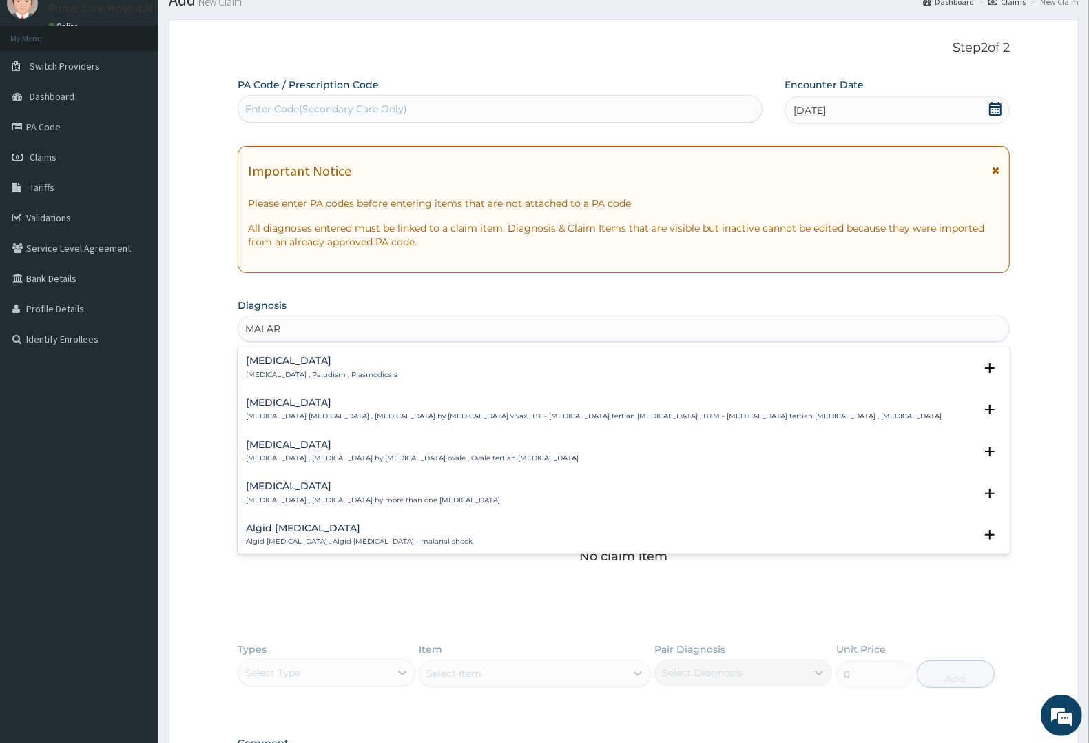
click at [293, 363] on h4 "Malaria" at bounding box center [322, 360] width 152 height 10
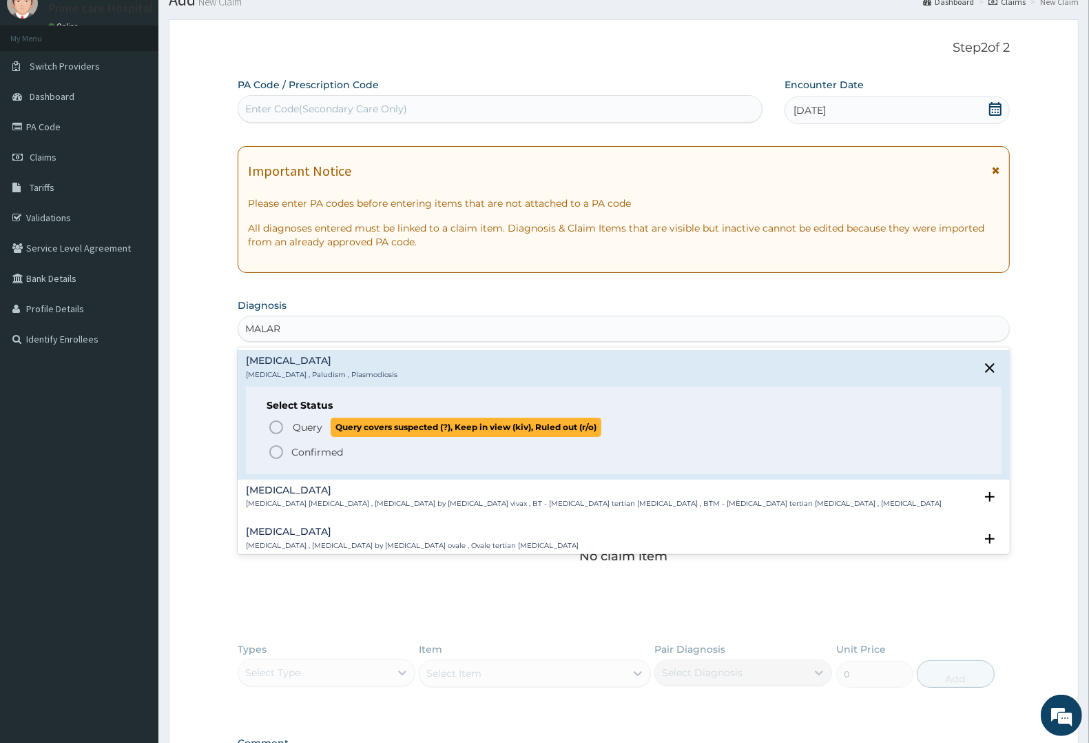
click at [304, 429] on span "Query" at bounding box center [308, 427] width 30 height 14
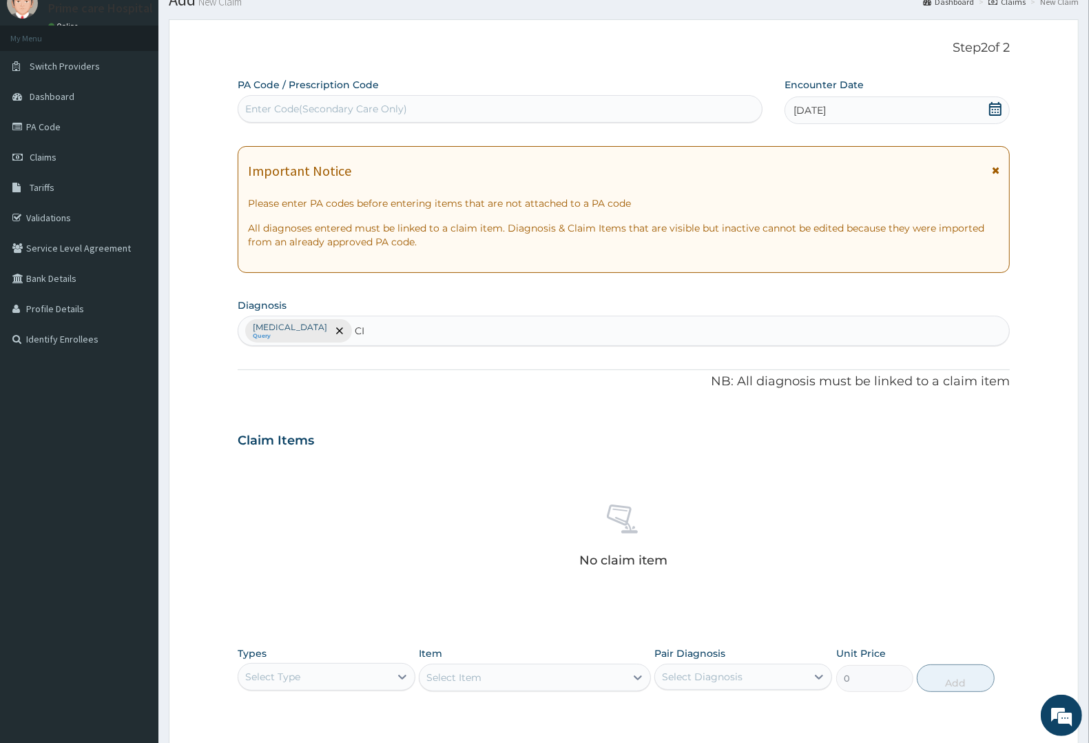
type input "C"
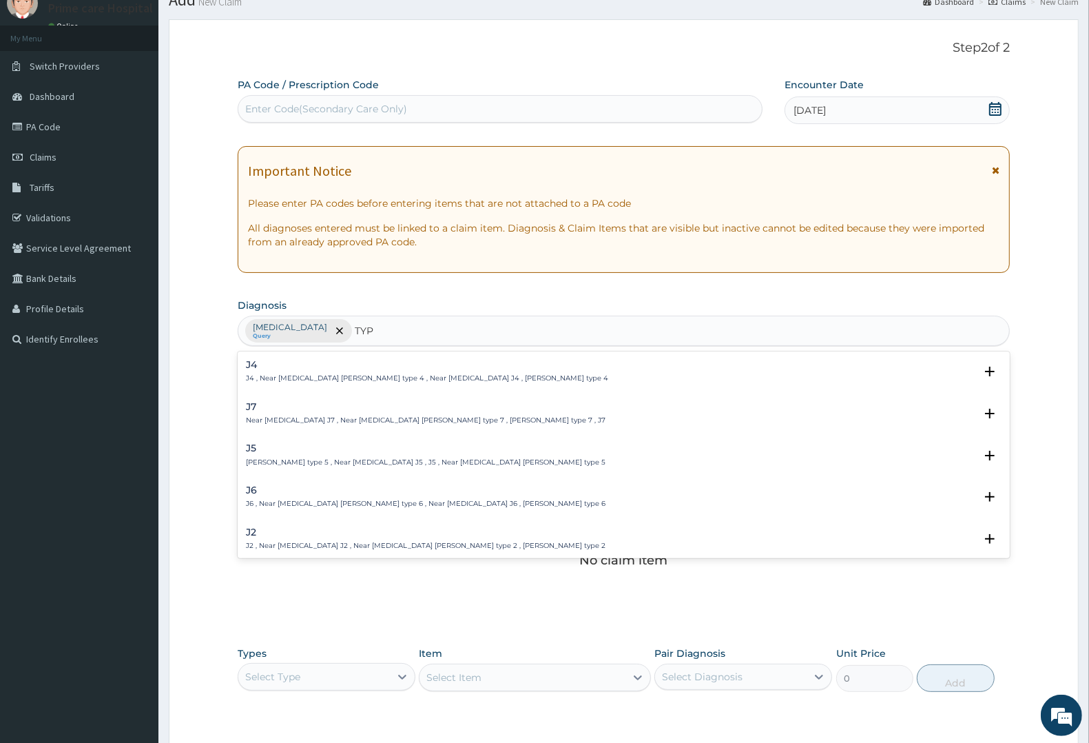
type input "TYPH"
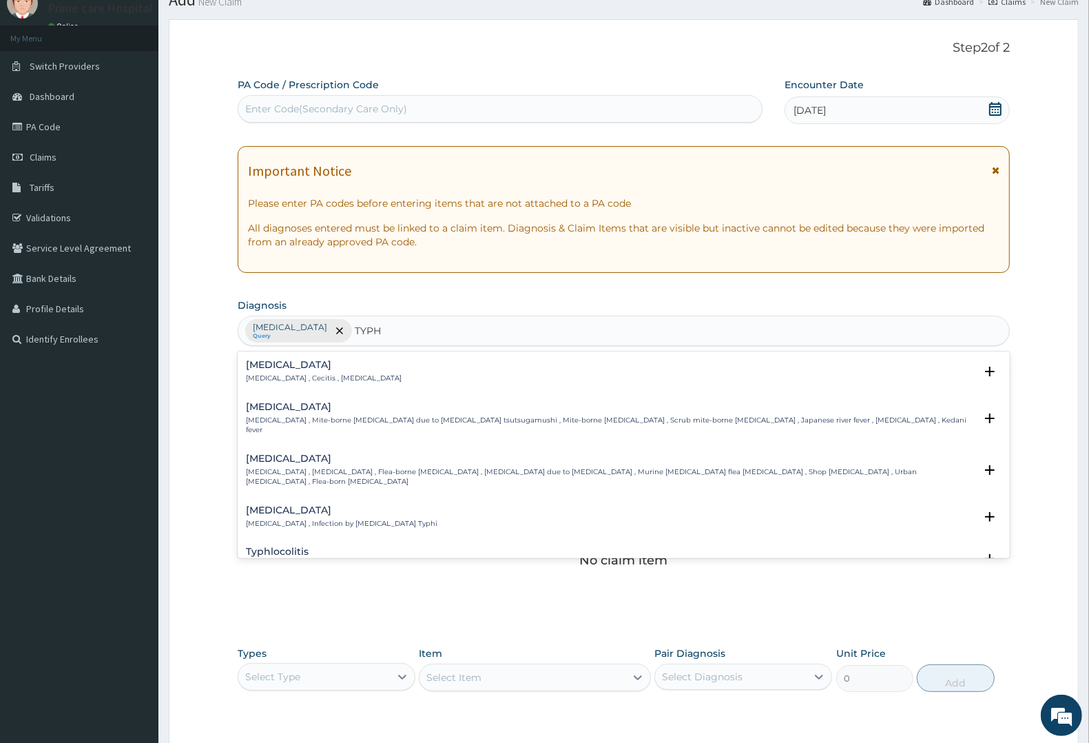
click at [281, 505] on h4 "Typhoid fever" at bounding box center [341, 510] width 191 height 10
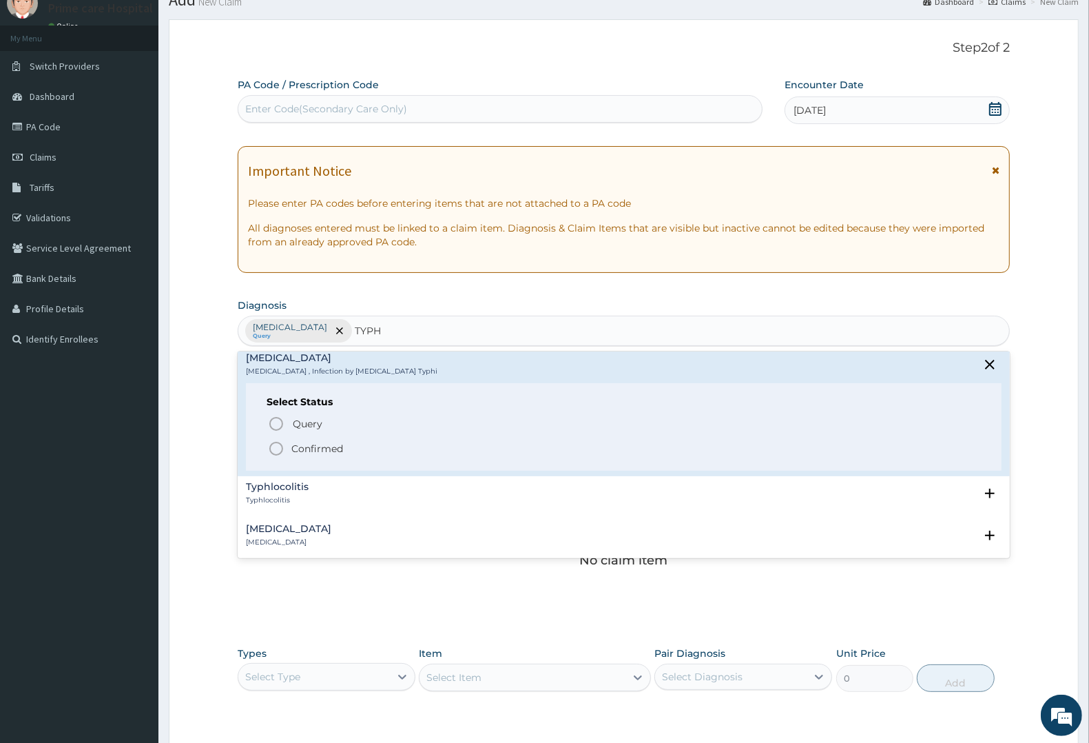
scroll to position [172, 0]
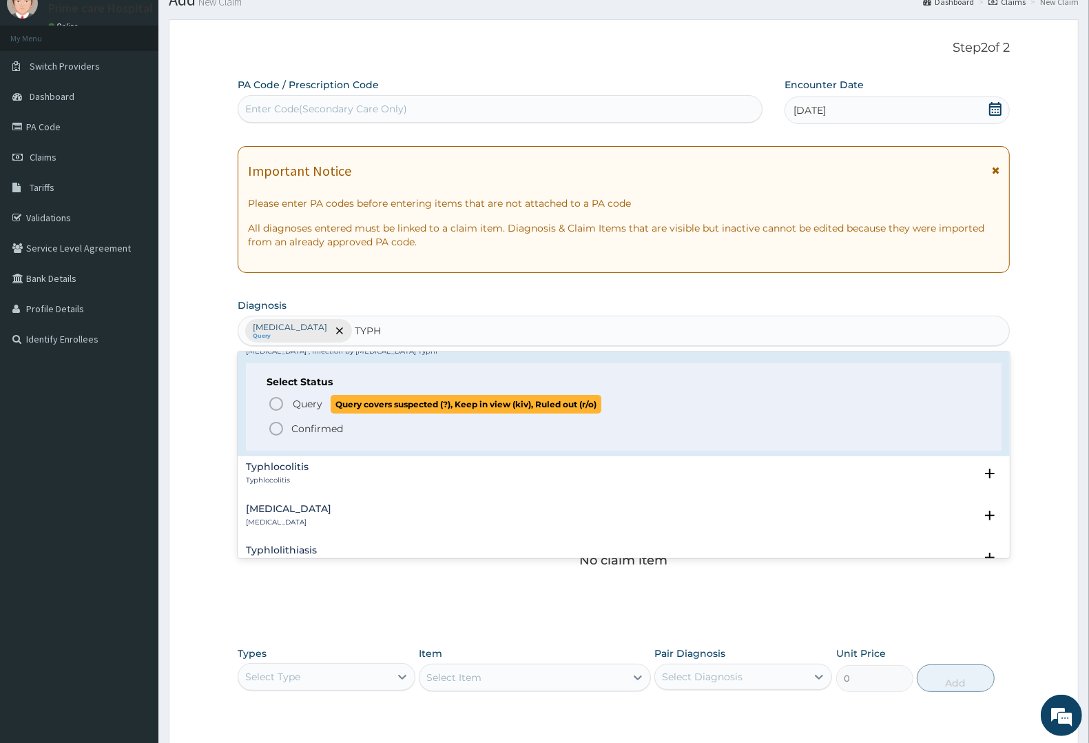
click at [315, 397] on span "Query" at bounding box center [308, 404] width 30 height 14
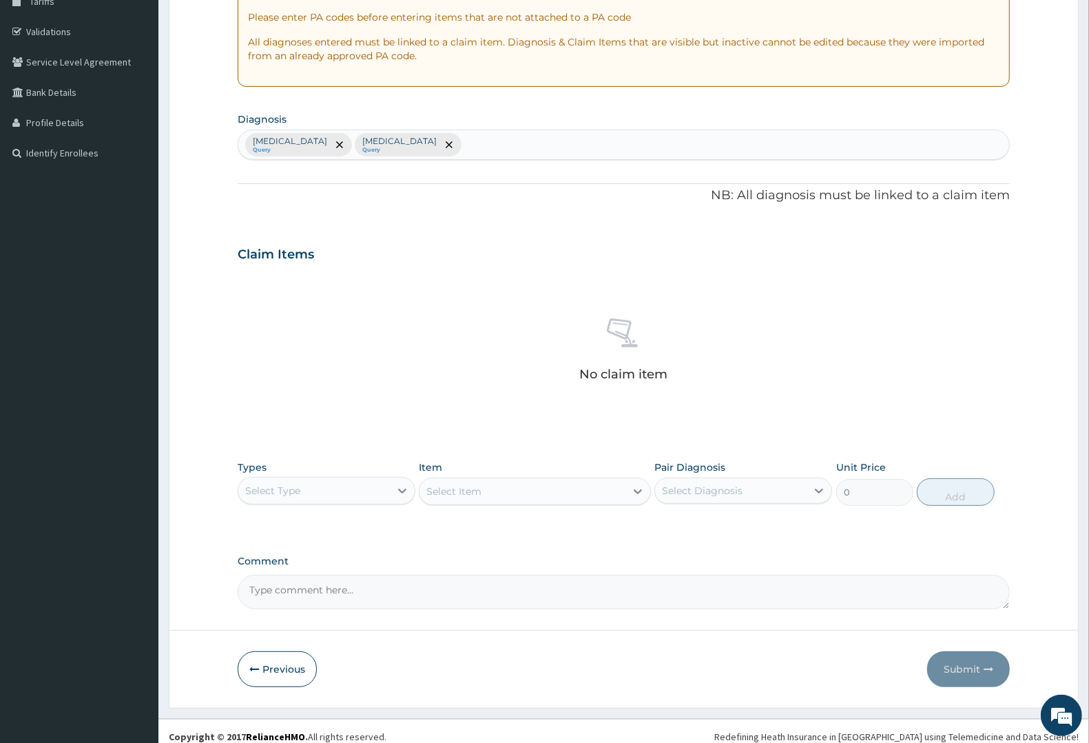
scroll to position [251, 0]
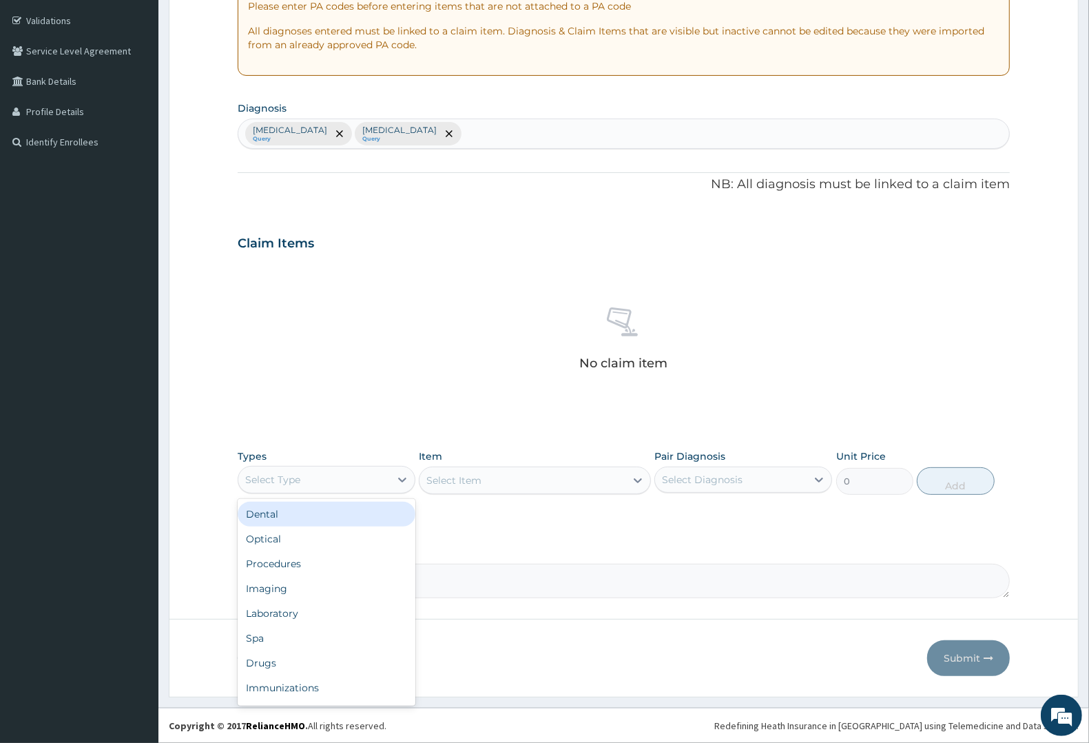
click at [294, 479] on div "Select Type" at bounding box center [272, 480] width 55 height 14
click at [305, 563] on div "Procedures" at bounding box center [327, 563] width 178 height 25
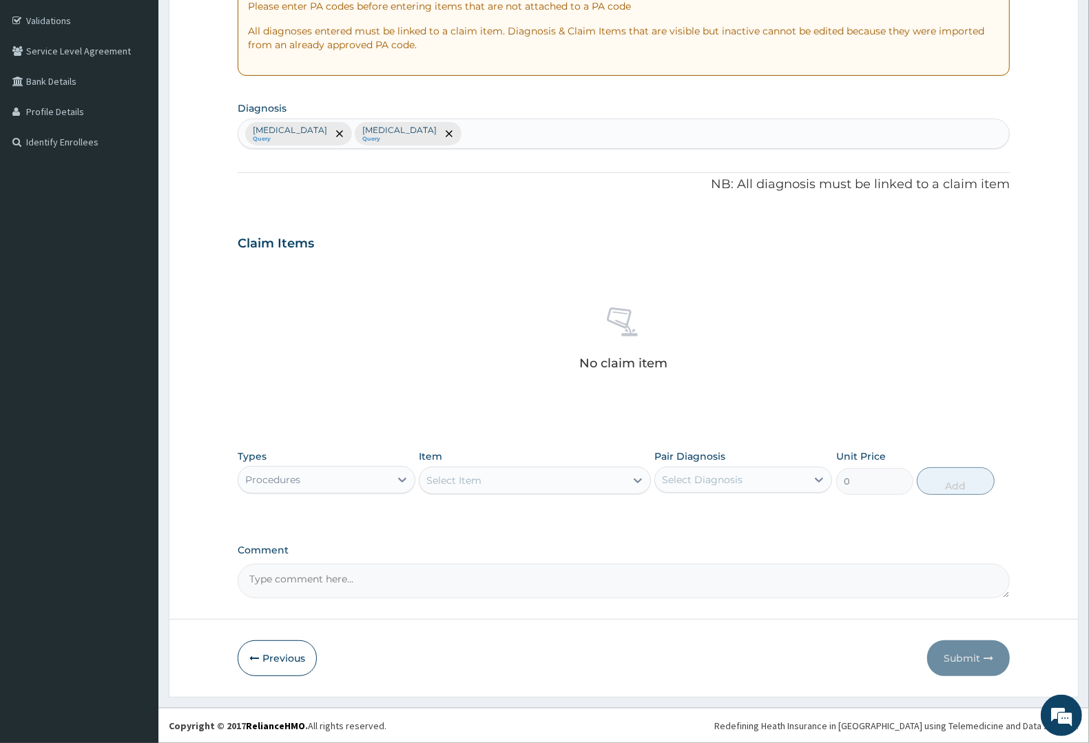
click at [537, 481] on div "Select Item" at bounding box center [522, 480] width 205 height 22
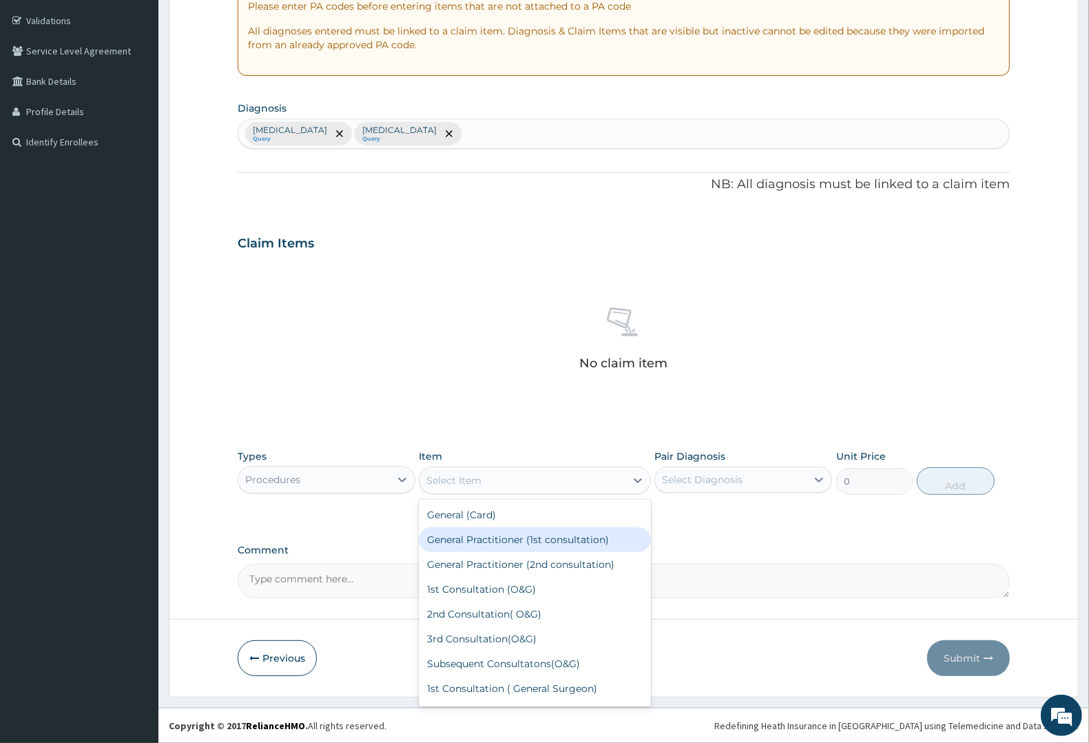
click at [537, 532] on div "General Practitioner (1st consultation)" at bounding box center [534, 539] width 231 height 25
type input "2250"
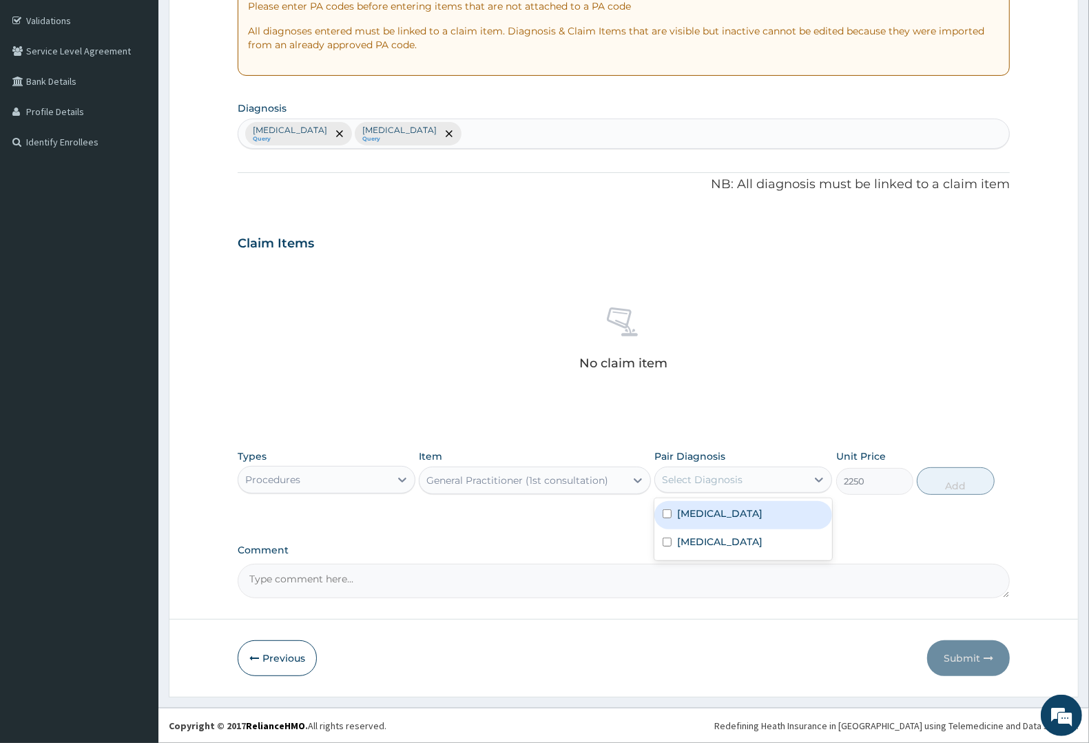
click at [718, 479] on div "Select Diagnosis" at bounding box center [702, 480] width 81 height 14
click at [724, 526] on div "Malaria" at bounding box center [743, 515] width 178 height 28
checkbox input "true"
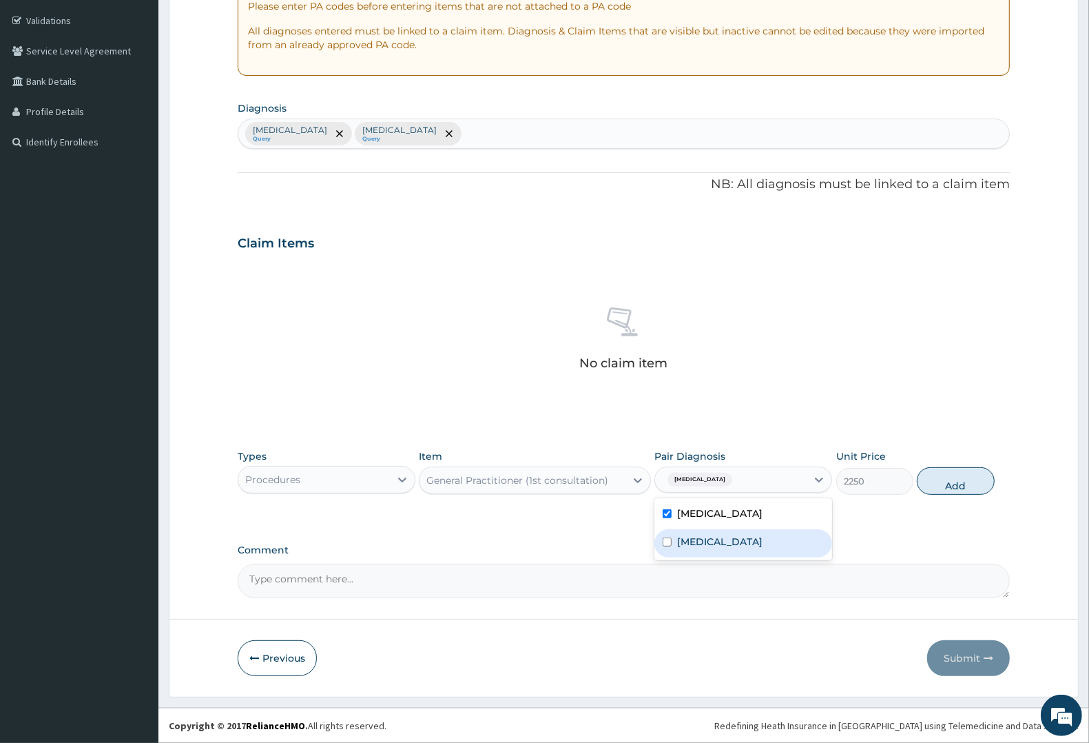
click at [706, 538] on label "Typhoid fever" at bounding box center [719, 542] width 85 height 14
checkbox input "true"
click at [938, 480] on button "Add" at bounding box center [955, 481] width 77 height 28
type input "0"
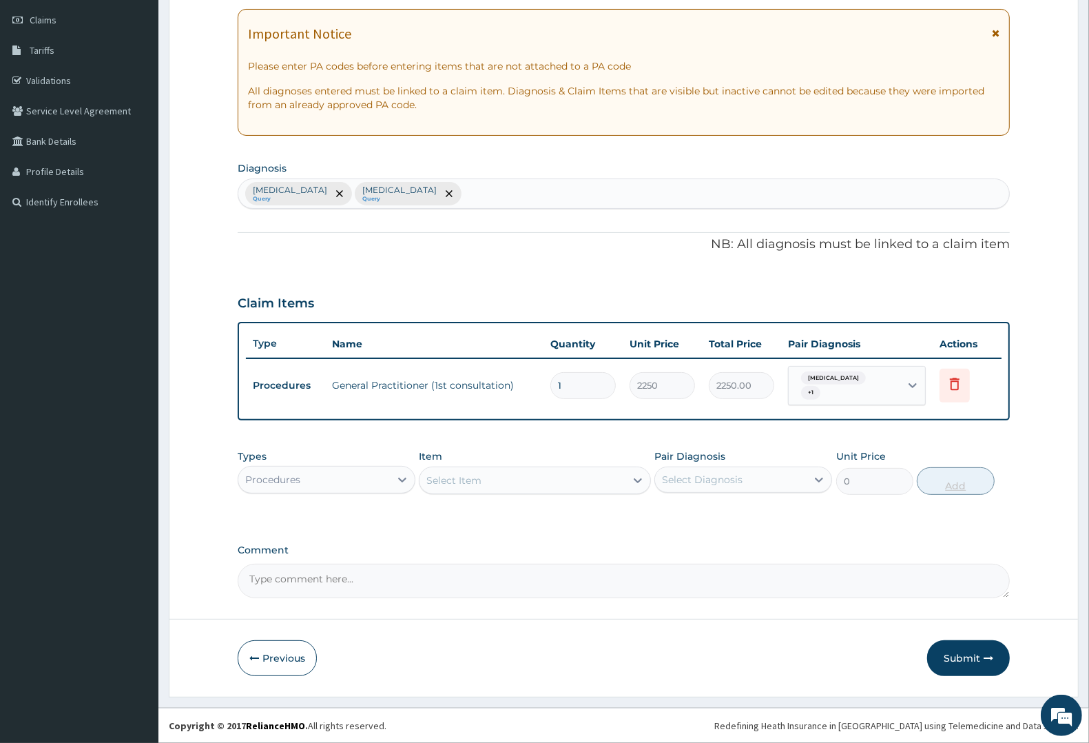
scroll to position [184, 0]
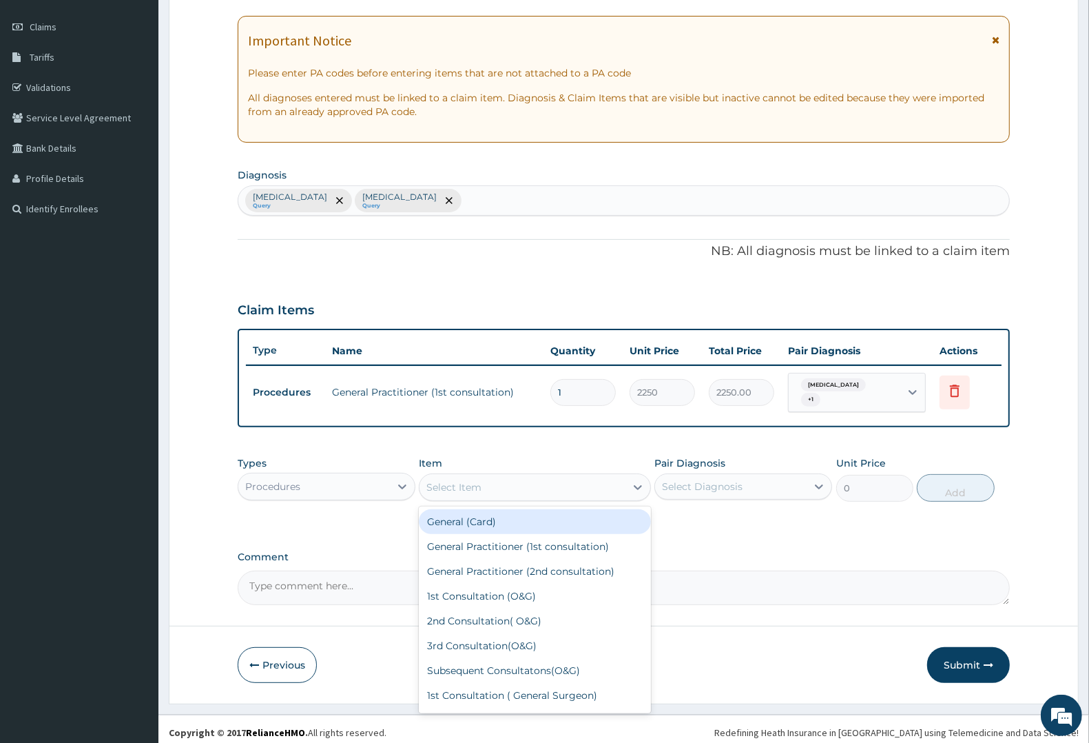
click at [479, 480] on div "Select Item" at bounding box center [453, 487] width 55 height 14
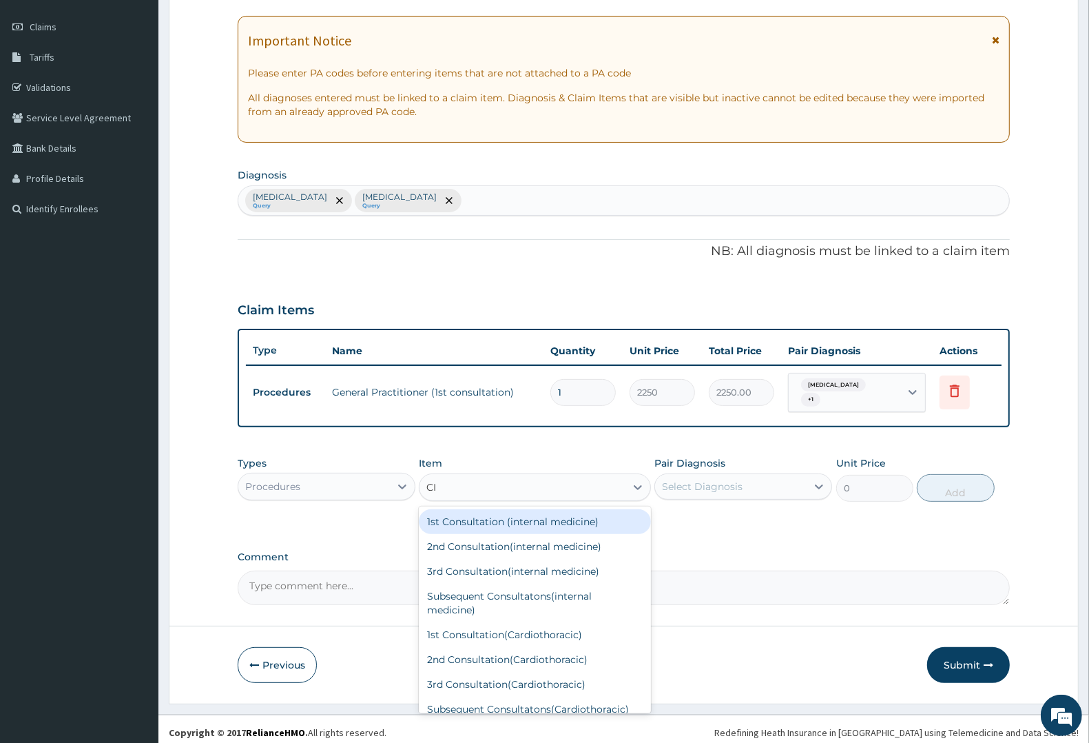
type input "CIP"
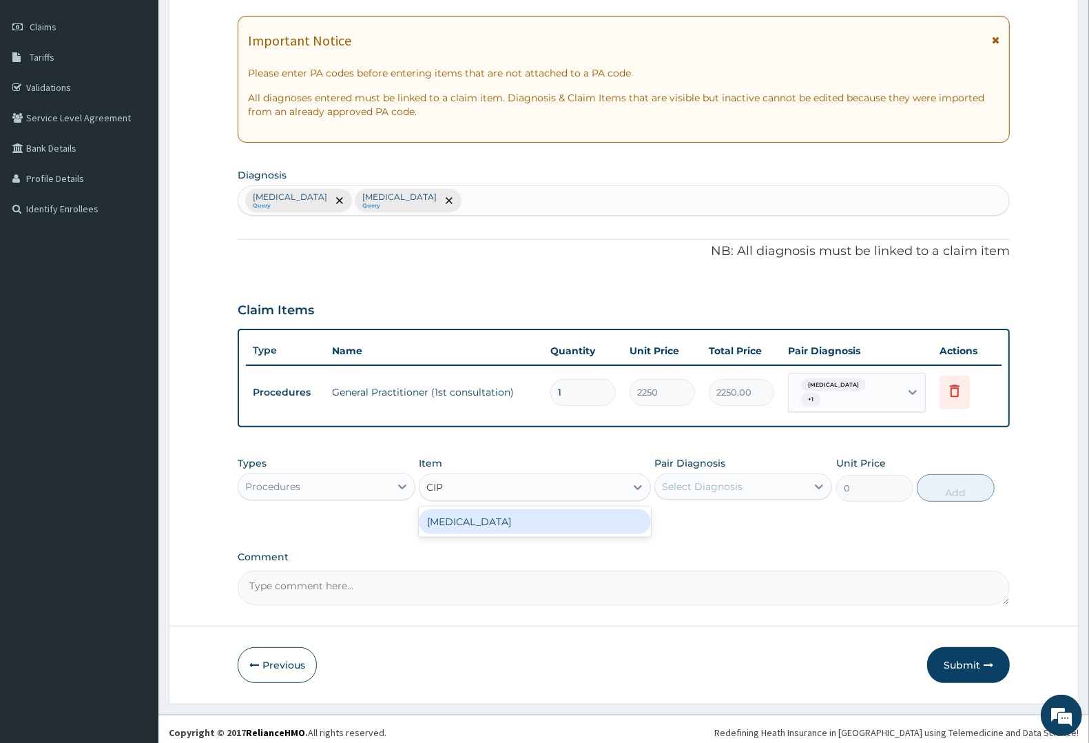
click at [473, 509] on div "CIPROFLOXACIN" at bounding box center [534, 521] width 231 height 25
type input "150"
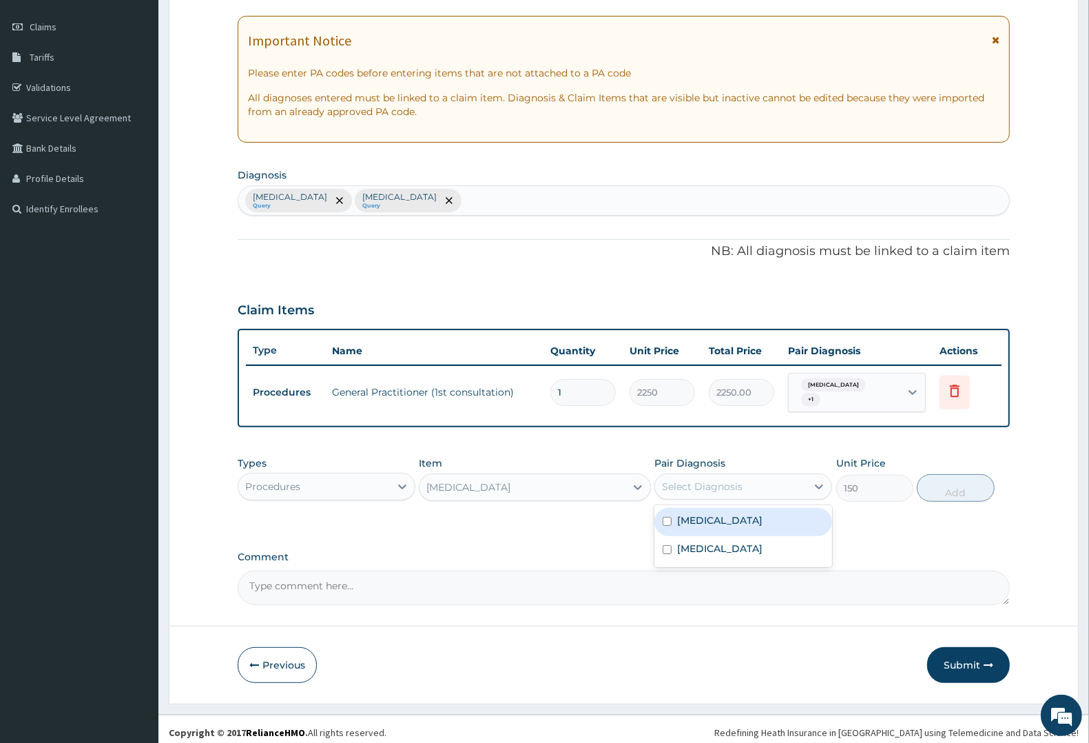
drag, startPoint x: 690, startPoint y: 477, endPoint x: 694, endPoint y: 494, distance: 16.9
click at [692, 479] on div "Select Diagnosis" at bounding box center [702, 486] width 81 height 14
drag, startPoint x: 699, startPoint y: 541, endPoint x: 785, endPoint y: 517, distance: 89.2
click at [701, 541] on label "Typhoid fever" at bounding box center [719, 548] width 85 height 14
checkbox input "true"
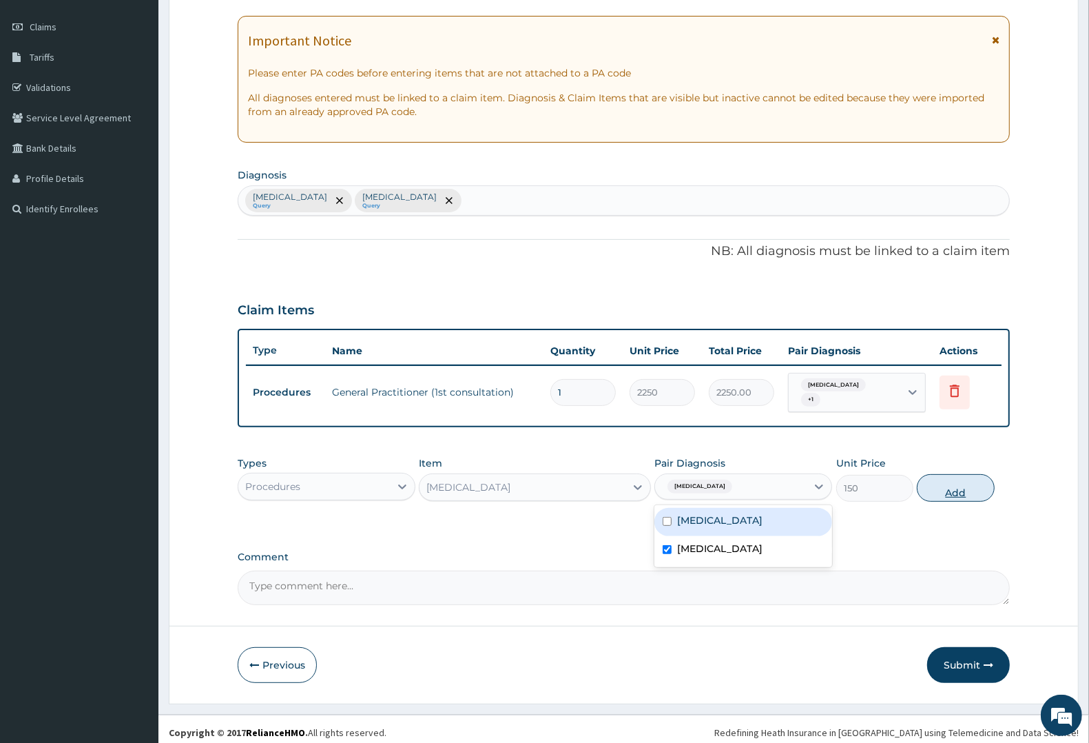
click at [956, 480] on button "Add" at bounding box center [955, 488] width 77 height 28
type input "0"
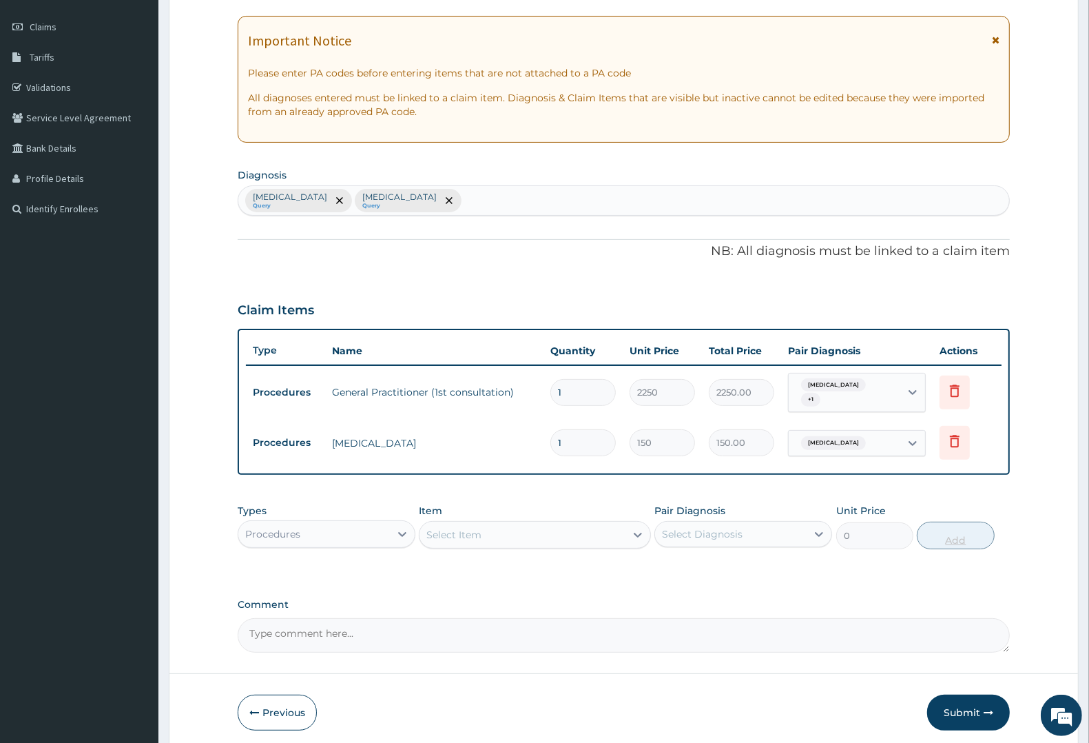
type input "10"
type input "1500.00"
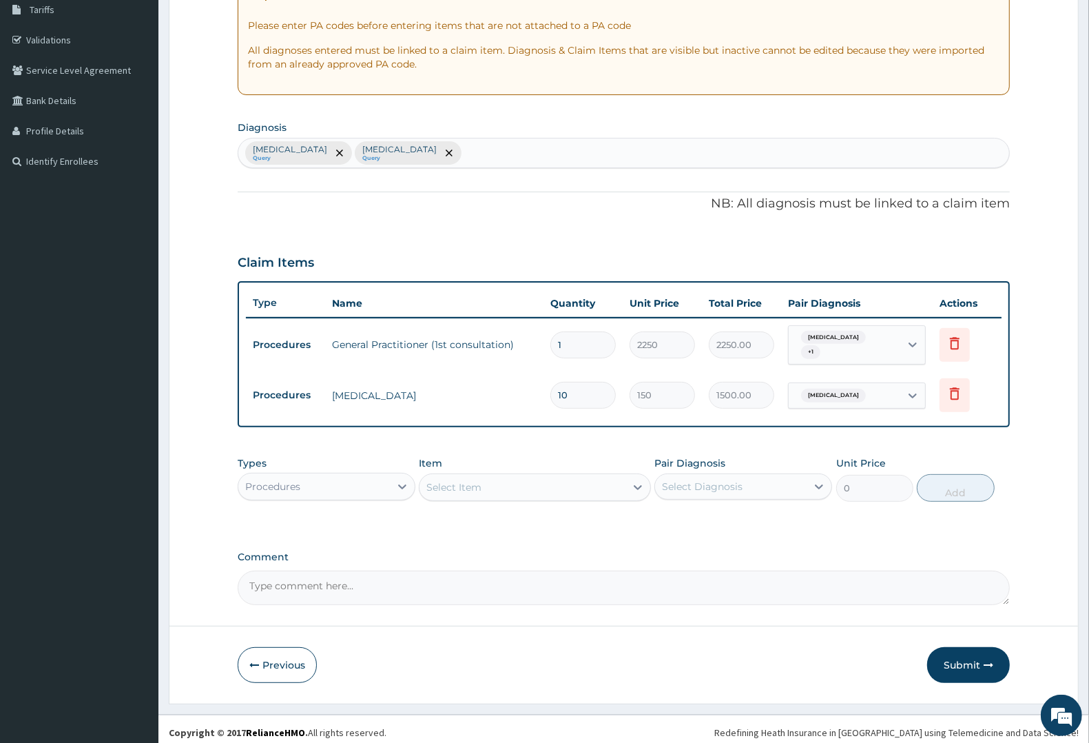
type input "10"
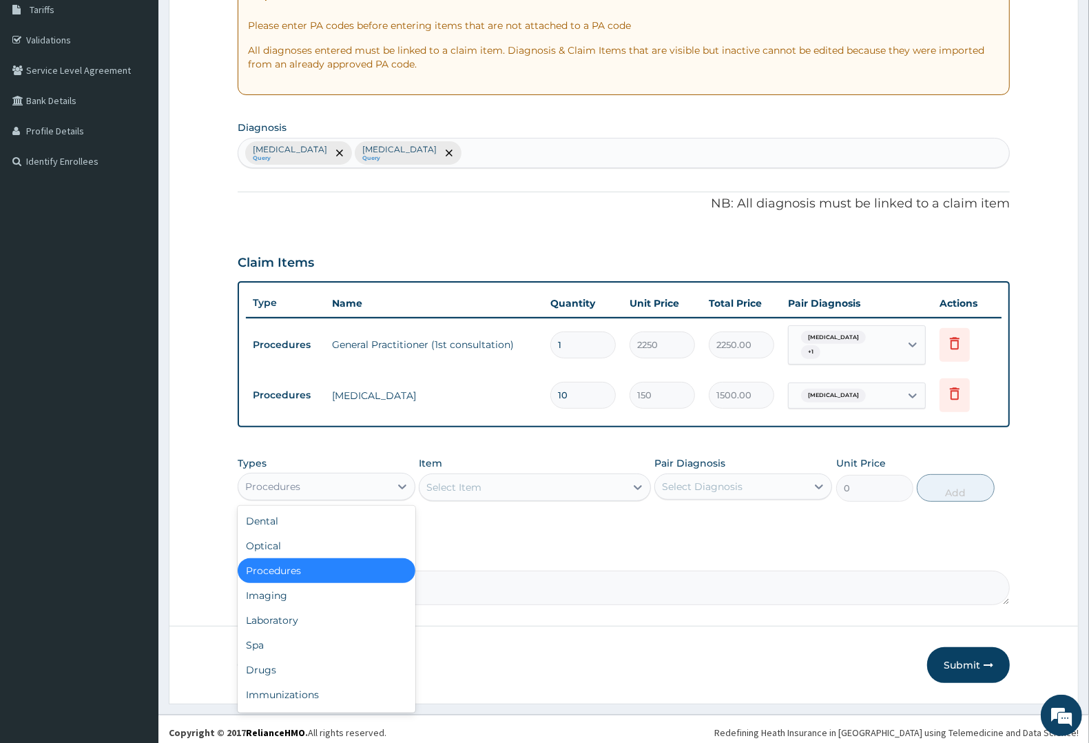
click at [335, 477] on div "Procedures" at bounding box center [314, 486] width 152 height 22
drag, startPoint x: 287, startPoint y: 618, endPoint x: 439, endPoint y: 529, distance: 175.7
click at [307, 608] on div "Laboratory" at bounding box center [327, 620] width 178 height 25
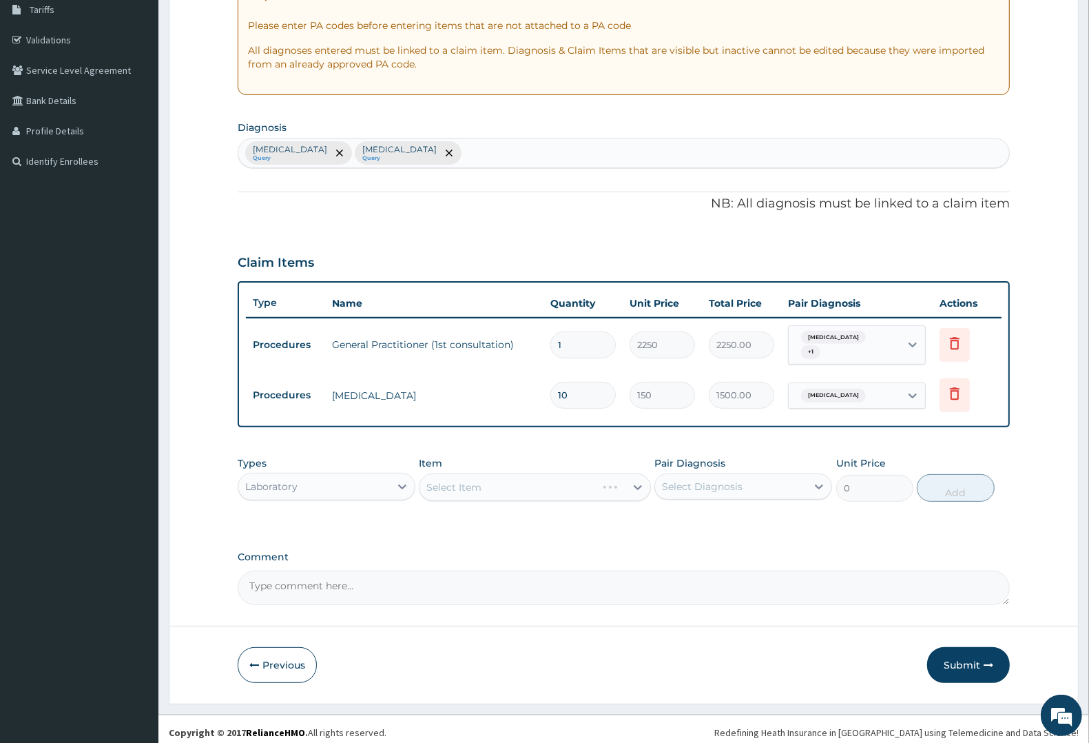
click at [520, 475] on div "Select Item" at bounding box center [534, 487] width 231 height 28
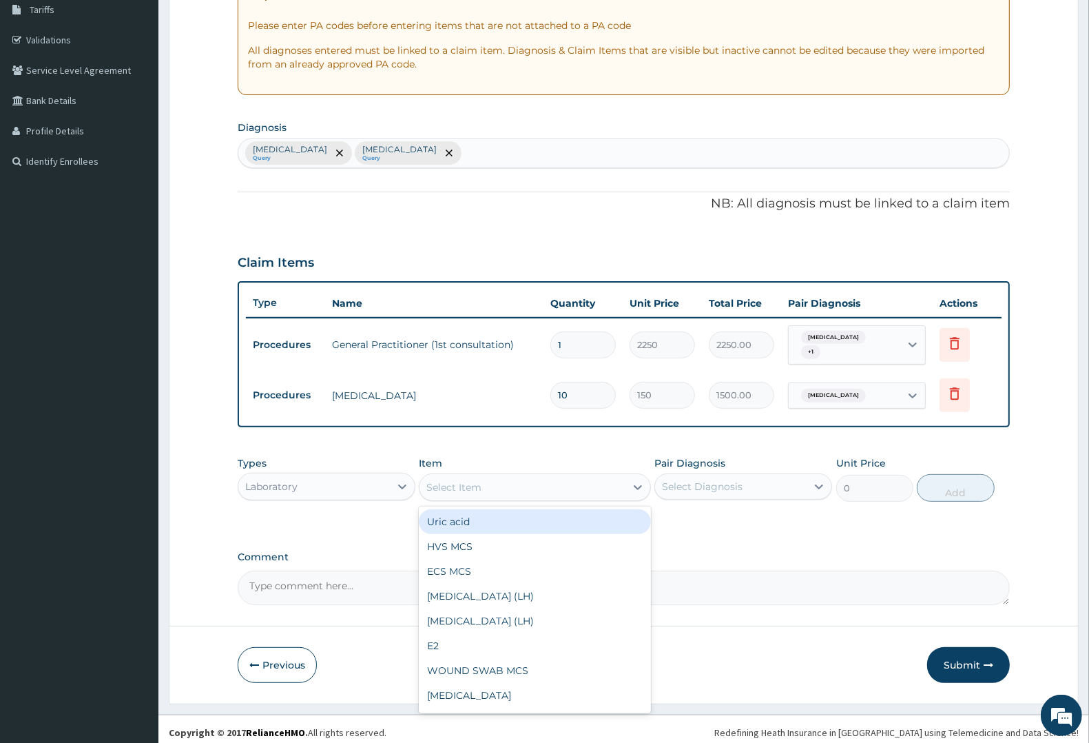
click at [570, 479] on div "Select Item" at bounding box center [522, 487] width 205 height 22
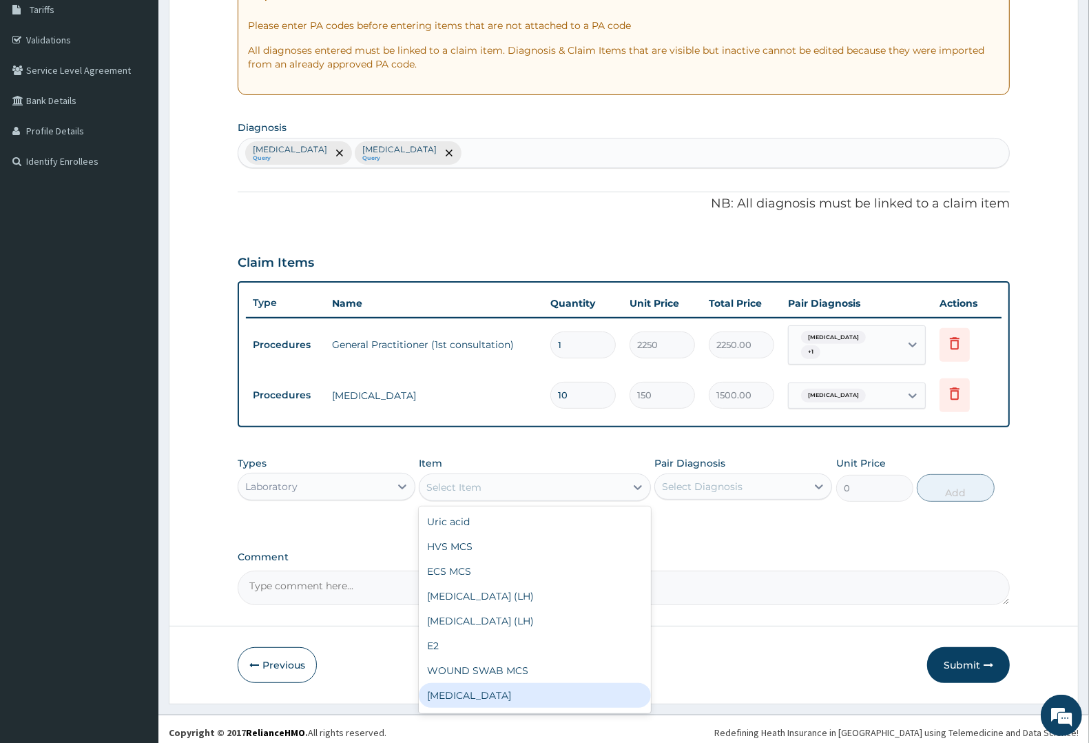
drag, startPoint x: 458, startPoint y: 685, endPoint x: 519, endPoint y: 634, distance: 79.6
click at [476, 668] on div "Uric acid HVS MCS ECS MCS LUTEINIZING HORMONE (LH) LUTEINIZING HORMONE (LH) E2 …" at bounding box center [534, 609] width 231 height 207
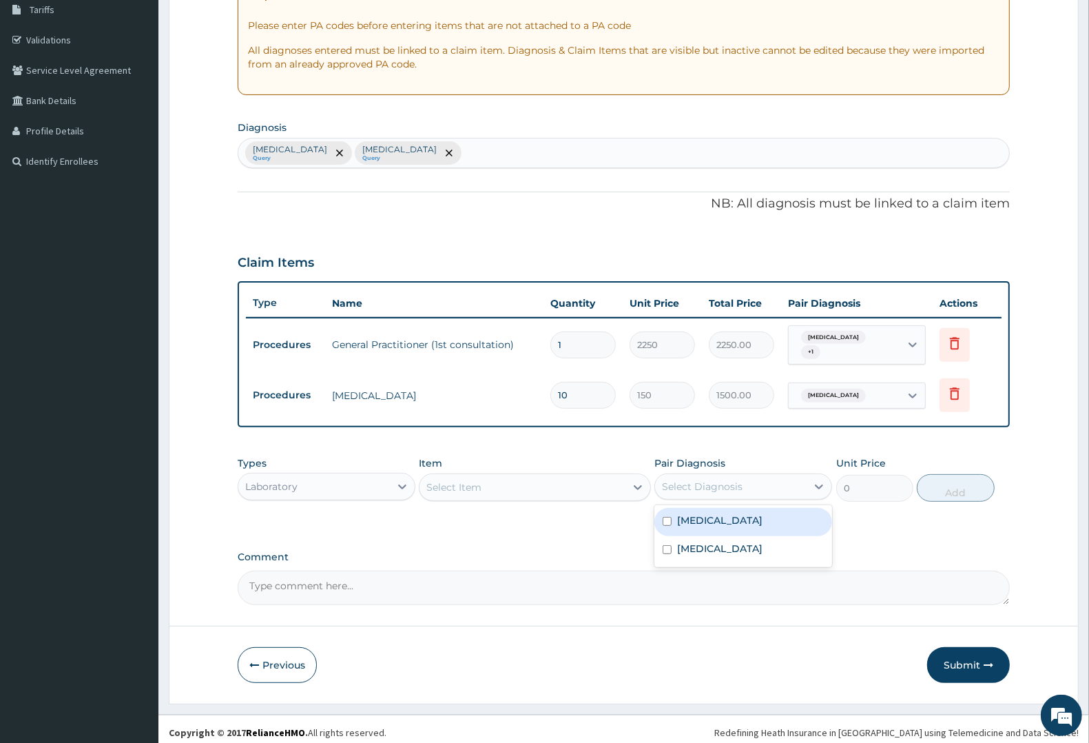
click at [734, 479] on div "Select Diagnosis" at bounding box center [702, 486] width 81 height 14
click at [737, 515] on div "Malaria" at bounding box center [743, 522] width 178 height 28
checkbox input "true"
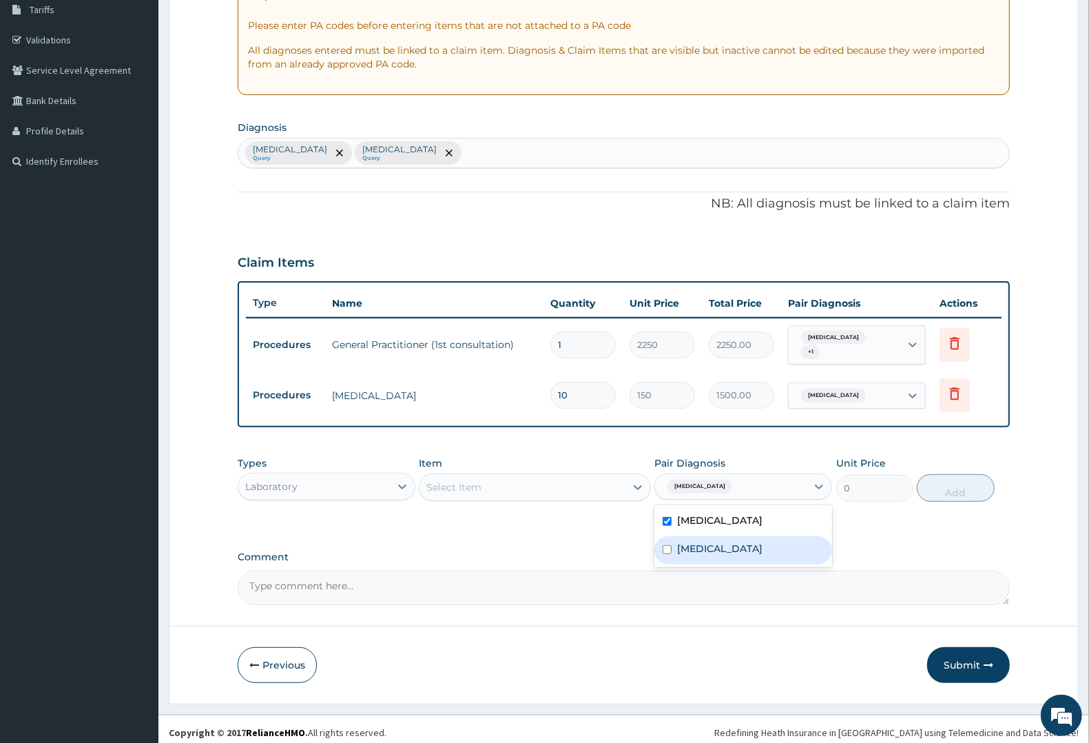
drag, startPoint x: 725, startPoint y: 541, endPoint x: 855, endPoint y: 508, distance: 133.7
click at [728, 541] on label "Typhoid fever" at bounding box center [719, 548] width 85 height 14
checkbox input "true"
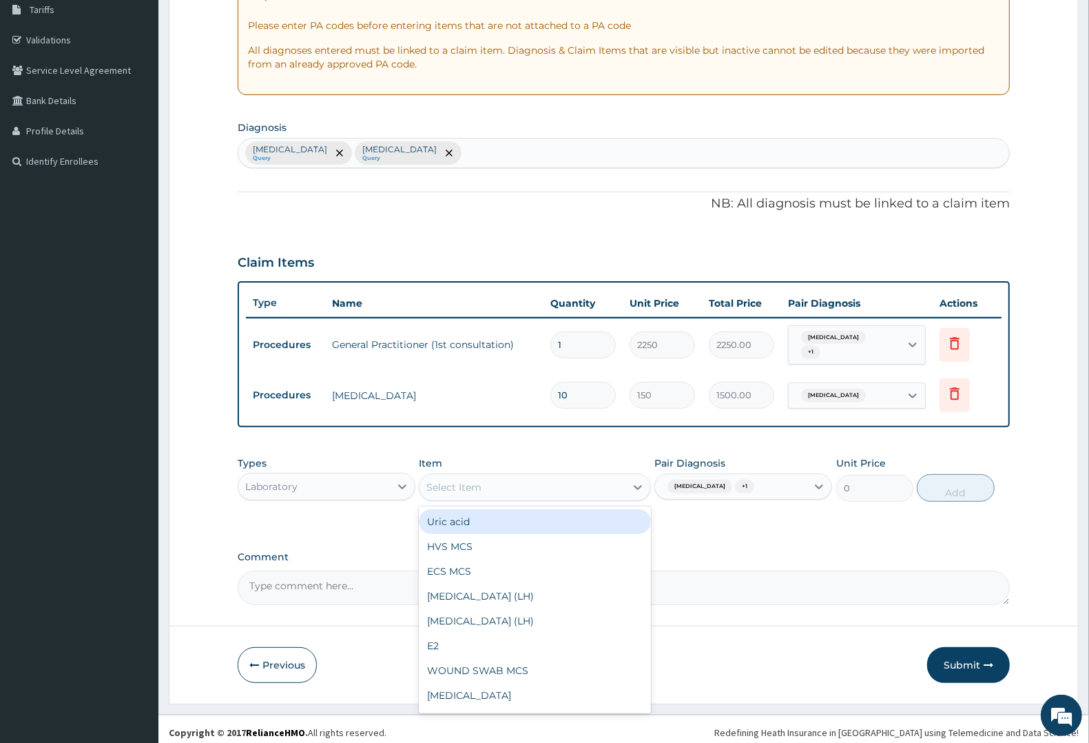
drag, startPoint x: 484, startPoint y: 473, endPoint x: 486, endPoint y: 550, distance: 77.2
click at [486, 501] on div "option CIPROFLOXACIN , selected. option Uric acid focused, 1 of 189. 189 result…" at bounding box center [534, 487] width 231 height 28
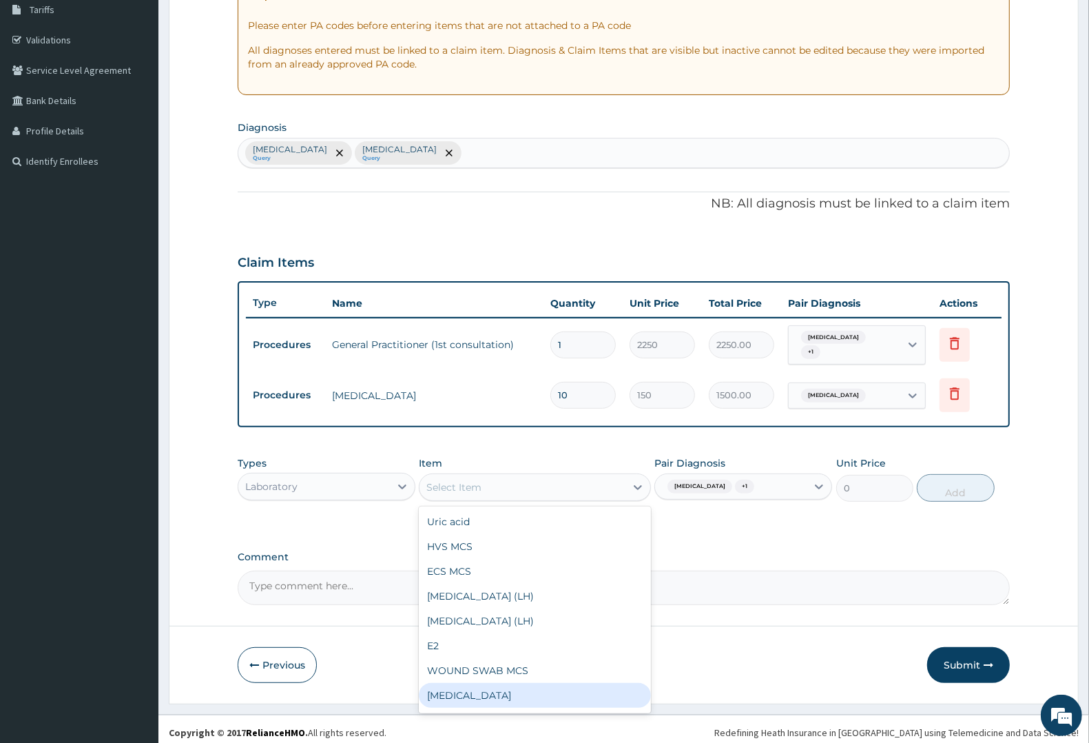
click at [456, 687] on div "Full blood count" at bounding box center [534, 695] width 231 height 25
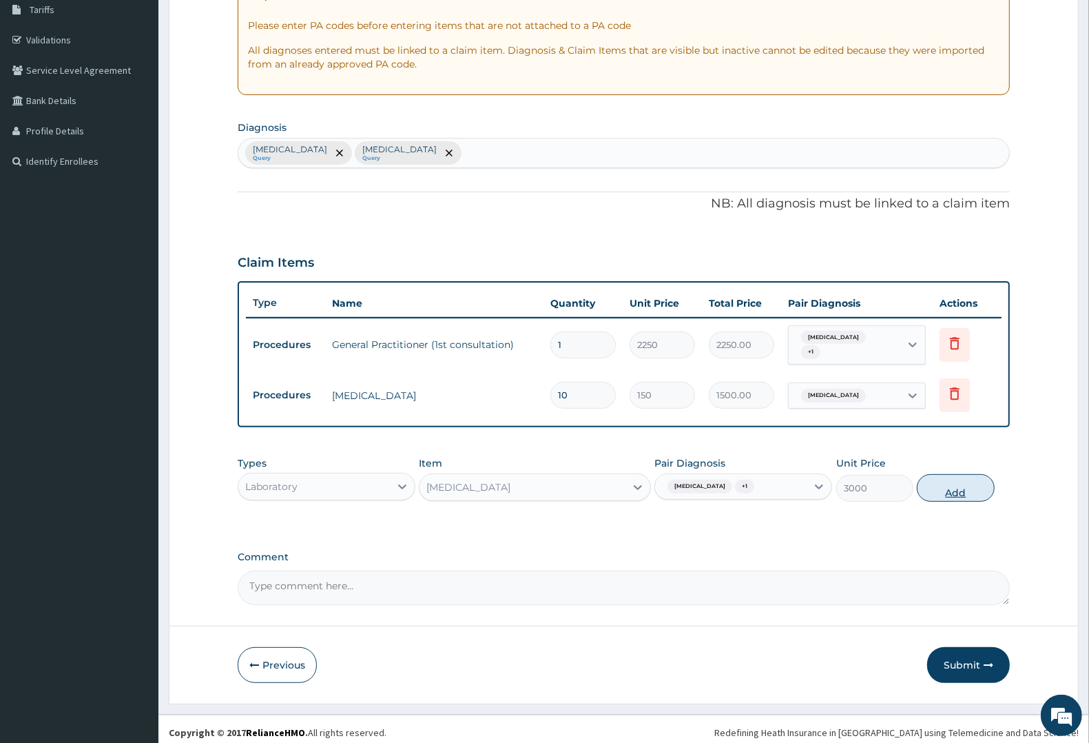
click at [951, 481] on button "Add" at bounding box center [955, 488] width 77 height 28
type input "0"
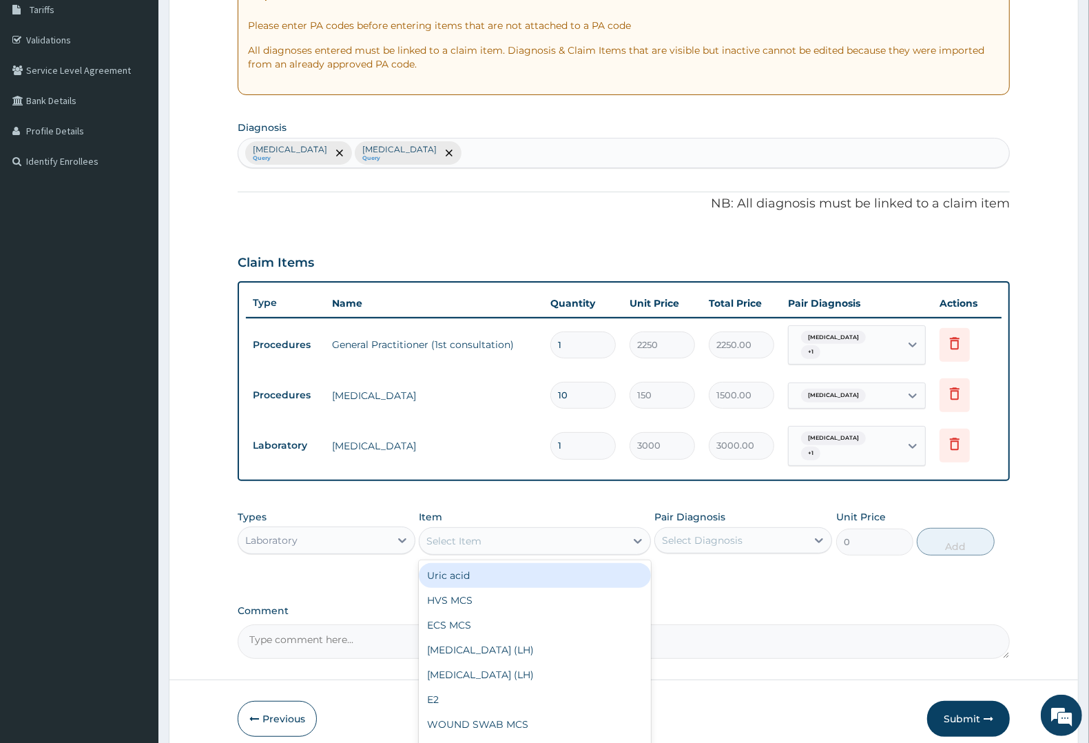
click at [456, 534] on div "Select Item" at bounding box center [453, 541] width 55 height 14
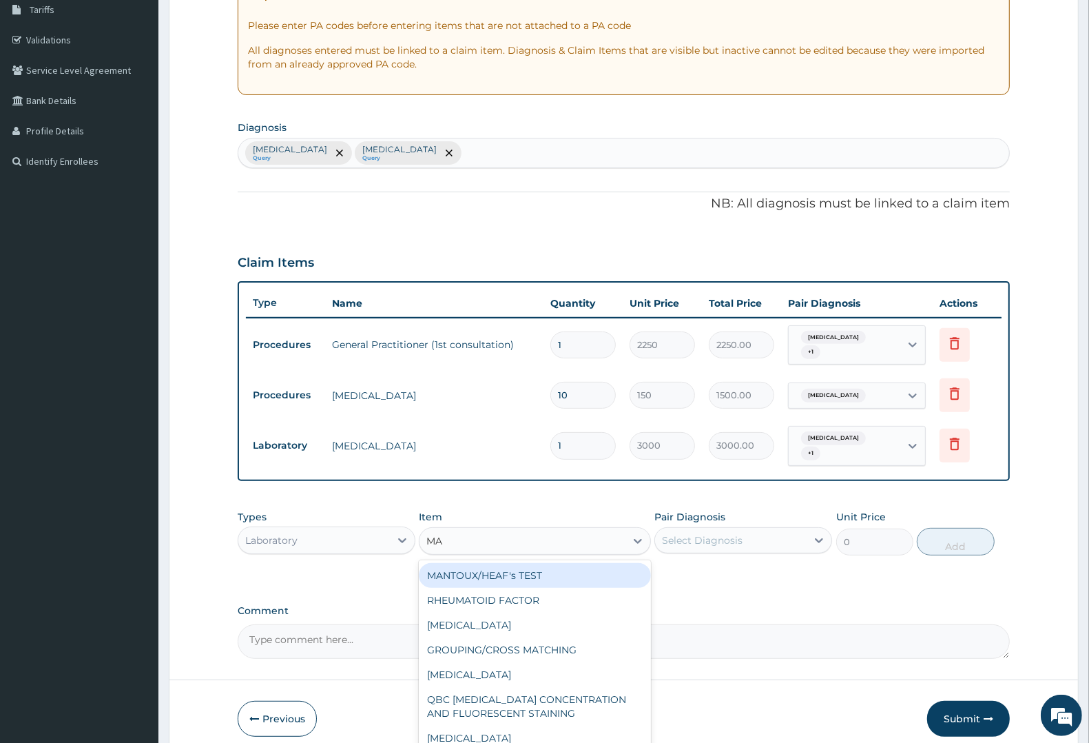
type input "MAL"
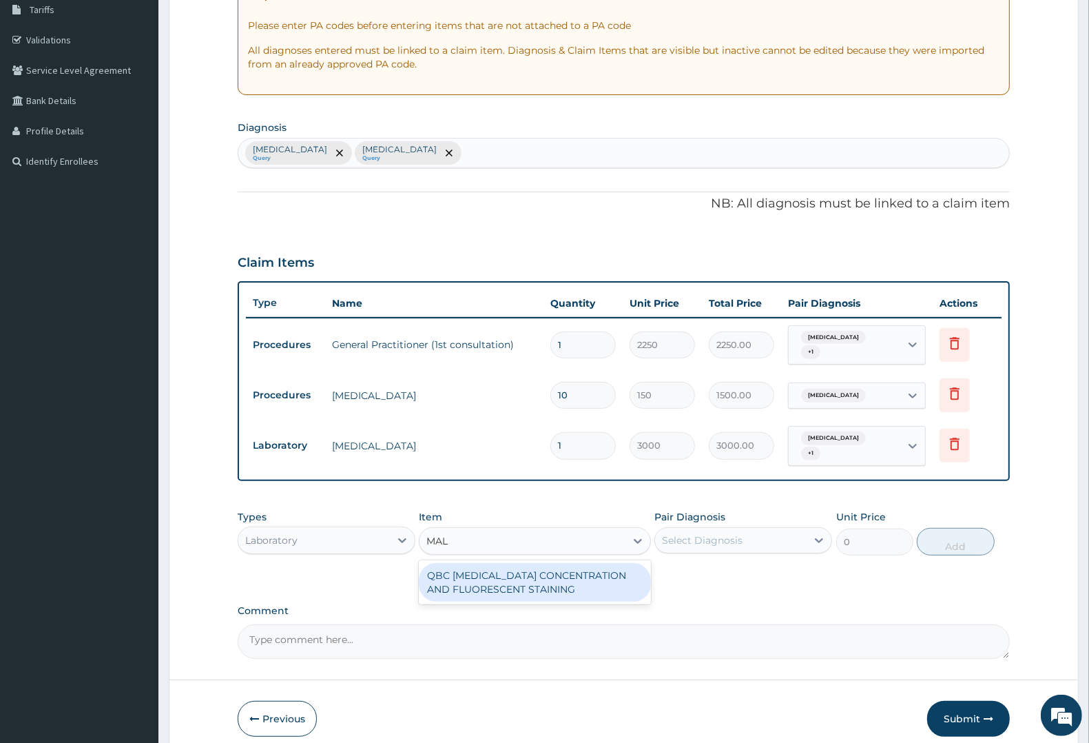
drag, startPoint x: 477, startPoint y: 567, endPoint x: 611, endPoint y: 514, distance: 144.4
click at [508, 563] on div "QBC MALARIA CONCENTRATION AND FLUORESCENT STAINING" at bounding box center [534, 582] width 231 height 39
type input "1800"
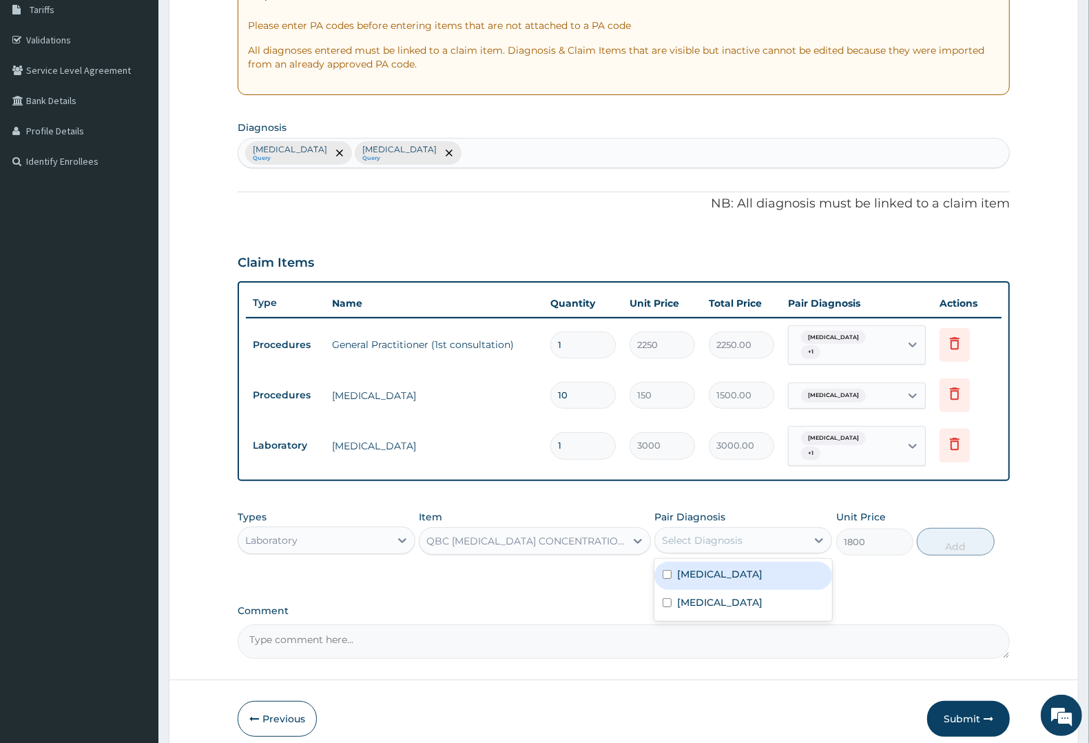
click at [715, 533] on div "Select Diagnosis" at bounding box center [702, 540] width 81 height 14
click at [708, 567] on label "Malaria" at bounding box center [719, 574] width 85 height 14
checkbox input "true"
click at [951, 528] on button "Add" at bounding box center [955, 542] width 77 height 28
type input "0"
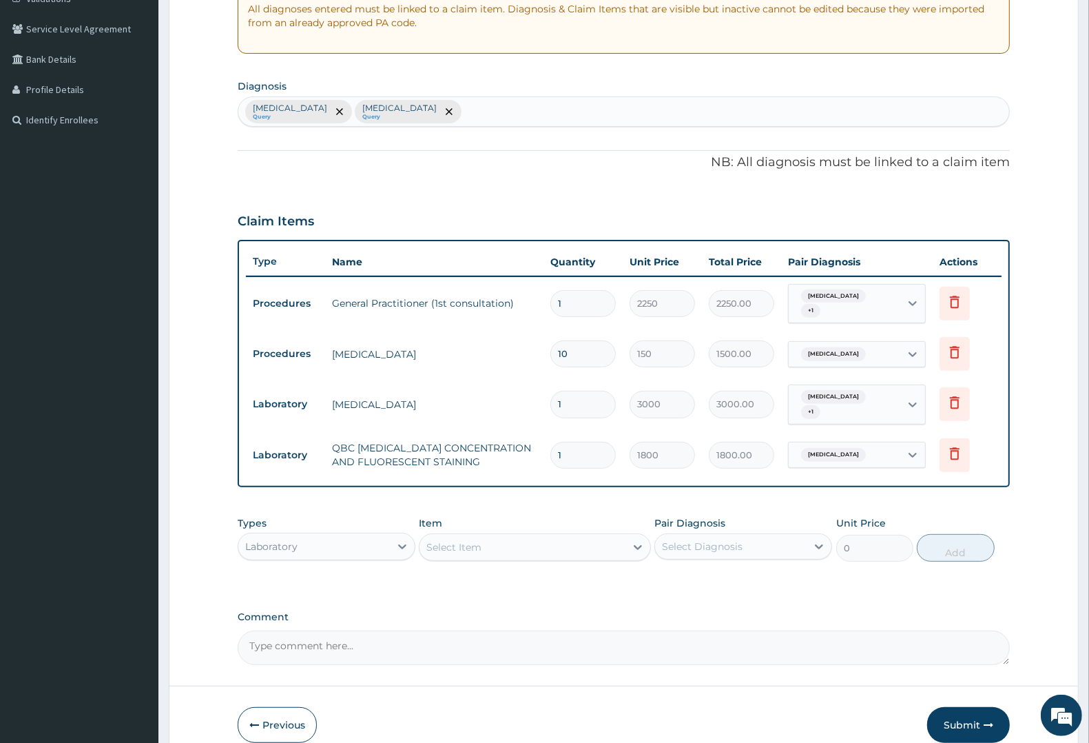
scroll to position [327, 0]
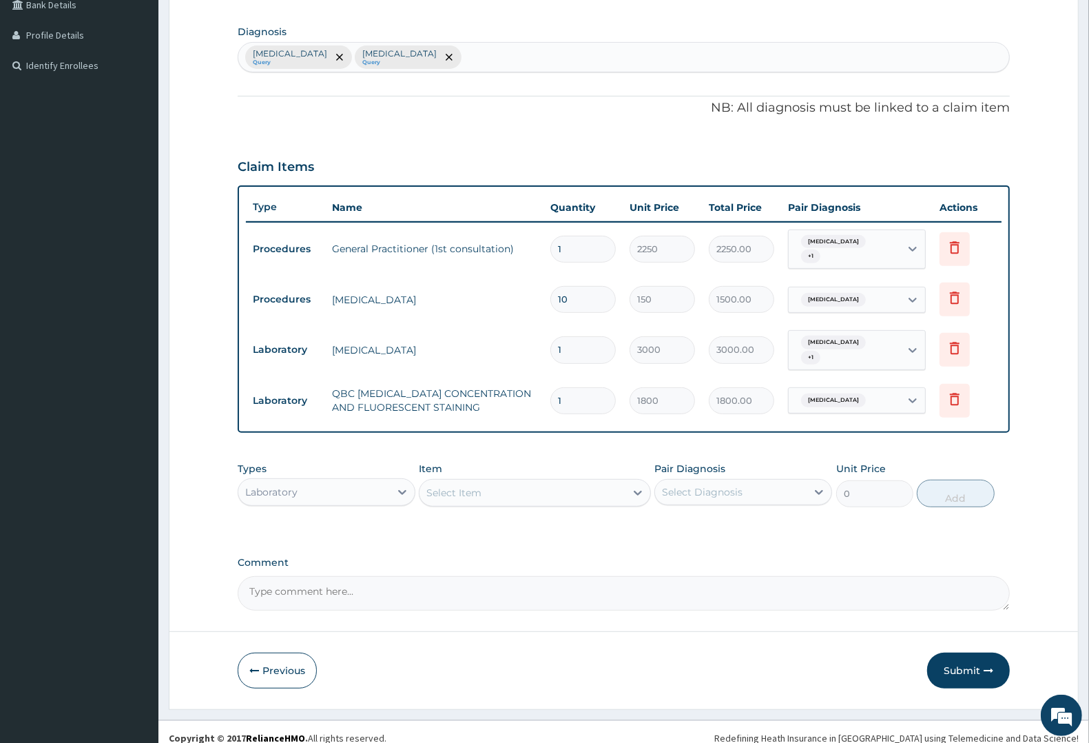
drag, startPoint x: 325, startPoint y: 484, endPoint x: 325, endPoint y: 493, distance: 9.0
click at [325, 493] on div "Laboratory" at bounding box center [327, 492] width 178 height 28
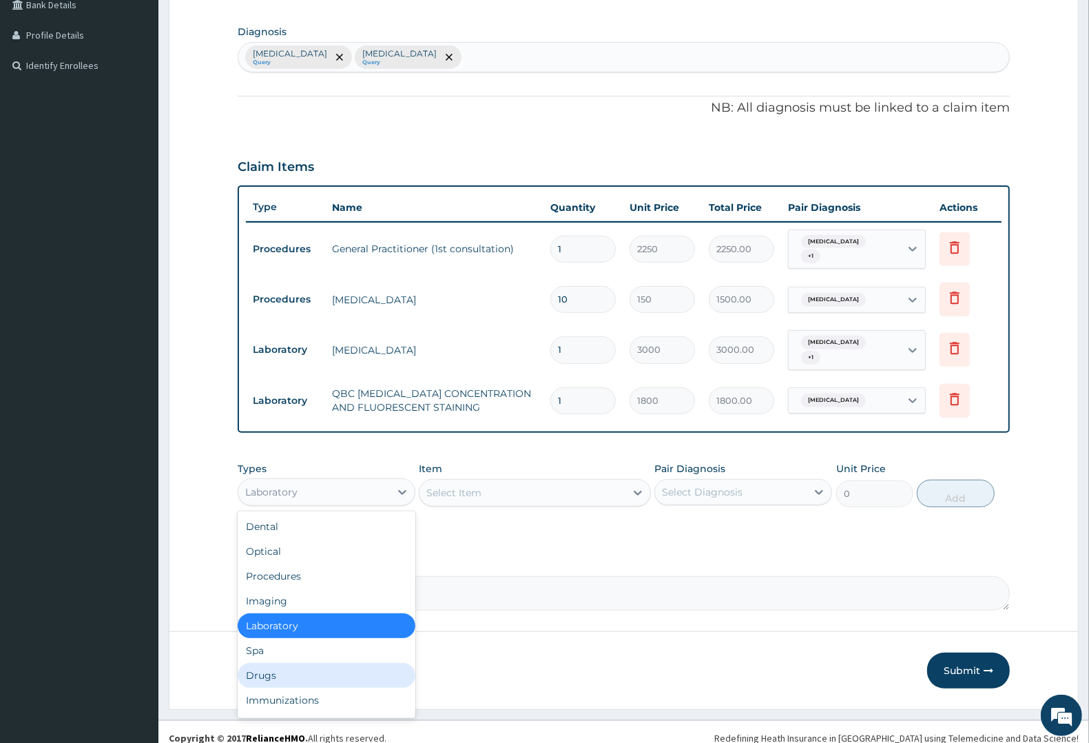
drag, startPoint x: 282, startPoint y: 656, endPoint x: 307, endPoint y: 629, distance: 36.1
click at [282, 663] on div "Drugs" at bounding box center [327, 675] width 178 height 25
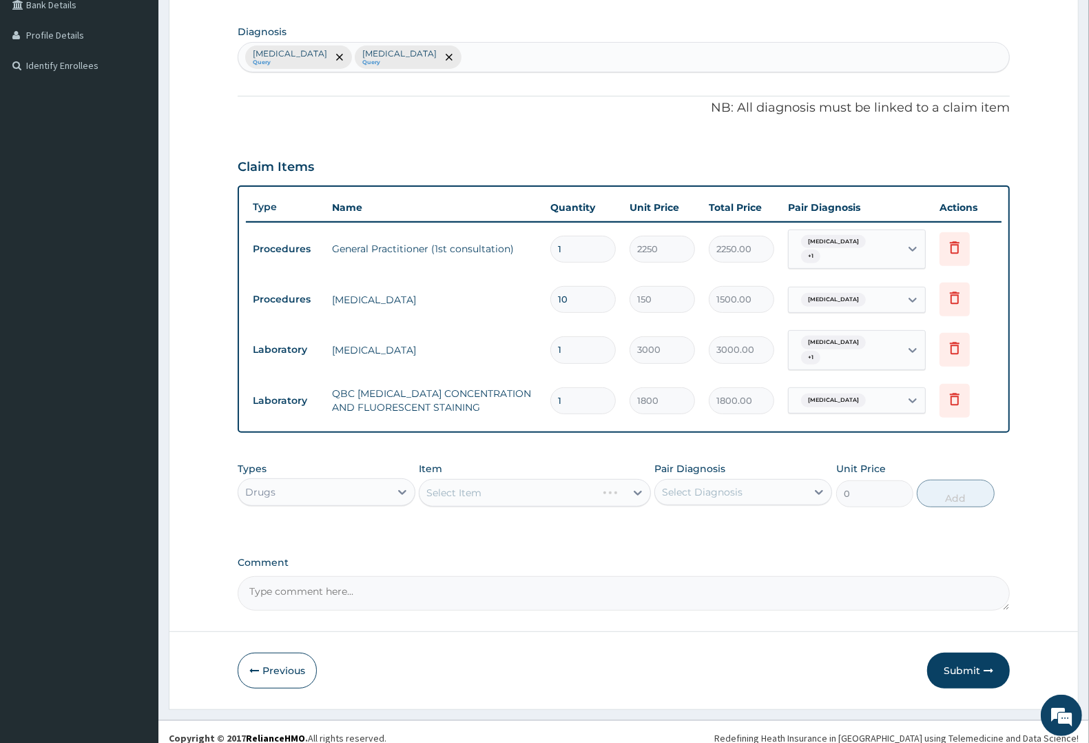
click at [487, 479] on div "Select Item" at bounding box center [534, 493] width 231 height 28
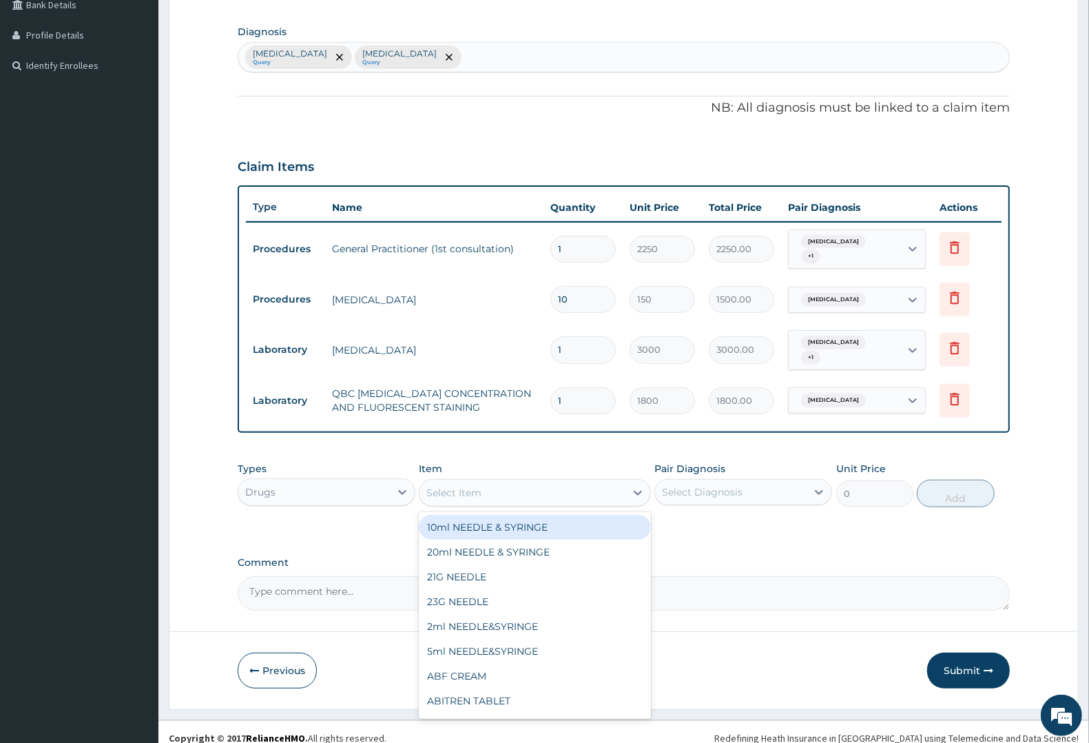
click at [593, 481] on div "Select Item" at bounding box center [522, 492] width 205 height 22
type input "PARA"
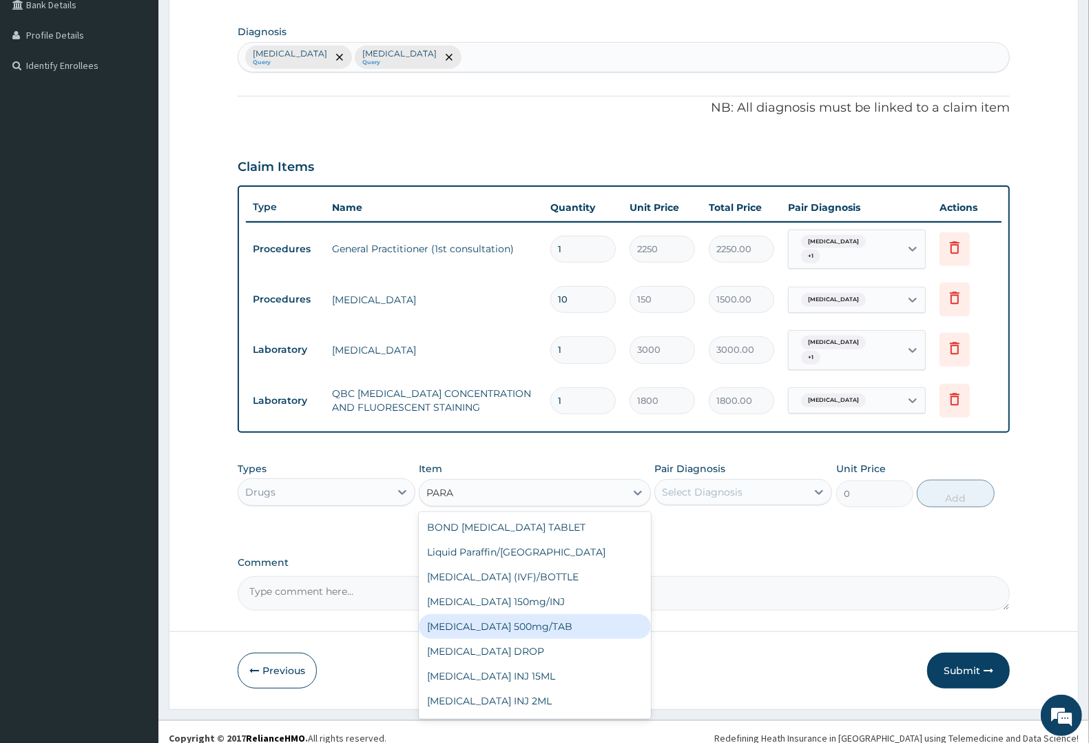
click at [513, 614] on div "PARACETAMOL 500mg/TAB" at bounding box center [534, 626] width 231 height 25
type input "7.88"
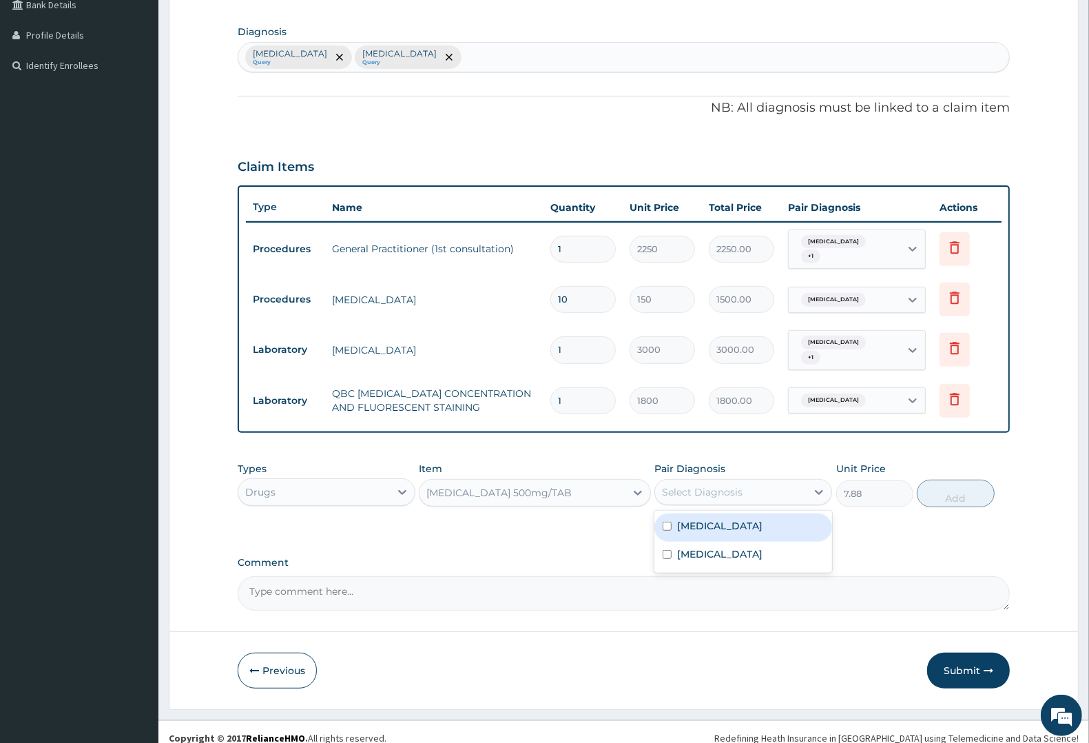
click at [756, 481] on div "Select Diagnosis" at bounding box center [731, 492] width 152 height 22
click at [734, 541] on div "Typhoid fever" at bounding box center [743, 555] width 178 height 28
checkbox input "true"
drag, startPoint x: 718, startPoint y: 517, endPoint x: 789, endPoint y: 500, distance: 72.9
click at [720, 514] on div "Malaria" at bounding box center [743, 527] width 178 height 28
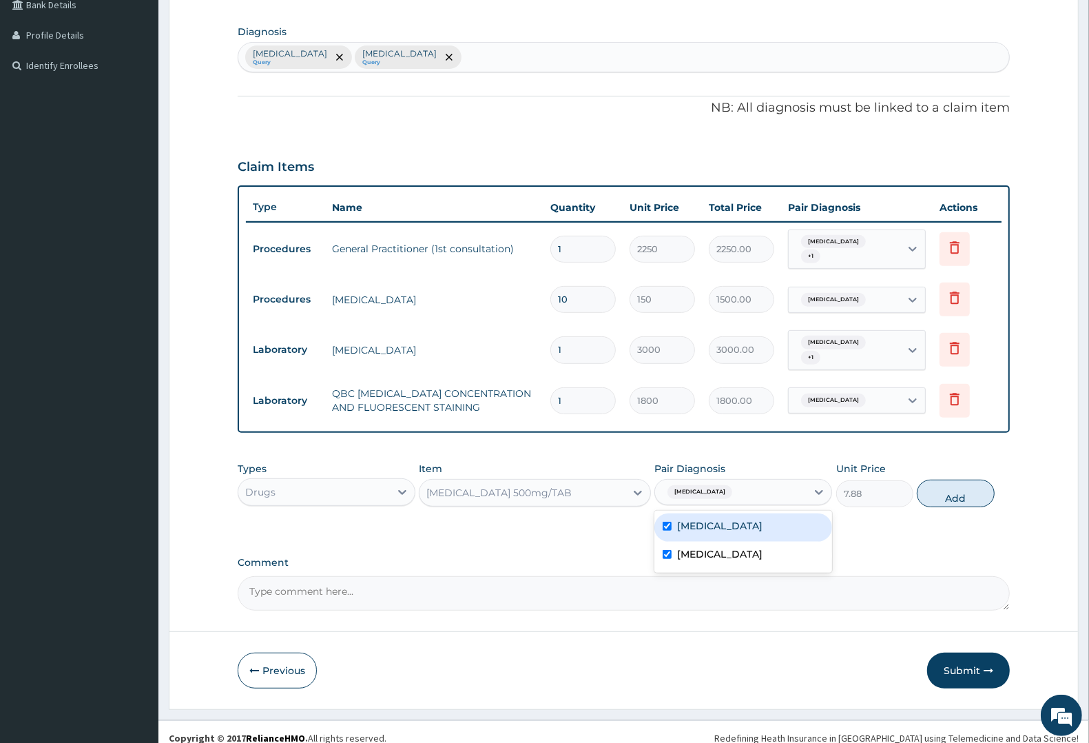
checkbox input "true"
click at [948, 479] on button "Add" at bounding box center [955, 493] width 77 height 28
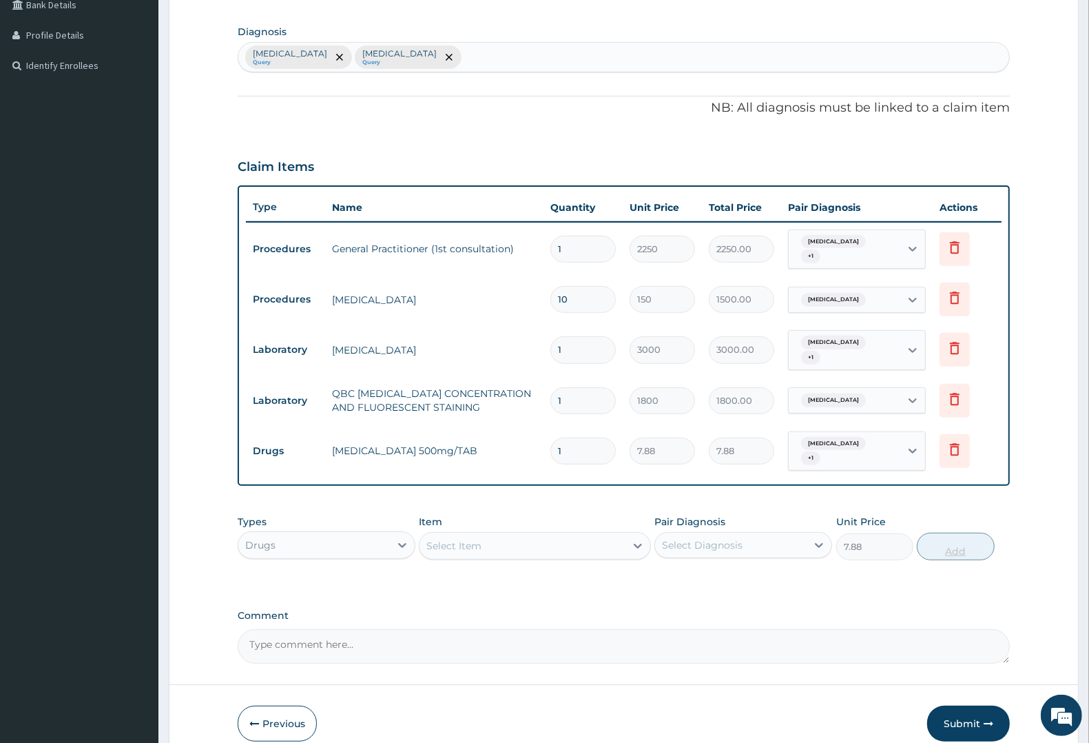
type input "0"
type input "18"
type input "141.84"
type input "18"
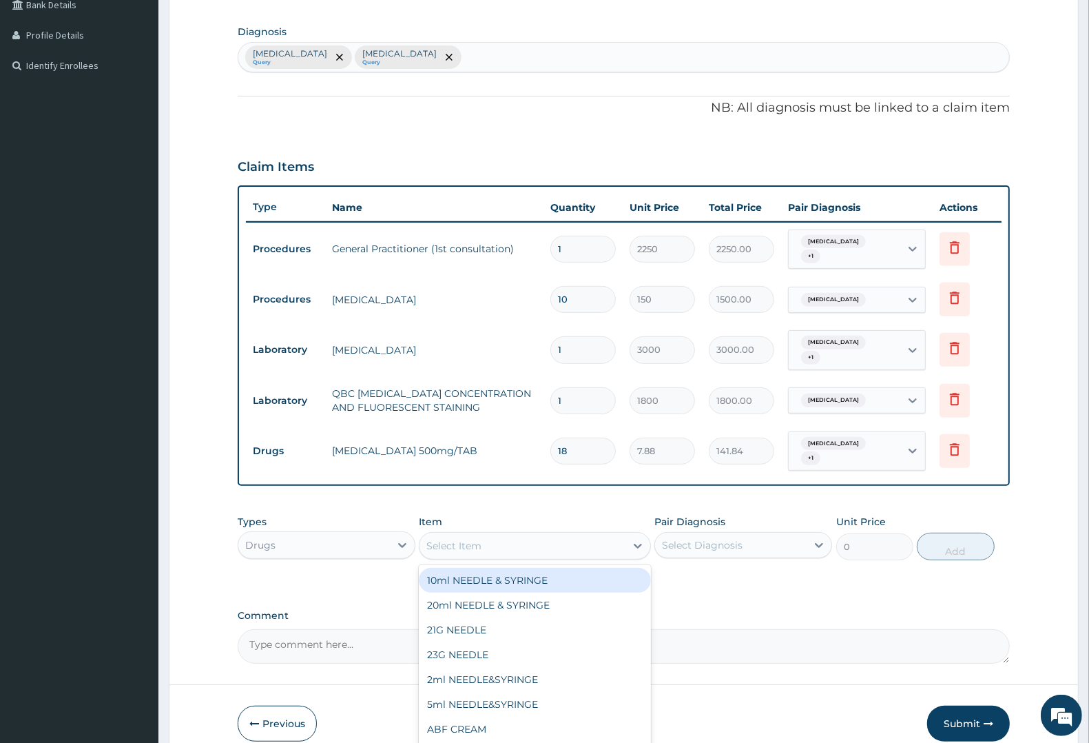
click at [517, 535] on div "Select Item" at bounding box center [522, 546] width 205 height 22
type input "COAR"
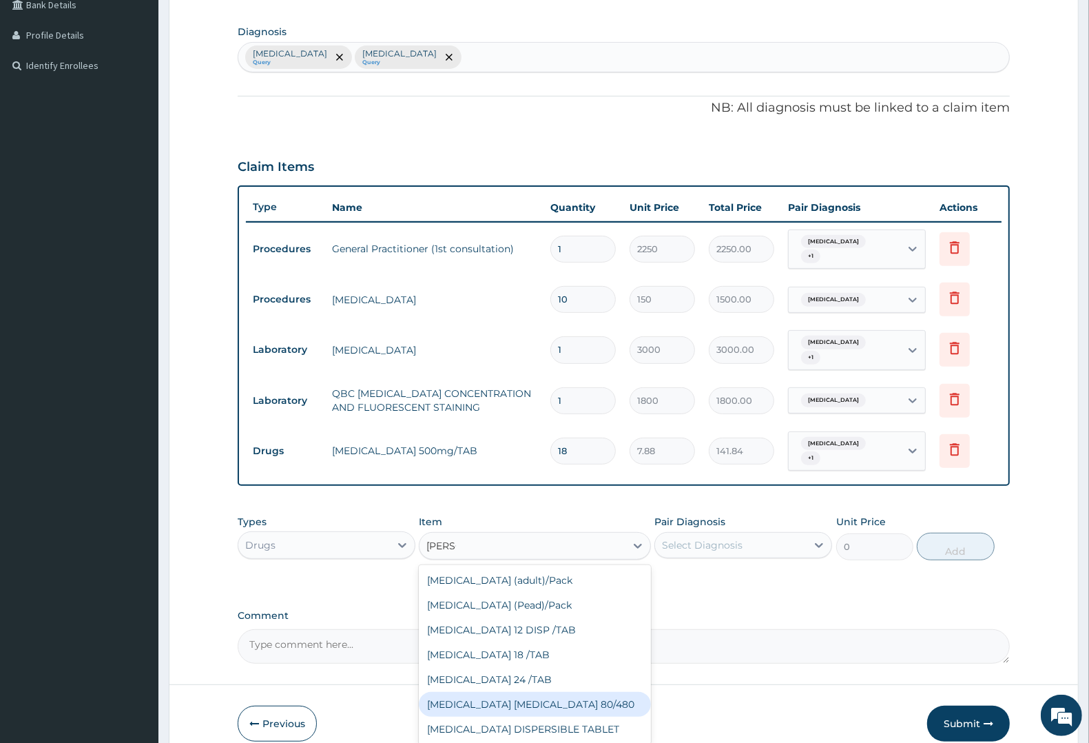
drag, startPoint x: 514, startPoint y: 687, endPoint x: 559, endPoint y: 630, distance: 72.1
click at [515, 692] on div "COARTEM D TAB 80/480" at bounding box center [534, 704] width 231 height 25
type input "1299.38"
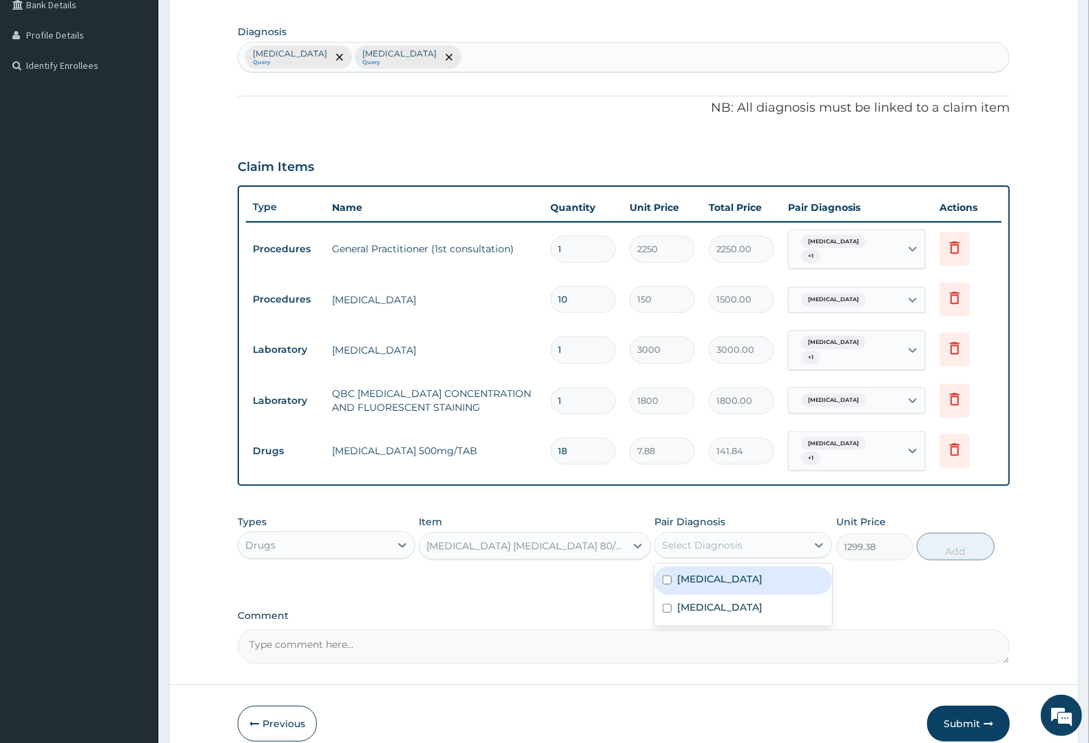
click at [721, 538] on div "Select Diagnosis" at bounding box center [702, 545] width 81 height 14
click at [701, 572] on label "Malaria" at bounding box center [719, 579] width 85 height 14
checkbox input "true"
click at [976, 532] on button "Add" at bounding box center [955, 546] width 77 height 28
type input "0"
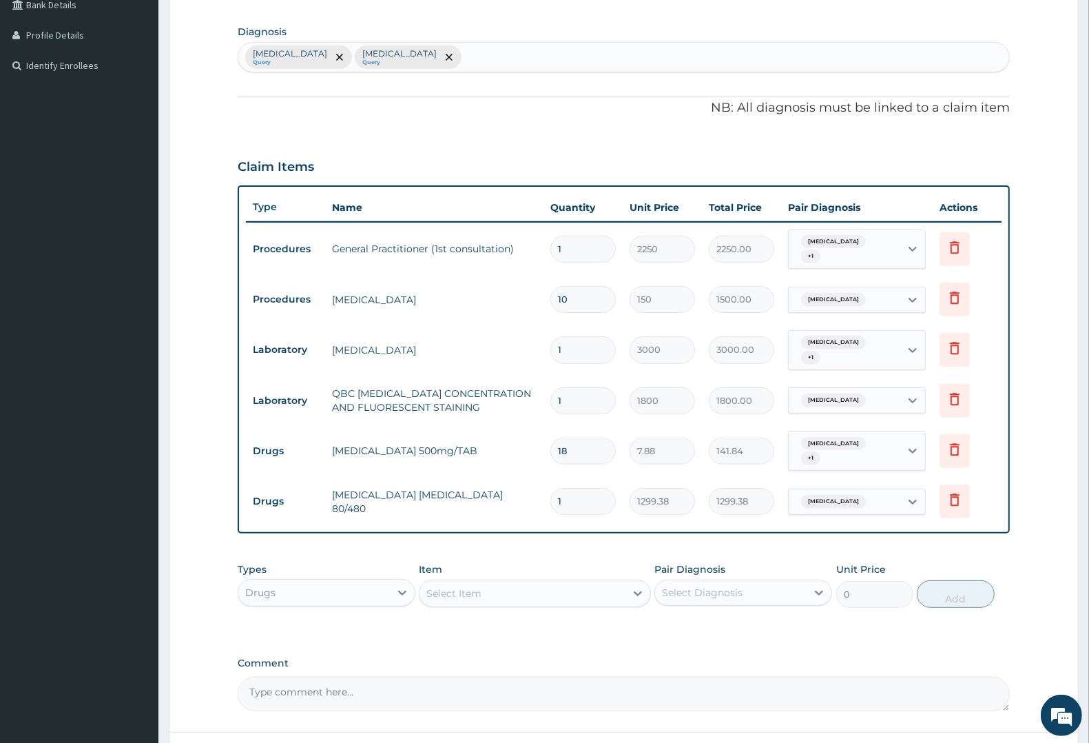
type input "0.00"
type input "6"
type input "7796.28"
type input "6"
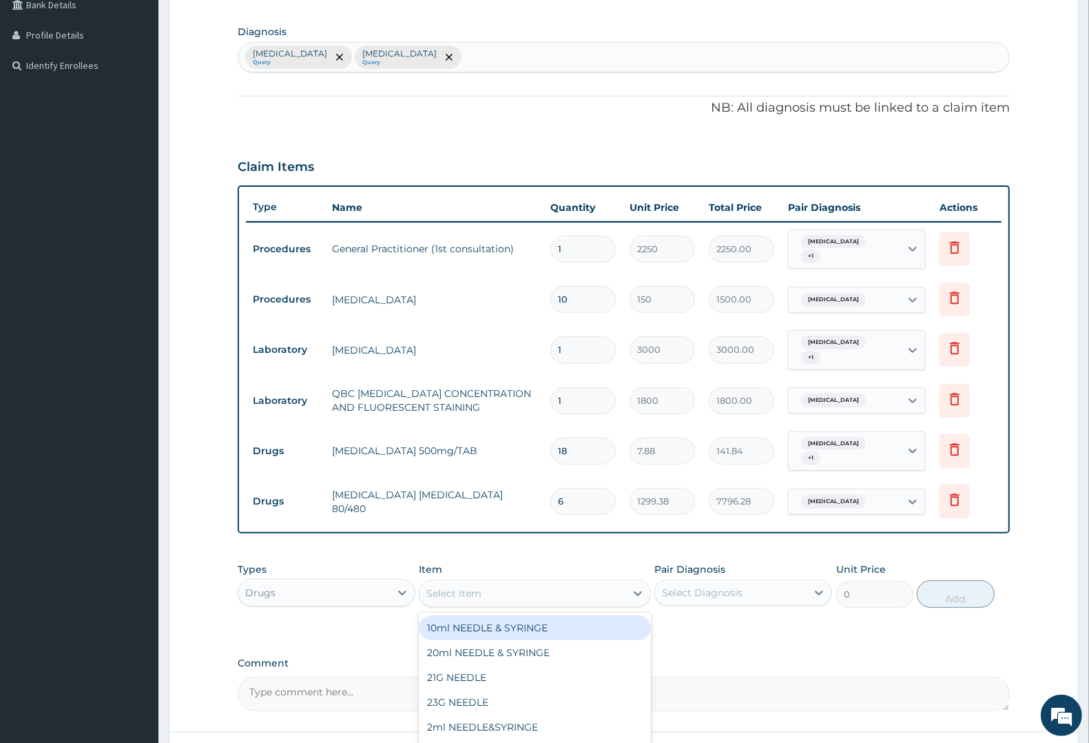
click at [484, 582] on div "Select Item" at bounding box center [522, 593] width 205 height 22
type input "EMA"
drag, startPoint x: 477, startPoint y: 614, endPoint x: 517, endPoint y: 604, distance: 41.1
click at [490, 615] on div "EMAL INJECTION" at bounding box center [534, 627] width 231 height 25
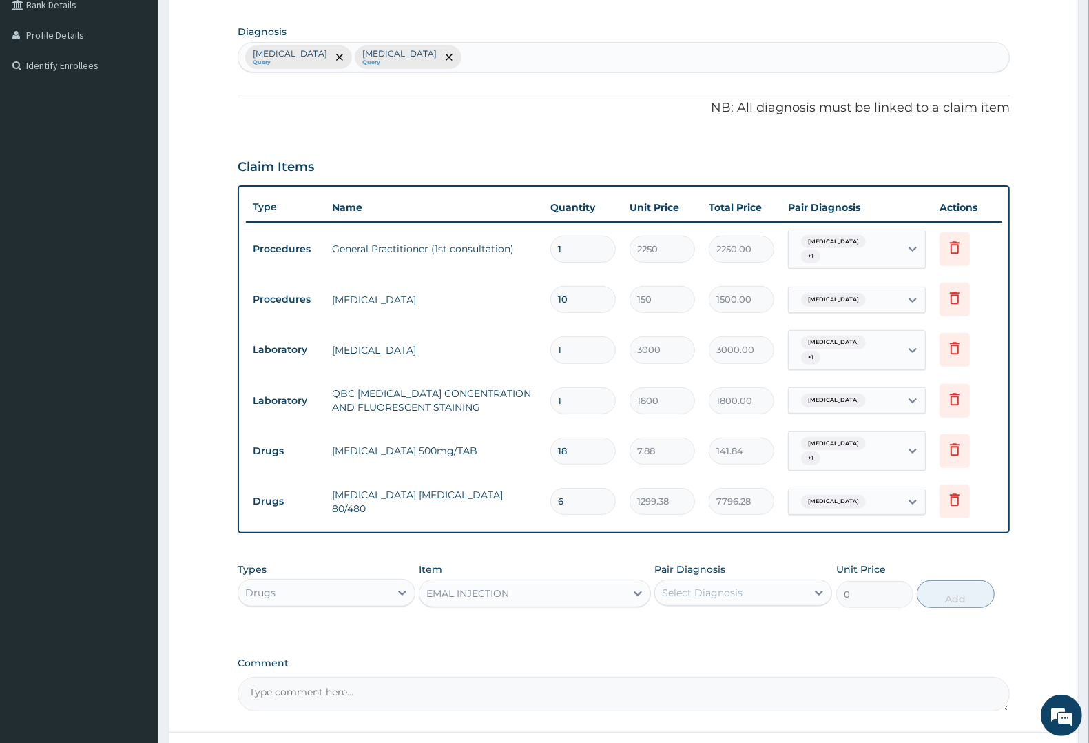
type input "1063.12"
click at [707, 586] on div "Select Diagnosis" at bounding box center [702, 593] width 81 height 14
click at [701, 619] on label "Malaria" at bounding box center [719, 626] width 85 height 14
checkbox input "true"
click at [951, 580] on button "Add" at bounding box center [955, 594] width 77 height 28
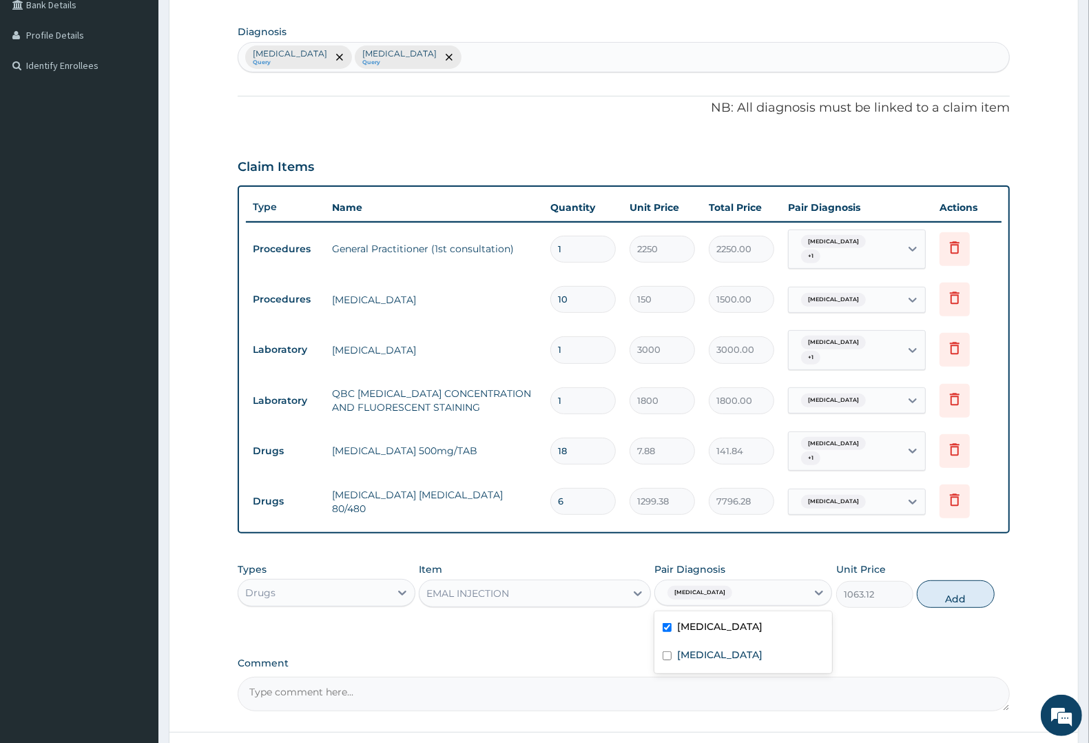
type input "0"
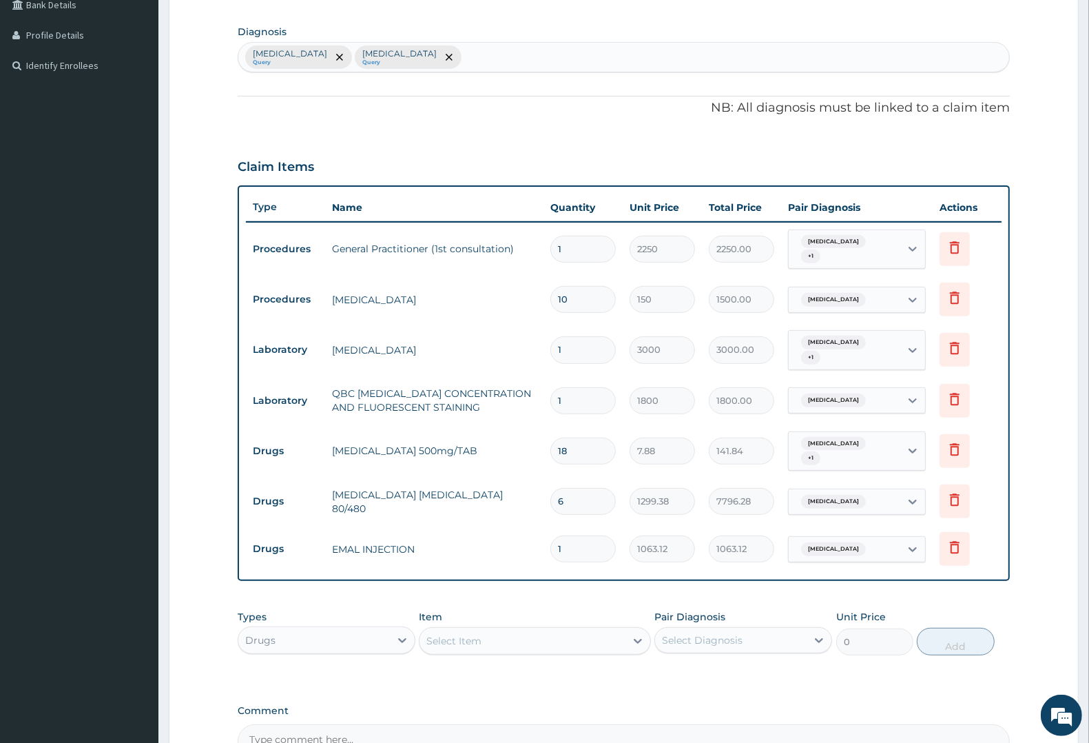
type input "0.00"
type input "3"
type input "3189.36"
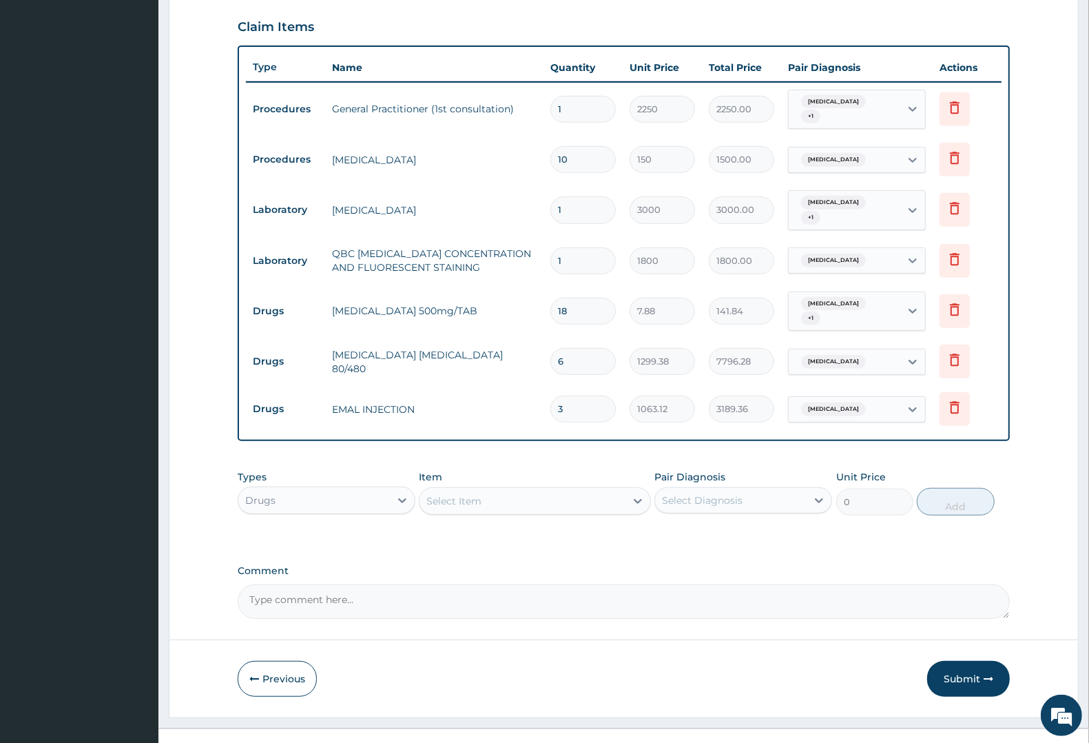
scroll to position [469, 0]
type input "3"
click at [954, 663] on button "Submit" at bounding box center [968, 677] width 83 height 36
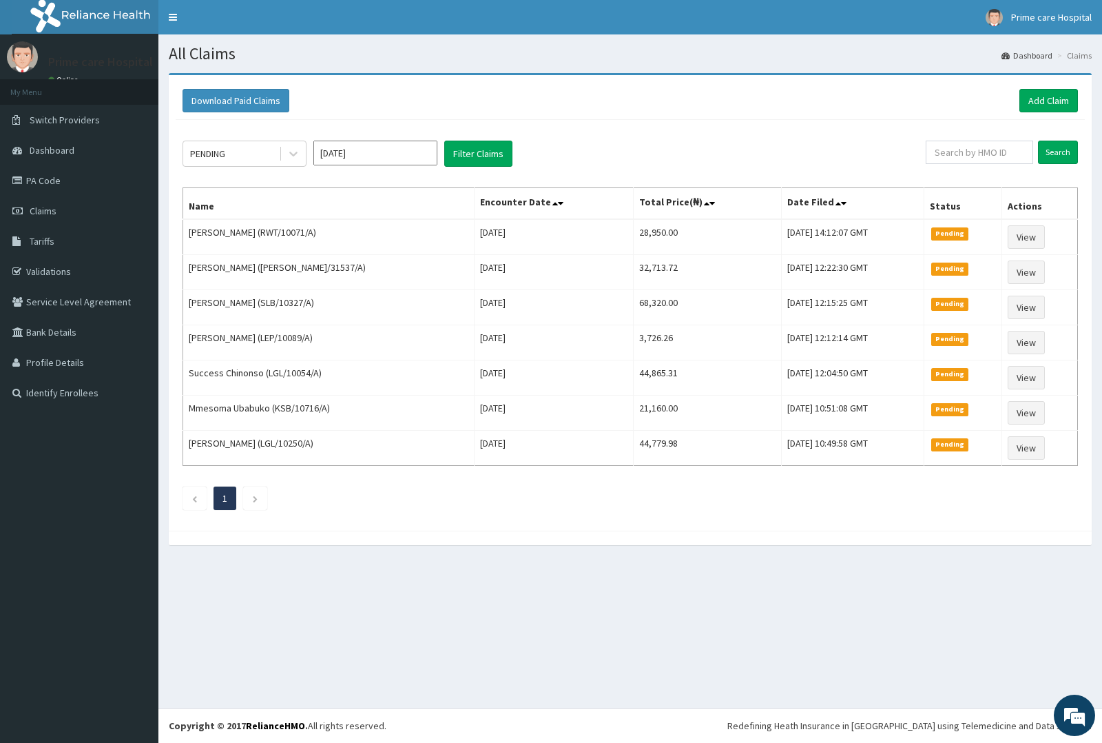
drag, startPoint x: 855, startPoint y: 483, endPoint x: 550, endPoint y: 524, distance: 307.9
click at [550, 524] on div "PENDING [DATE] Filter Claims Search Name Encounter Date Total Price(₦) Date Fil…" at bounding box center [630, 322] width 909 height 404
